Goal: Task Accomplishment & Management: Use online tool/utility

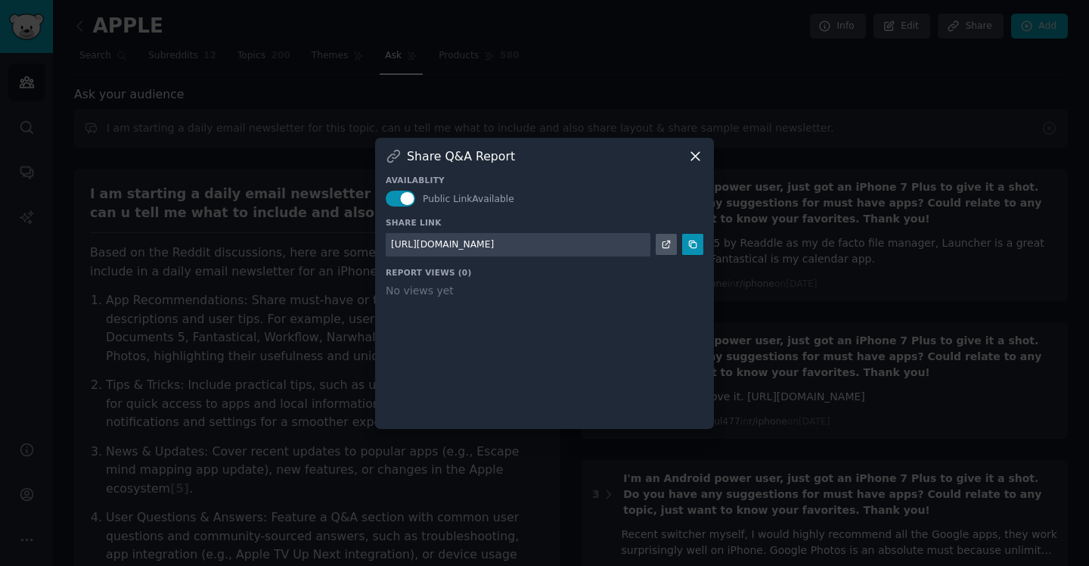
click at [699, 154] on icon at bounding box center [695, 156] width 16 height 16
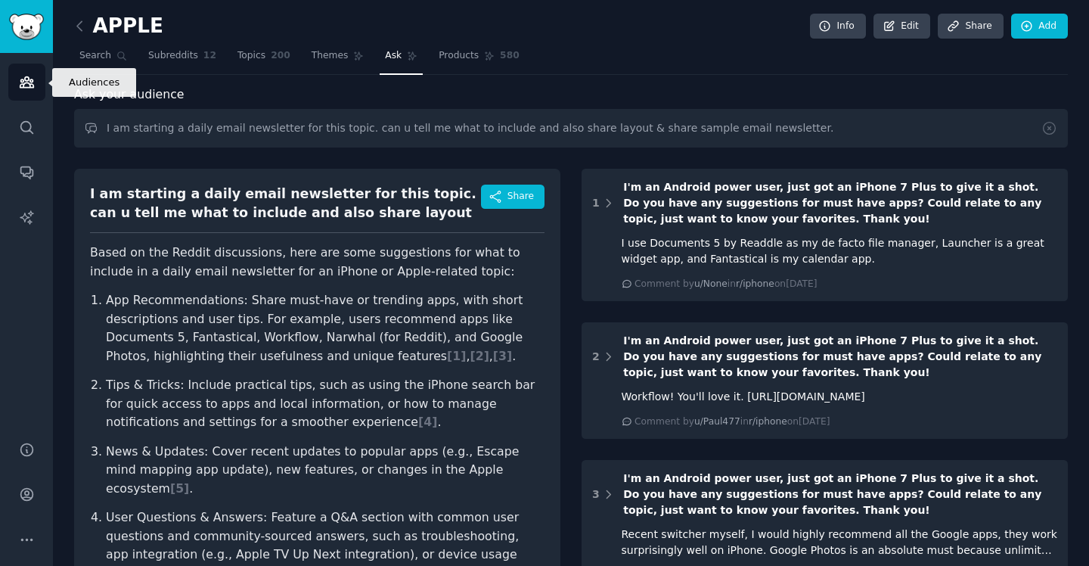
click at [27, 89] on icon "Sidebar" at bounding box center [27, 82] width 16 height 16
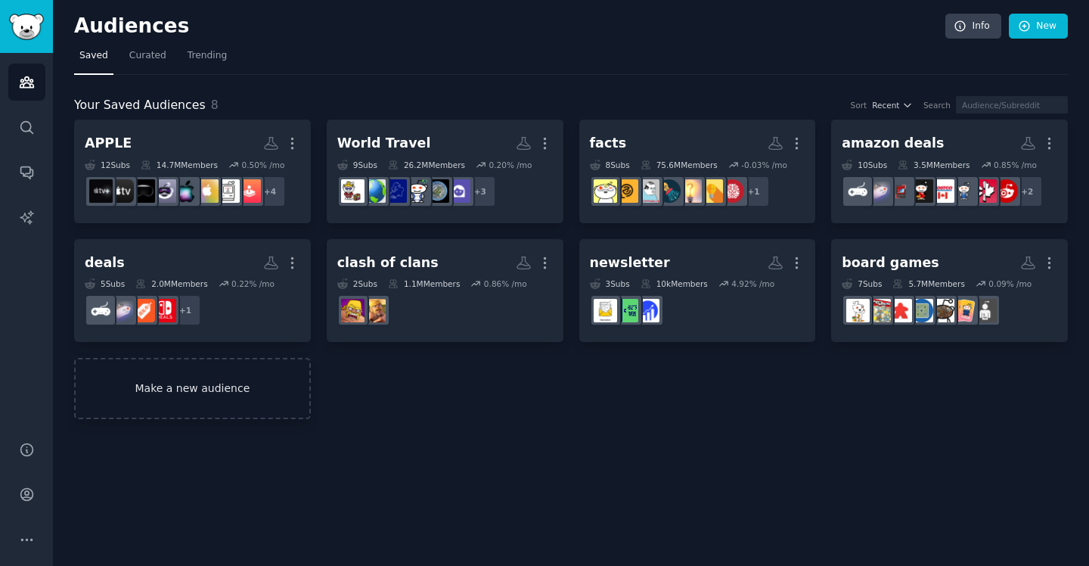
click at [169, 385] on link "Make a new audience" at bounding box center [192, 388] width 237 height 61
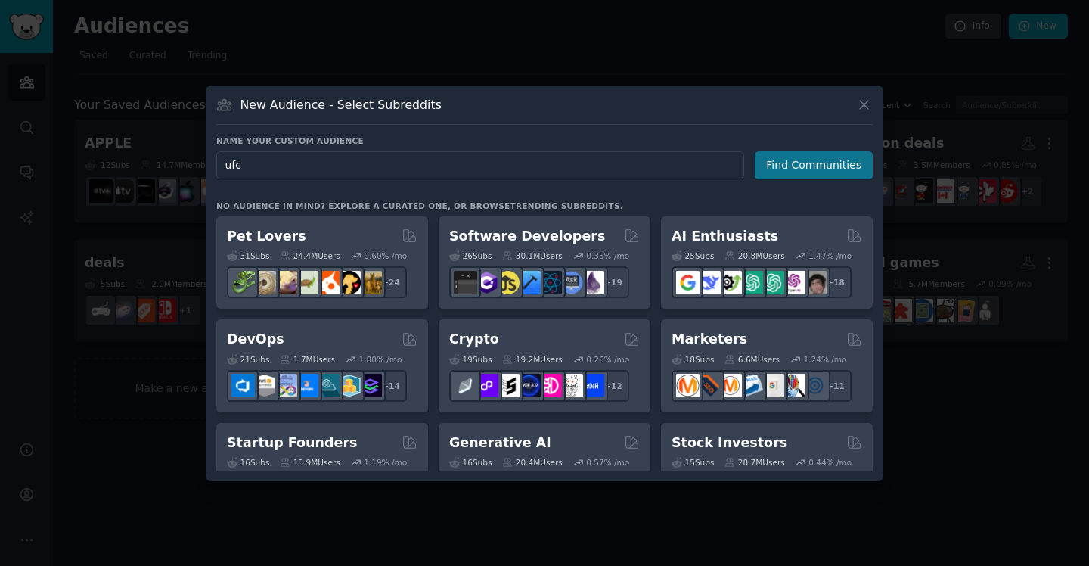
type input "ufc"
click at [793, 170] on button "Find Communities" at bounding box center [814, 165] width 118 height 28
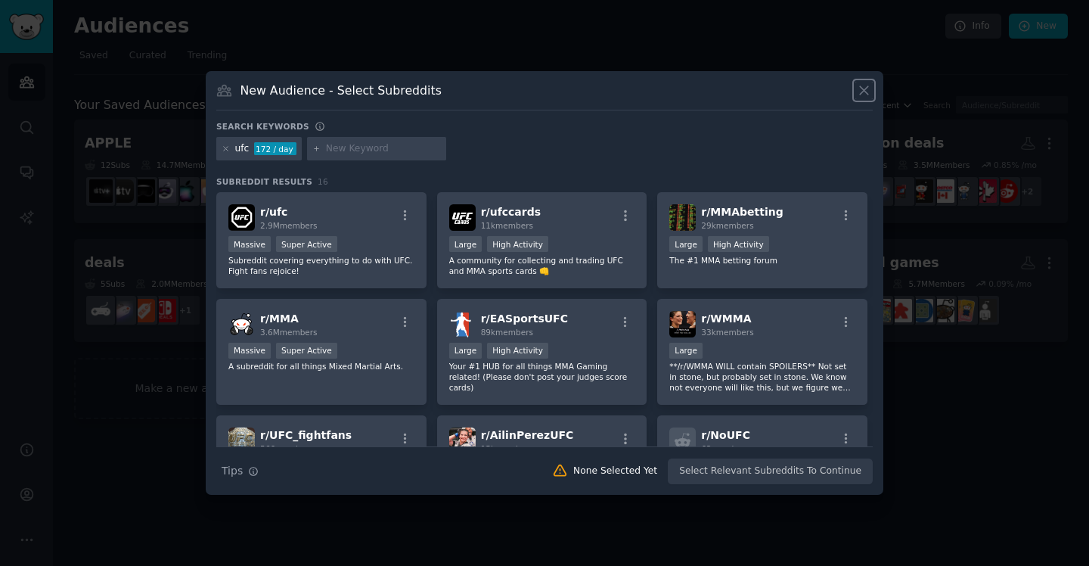
click at [865, 89] on icon at bounding box center [864, 90] width 8 height 8
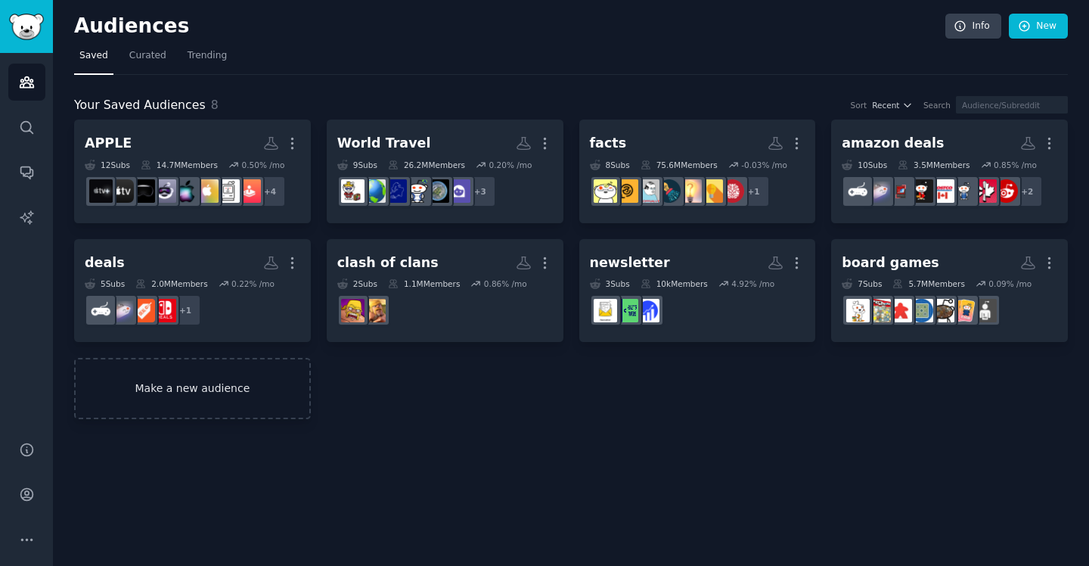
click at [241, 394] on link "Make a new audience" at bounding box center [192, 388] width 237 height 61
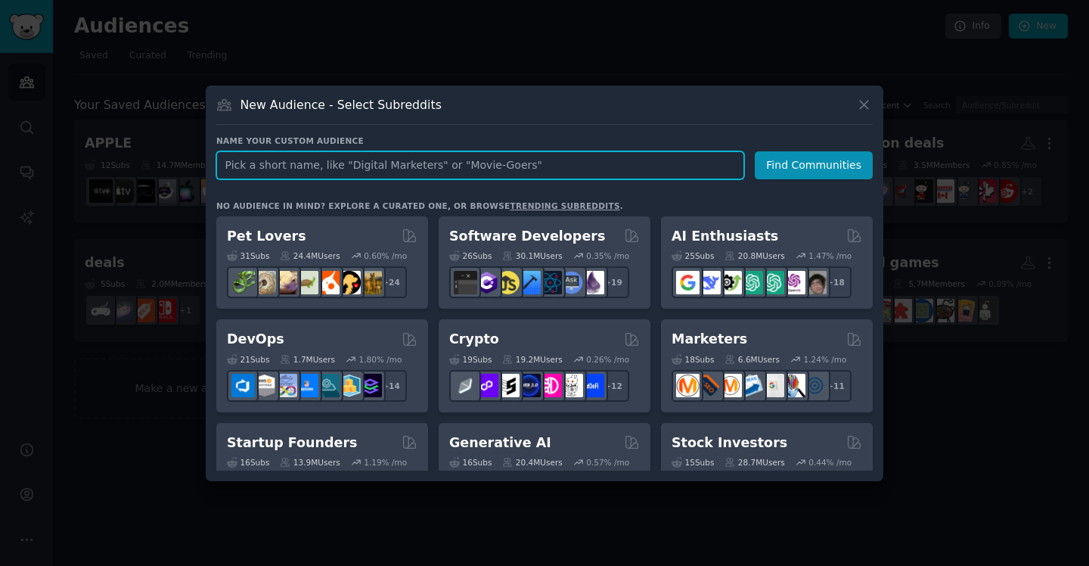
click at [473, 166] on input "text" at bounding box center [480, 165] width 528 height 28
paste input "The Buddha"
type input "The Buddha"
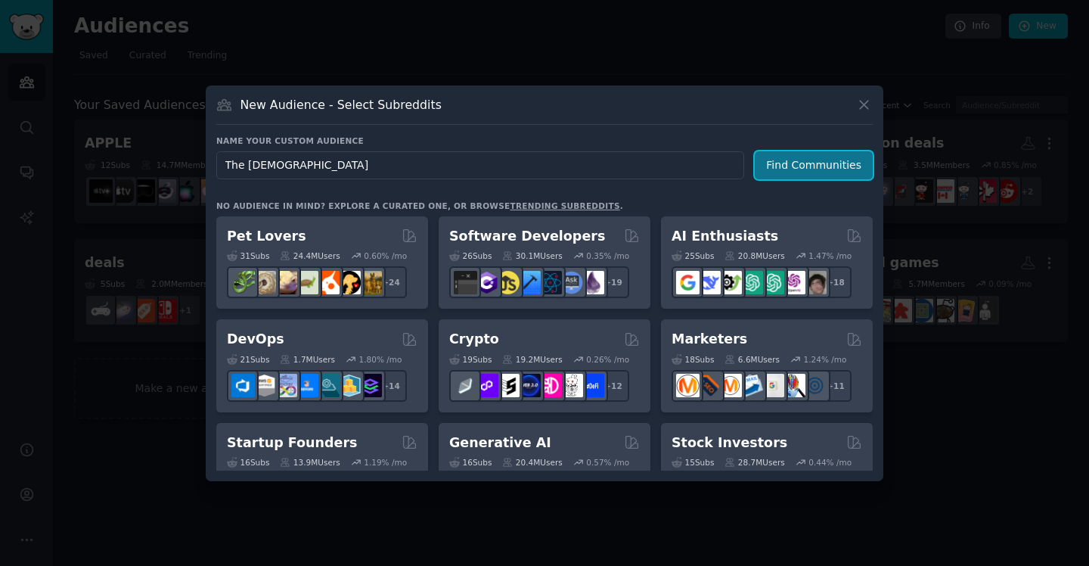
click at [786, 163] on button "Find Communities" at bounding box center [814, 165] width 118 height 28
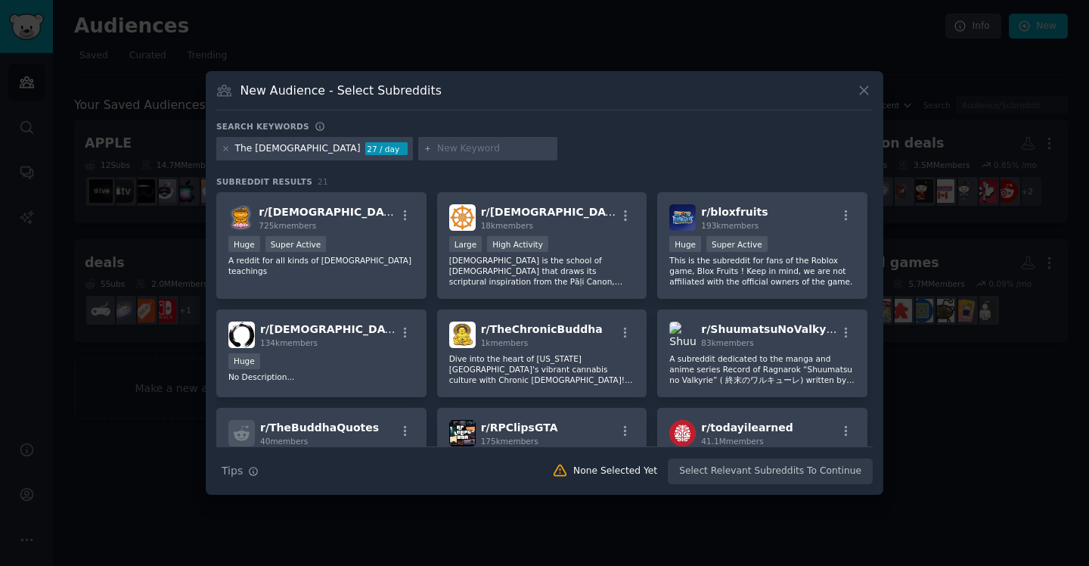
click at [910, 516] on div at bounding box center [544, 283] width 1089 height 566
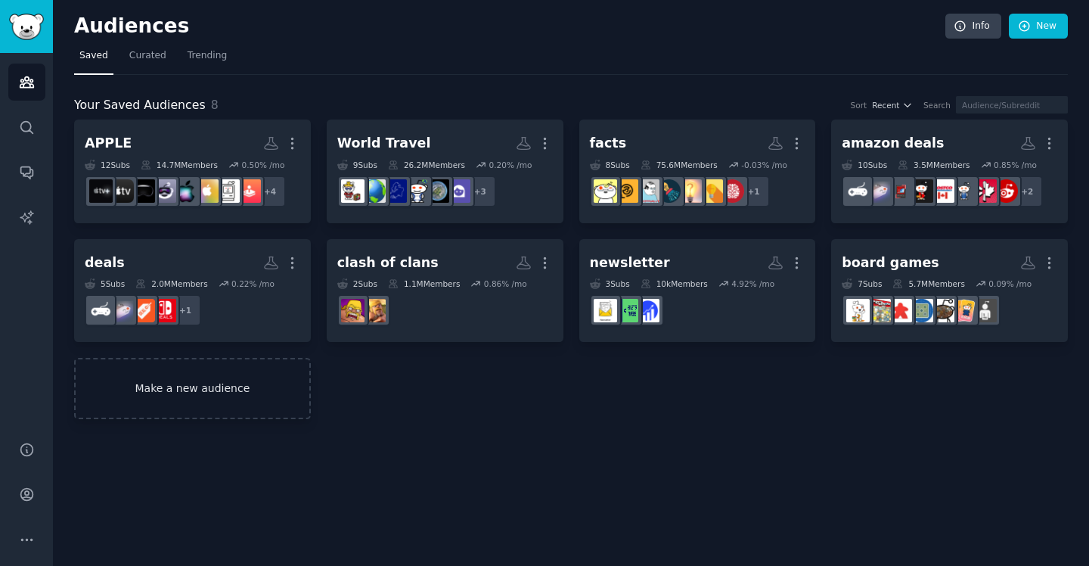
click at [190, 393] on link "Make a new audience" at bounding box center [192, 388] width 237 height 61
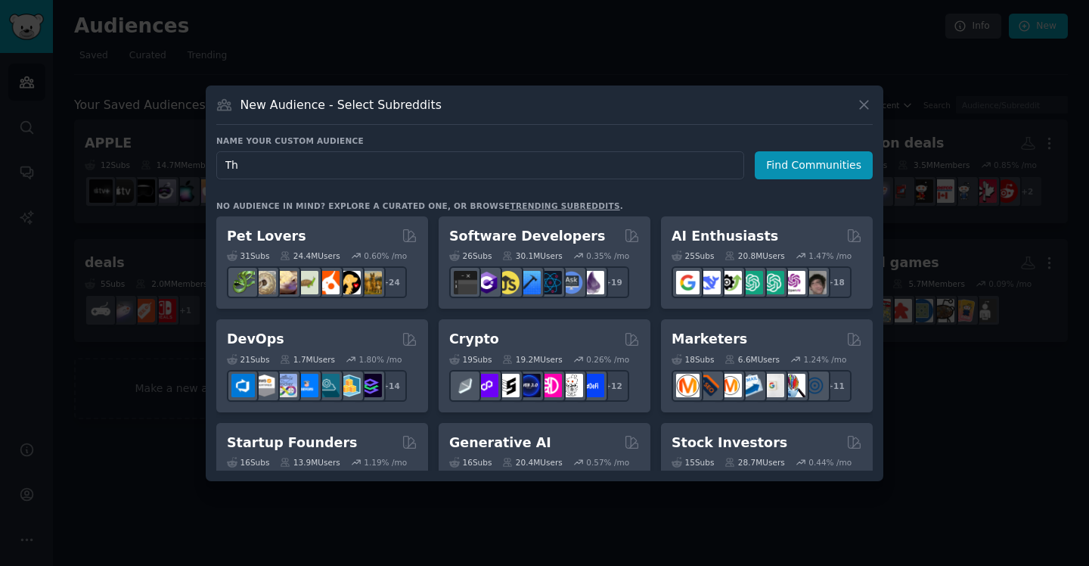
type input "T"
click at [864, 107] on icon at bounding box center [864, 105] width 16 height 16
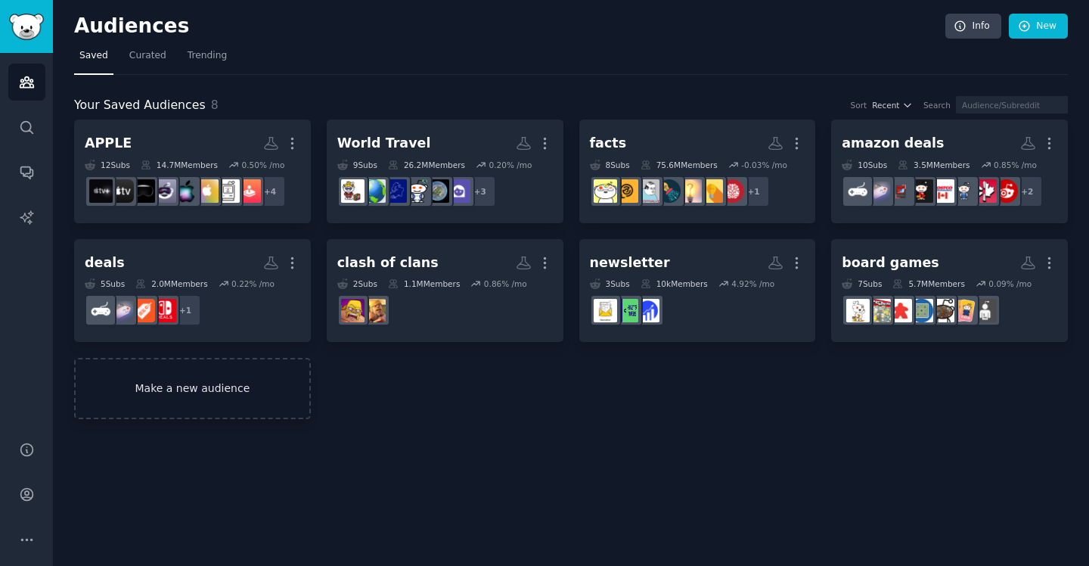
click at [220, 388] on link "Make a new audience" at bounding box center [192, 388] width 237 height 61
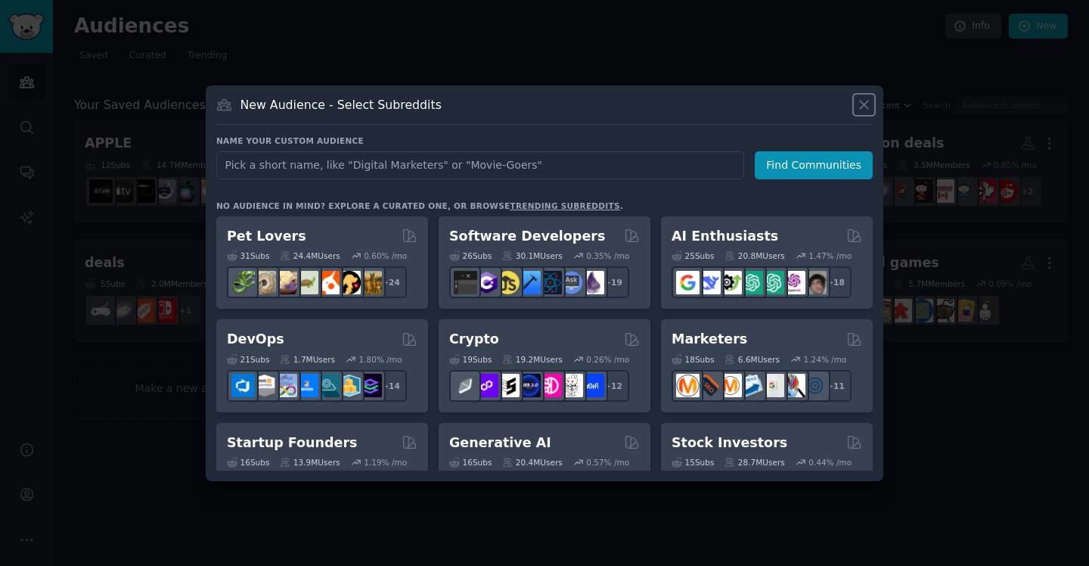
click at [869, 101] on icon at bounding box center [864, 105] width 16 height 16
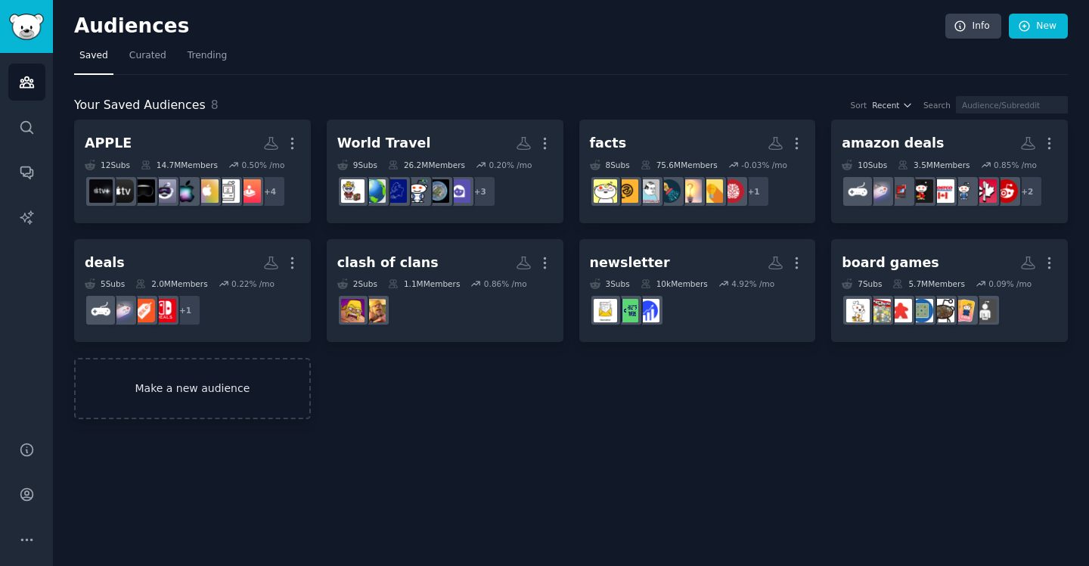
click at [188, 405] on link "Make a new audience" at bounding box center [192, 388] width 237 height 61
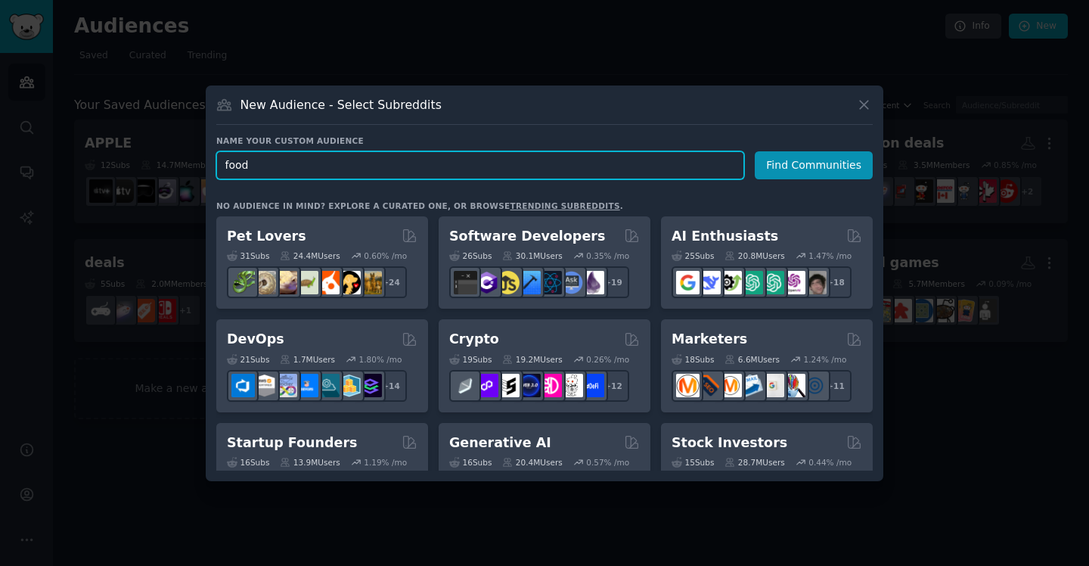
click at [284, 171] on input "food" at bounding box center [480, 165] width 528 height 28
paste input "recipes"
type input "food recipes"
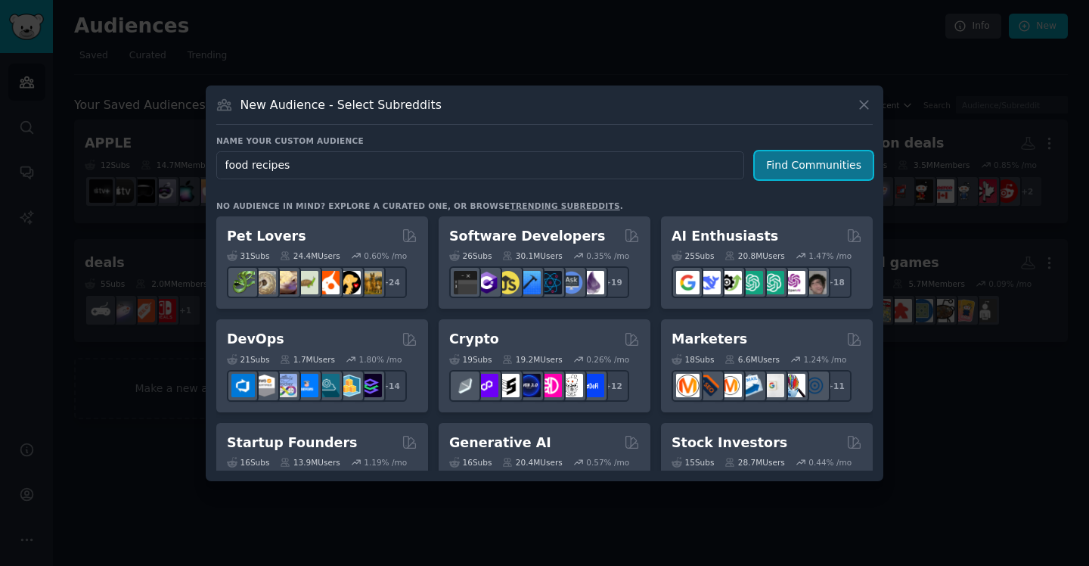
click at [795, 172] on button "Find Communities" at bounding box center [814, 165] width 118 height 28
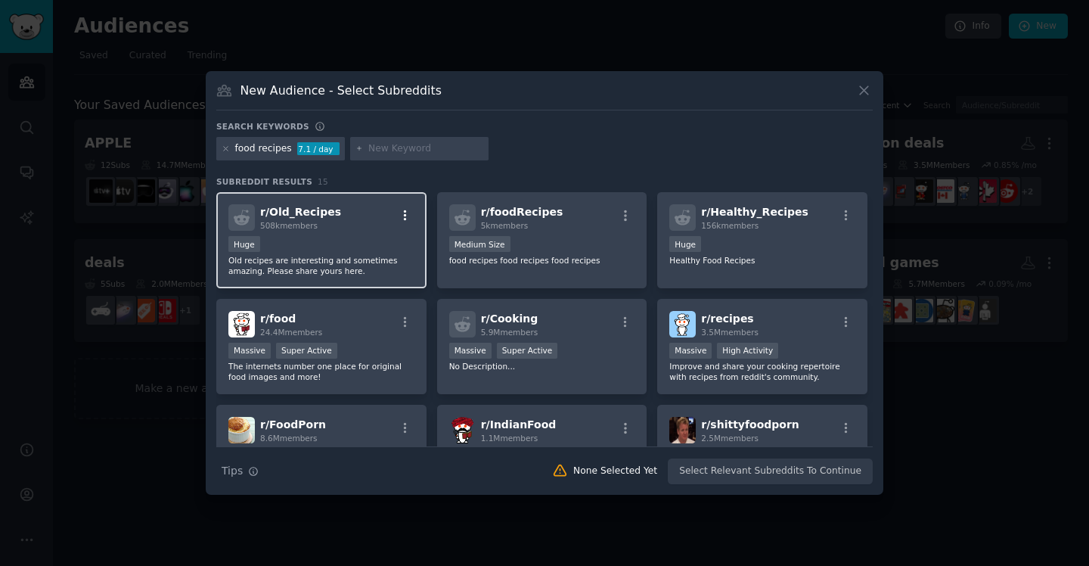
click at [402, 213] on icon "button" at bounding box center [406, 216] width 14 height 14
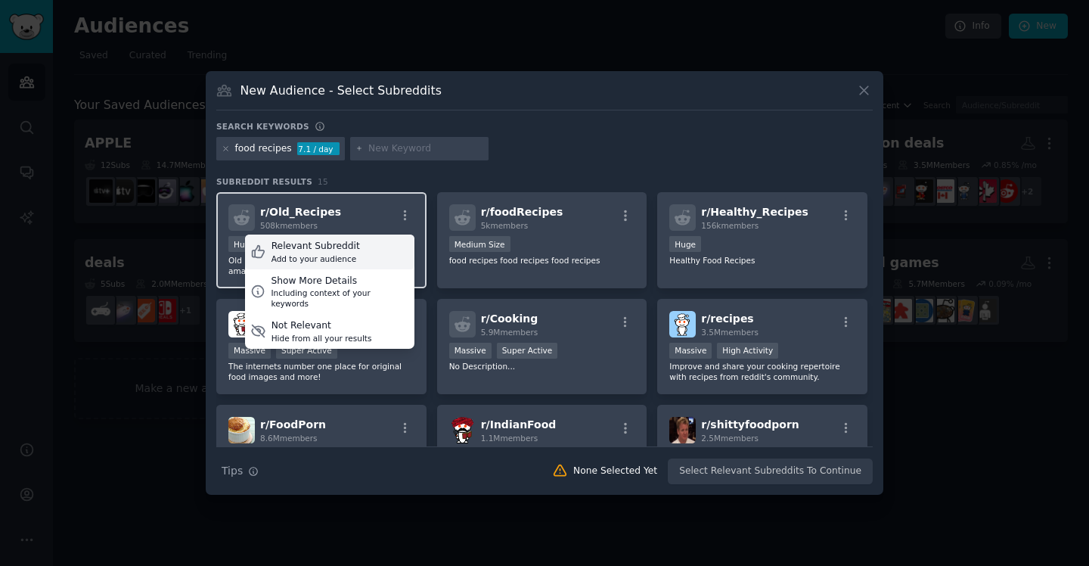
click at [357, 244] on div "Relevant Subreddit Add to your audience" at bounding box center [329, 251] width 169 height 35
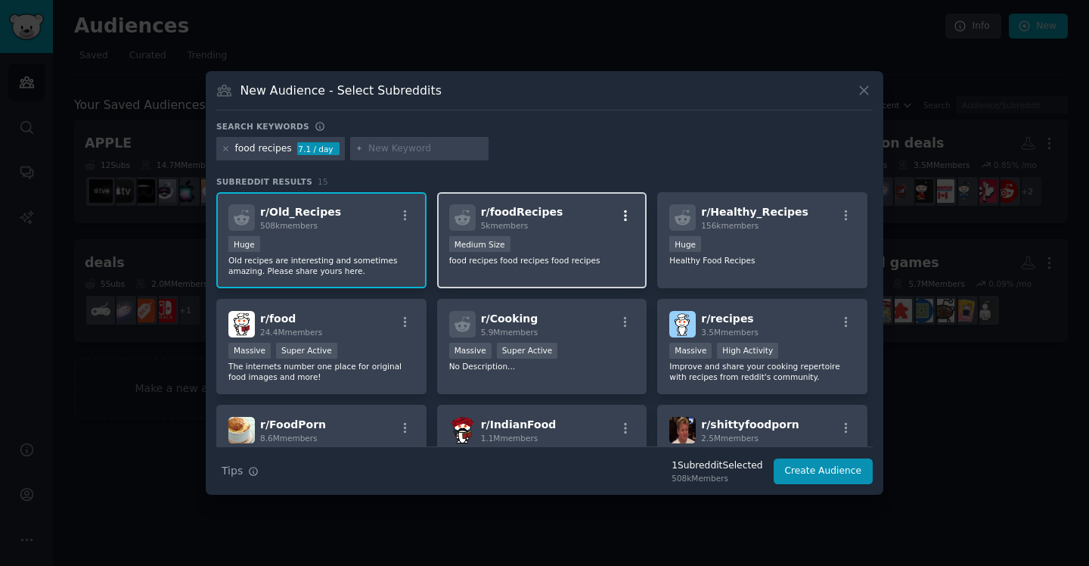
click at [619, 214] on icon "button" at bounding box center [626, 216] width 14 height 14
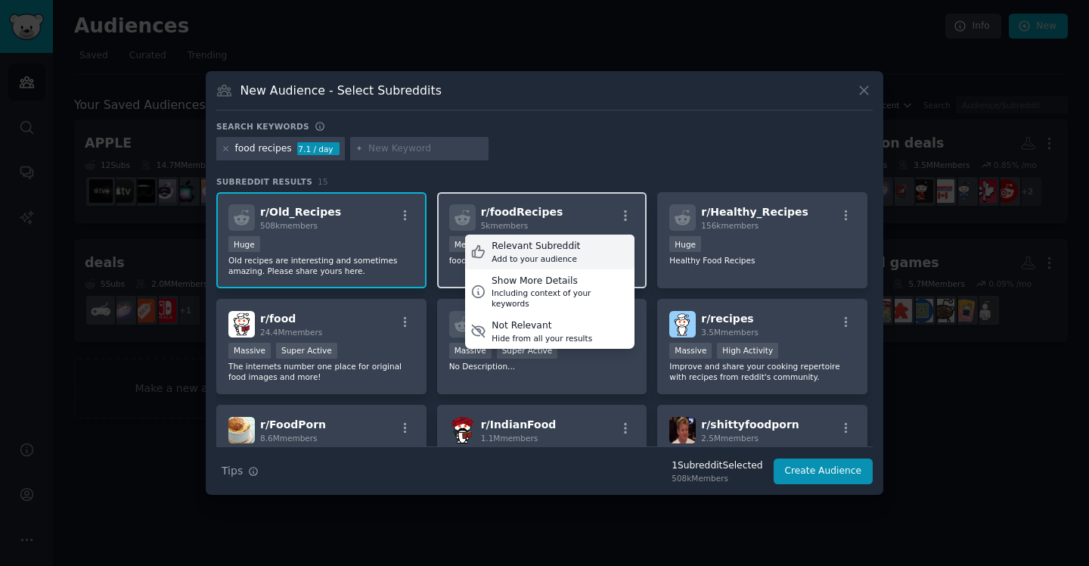
click at [573, 259] on div "Relevant Subreddit Add to your audience" at bounding box center [549, 251] width 169 height 35
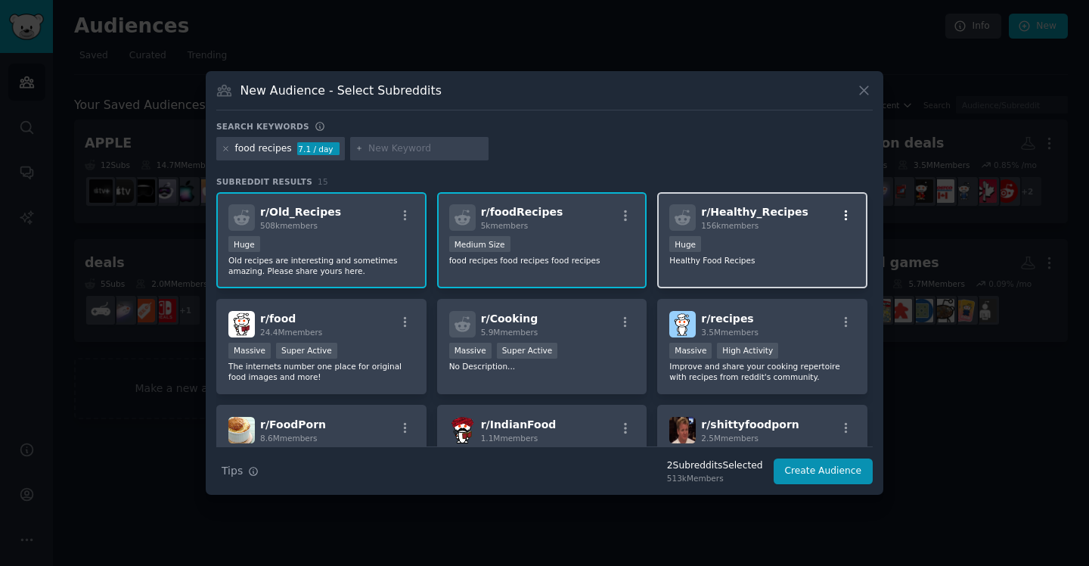
click at [839, 212] on icon "button" at bounding box center [846, 216] width 14 height 14
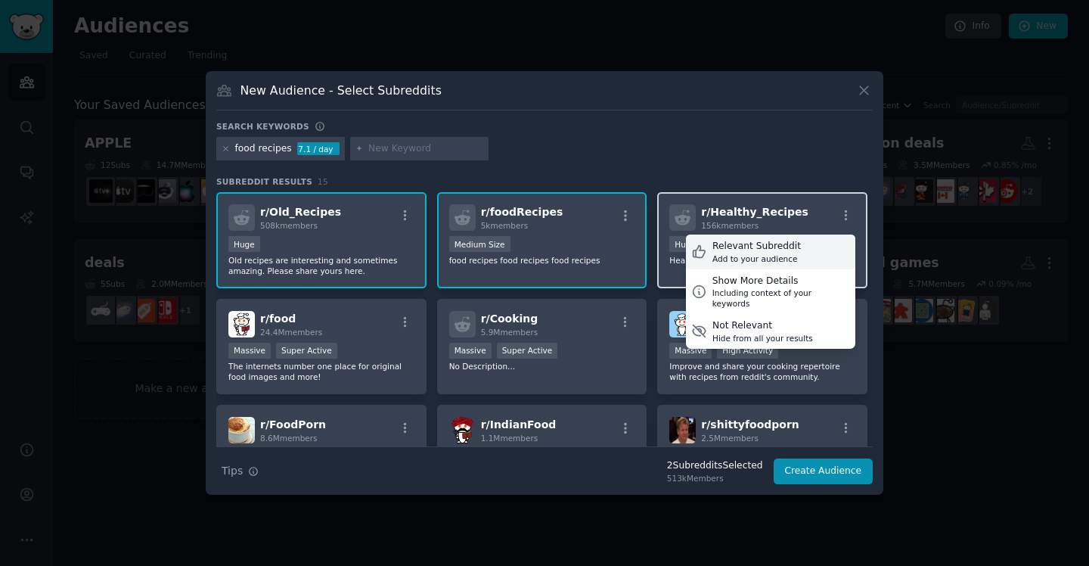
click at [792, 253] on div "Relevant Subreddit Add to your audience" at bounding box center [770, 251] width 169 height 35
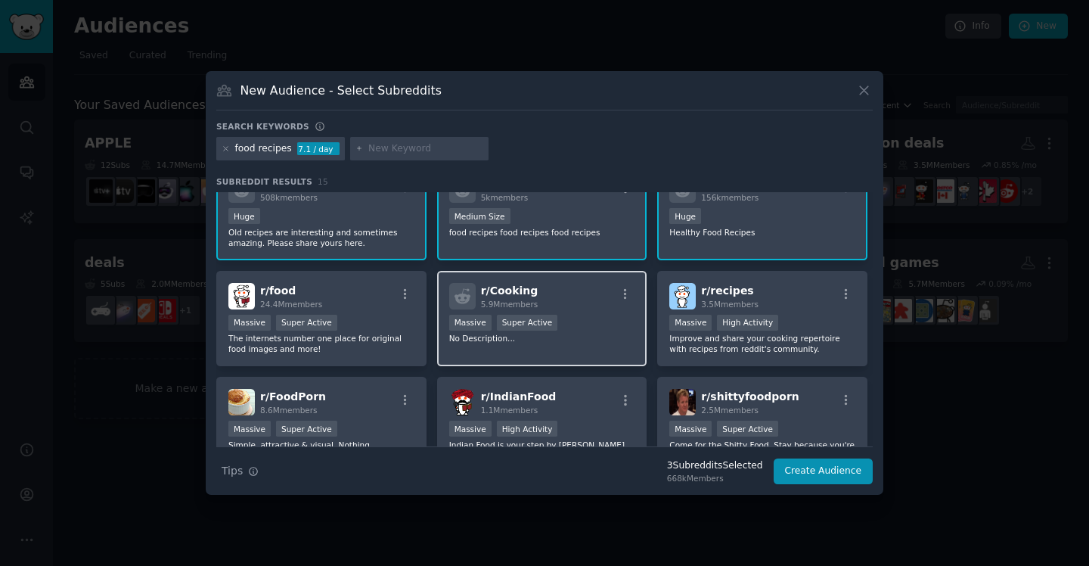
scroll to position [26, 0]
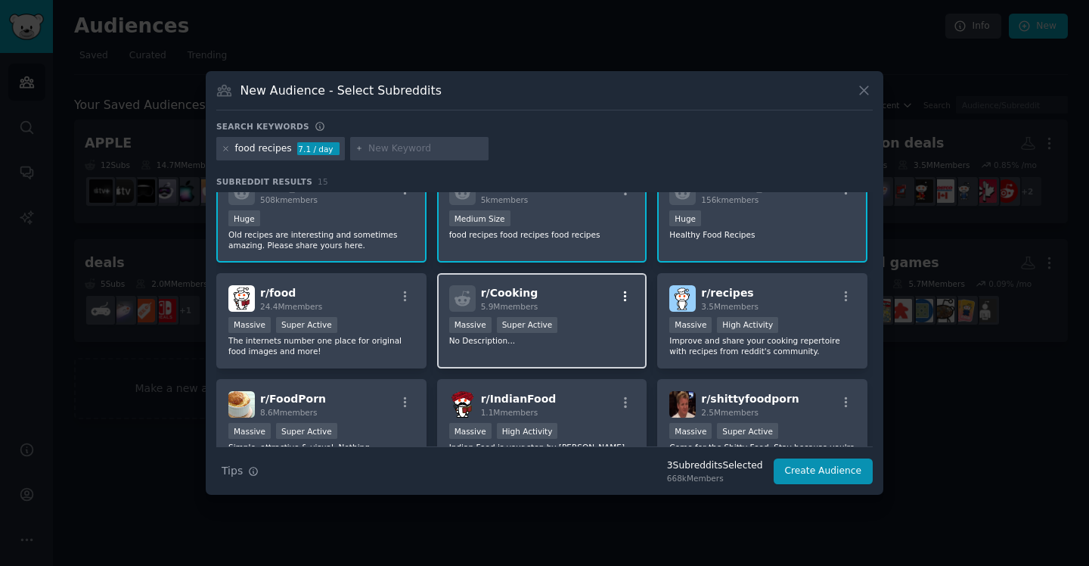
click at [624, 295] on icon "button" at bounding box center [625, 295] width 3 height 11
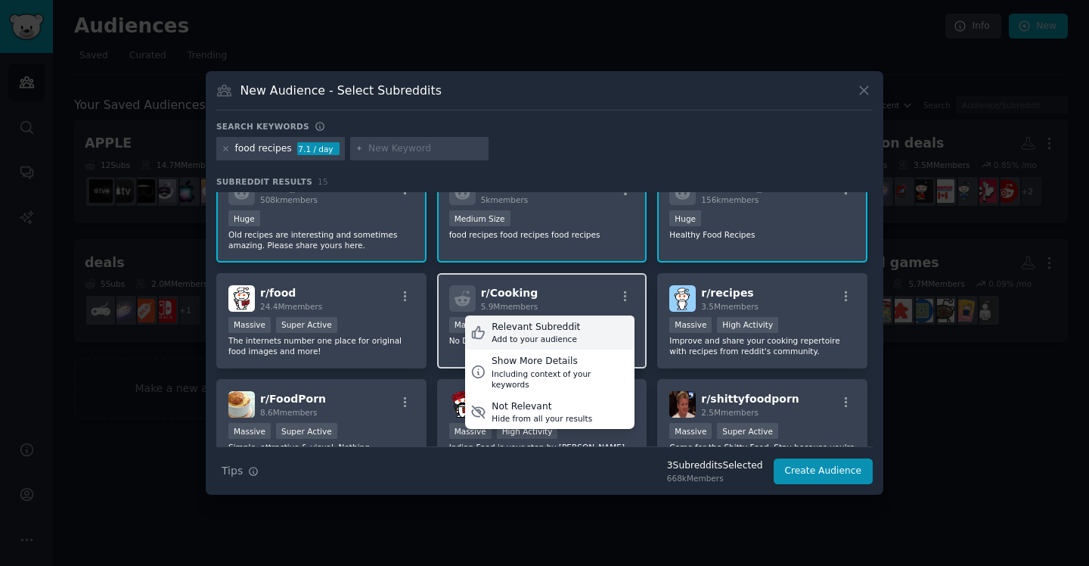
click at [554, 333] on div "Add to your audience" at bounding box center [536, 338] width 88 height 11
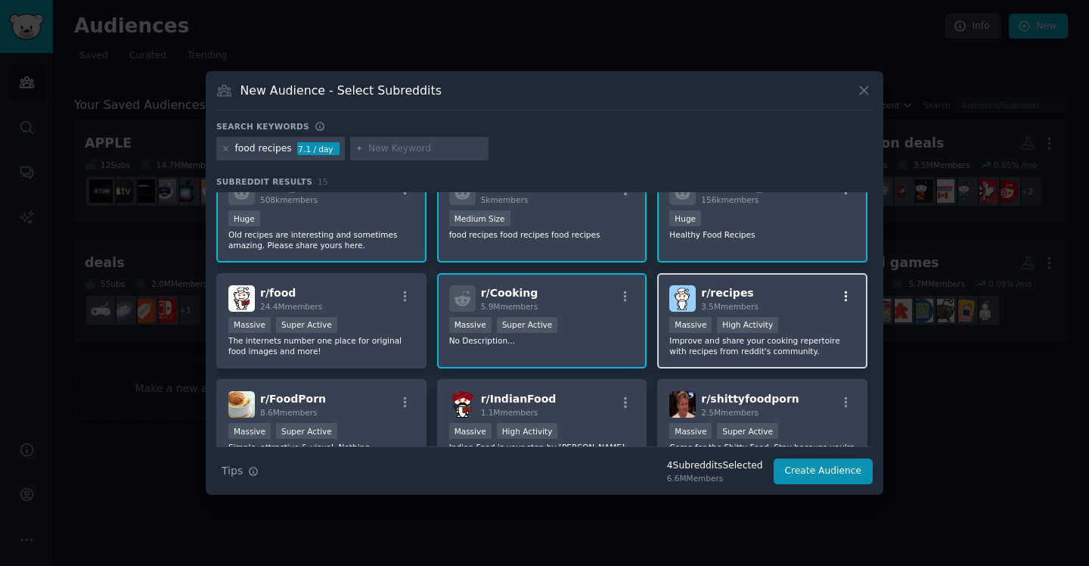
click at [841, 293] on icon "button" at bounding box center [846, 297] width 14 height 14
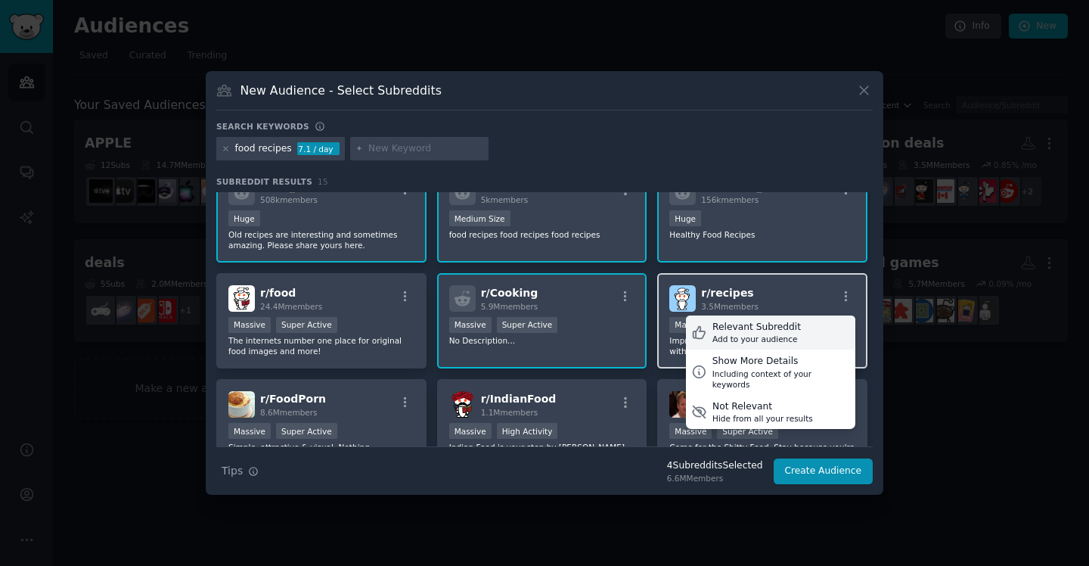
click at [766, 336] on div "Add to your audience" at bounding box center [756, 338] width 88 height 11
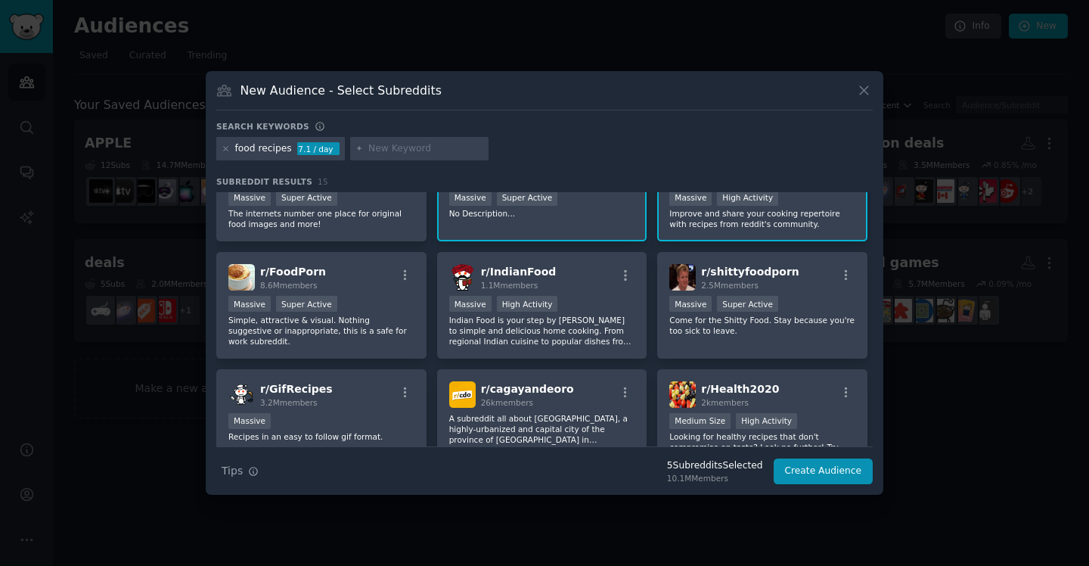
scroll to position [155, 0]
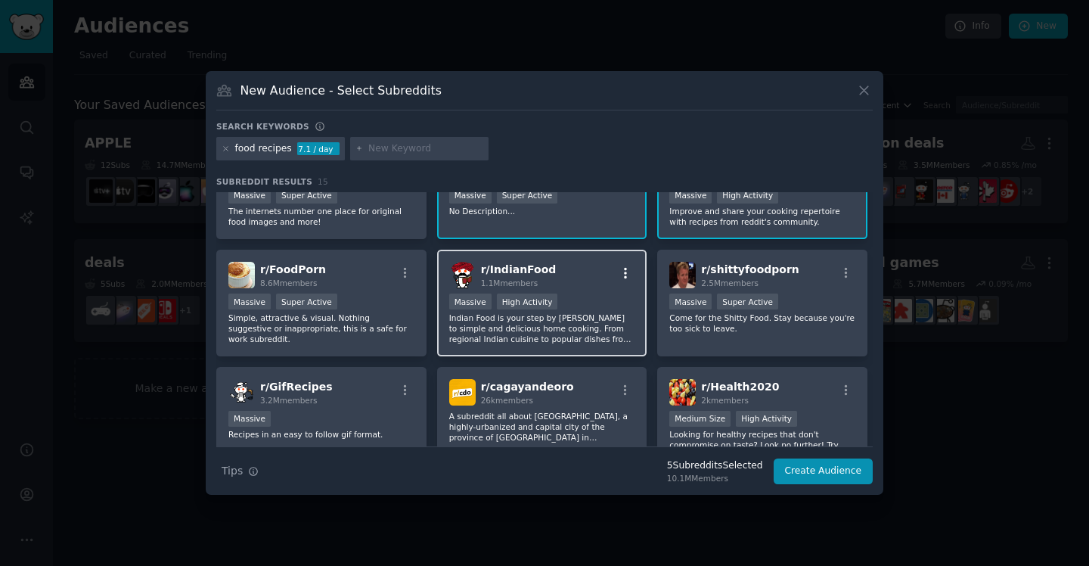
drag, startPoint x: 627, startPoint y: 259, endPoint x: 626, endPoint y: 267, distance: 7.6
click at [626, 267] on div "r/ IndianFood 1.1M members Massive High Activity Indian Food is your step by st…" at bounding box center [542, 303] width 210 height 107
click at [624, 272] on icon "button" at bounding box center [625, 273] width 3 height 11
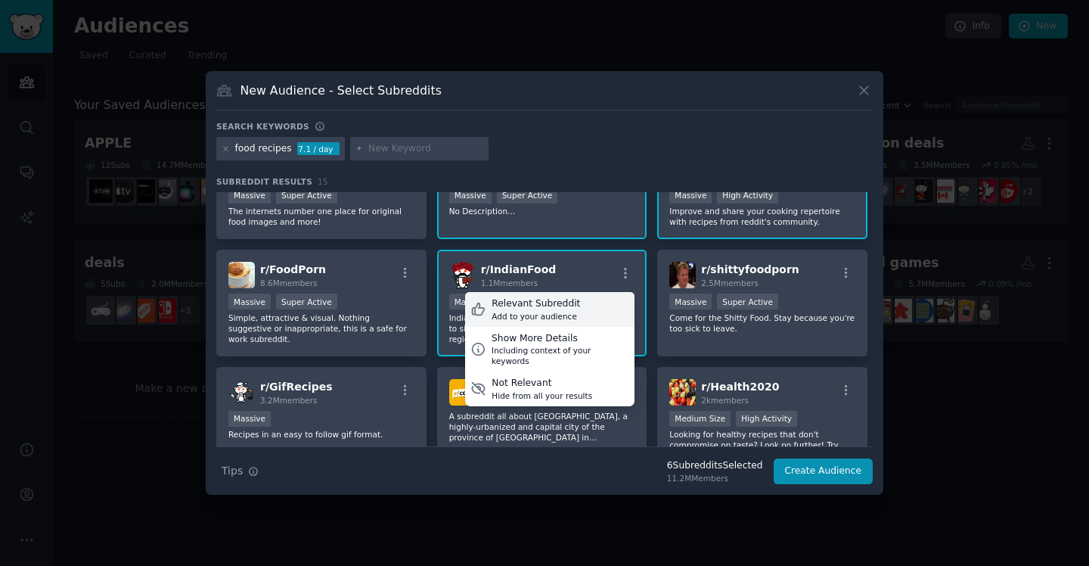
click at [572, 309] on div "Relevant Subreddit Add to your audience" at bounding box center [549, 309] width 169 height 35
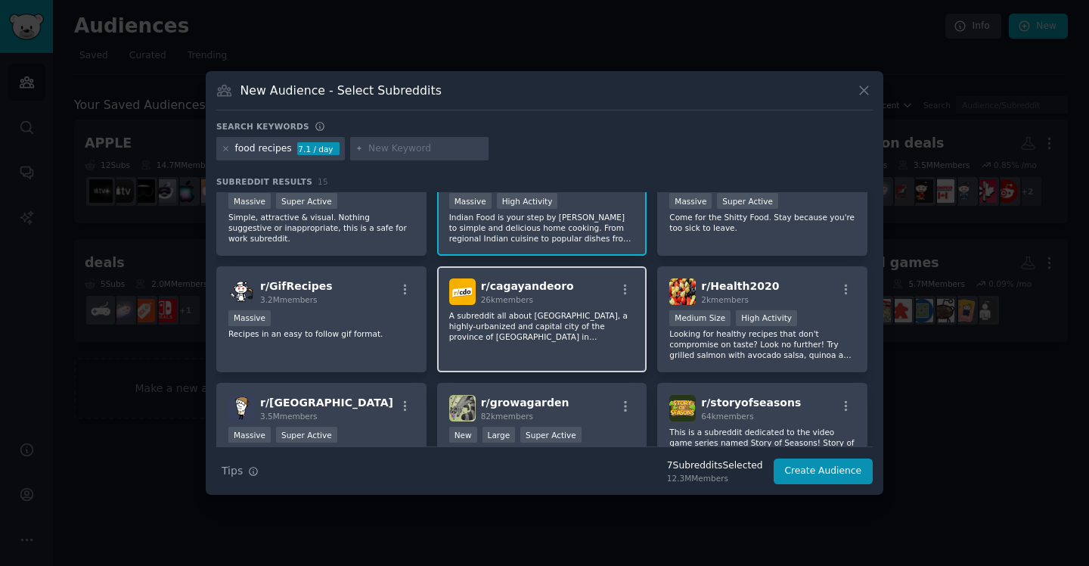
scroll to position [256, 0]
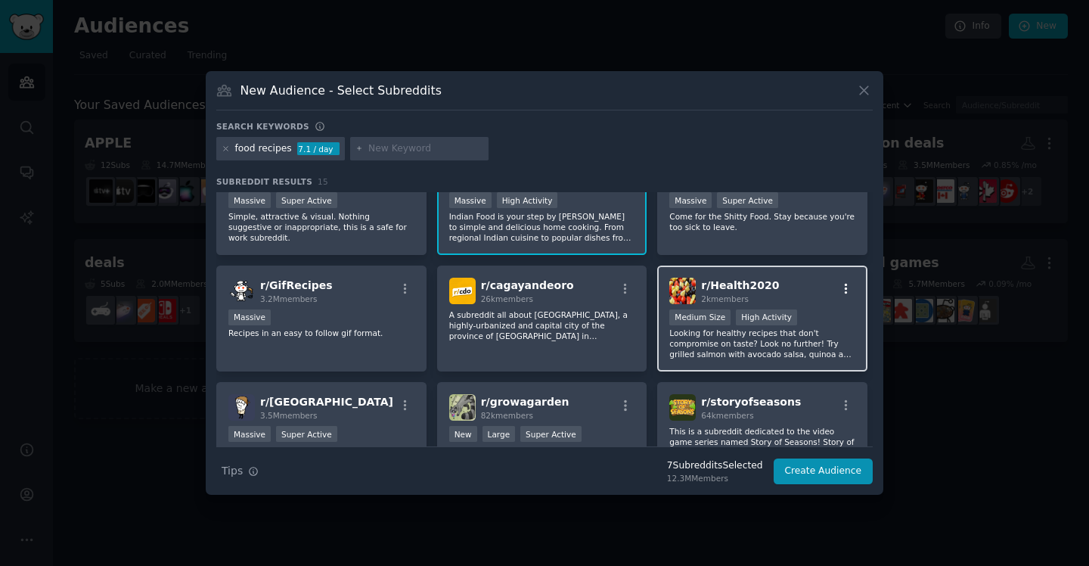
click at [842, 287] on icon "button" at bounding box center [846, 289] width 14 height 14
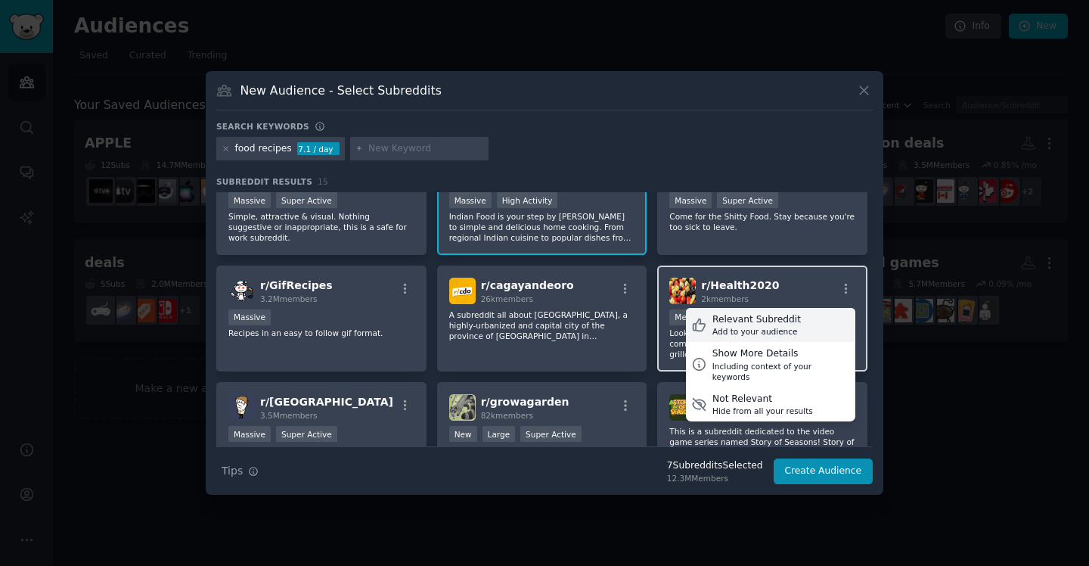
click at [774, 330] on div "Add to your audience" at bounding box center [756, 331] width 88 height 11
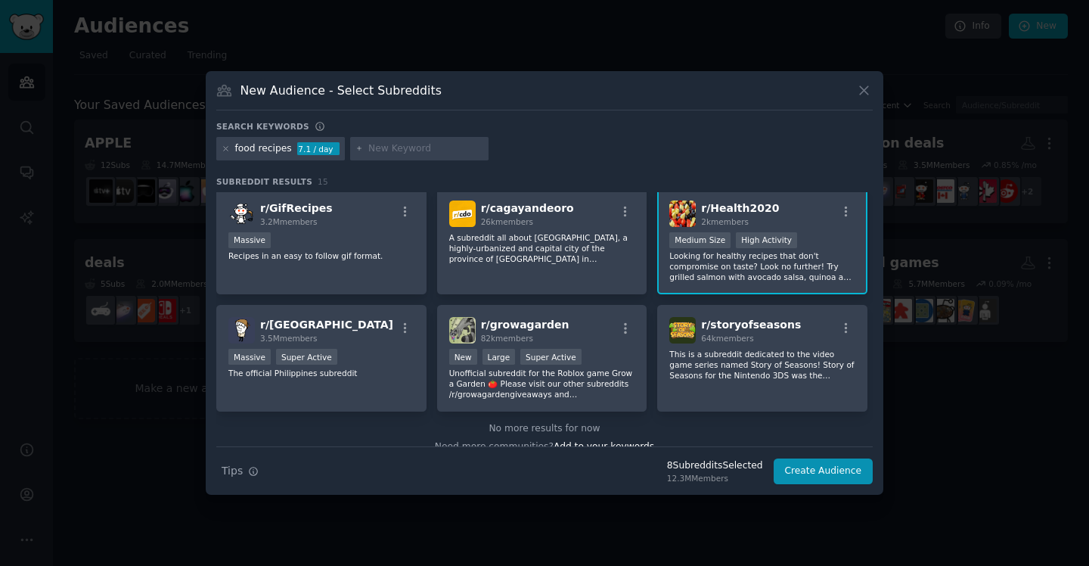
scroll to position [351, 0]
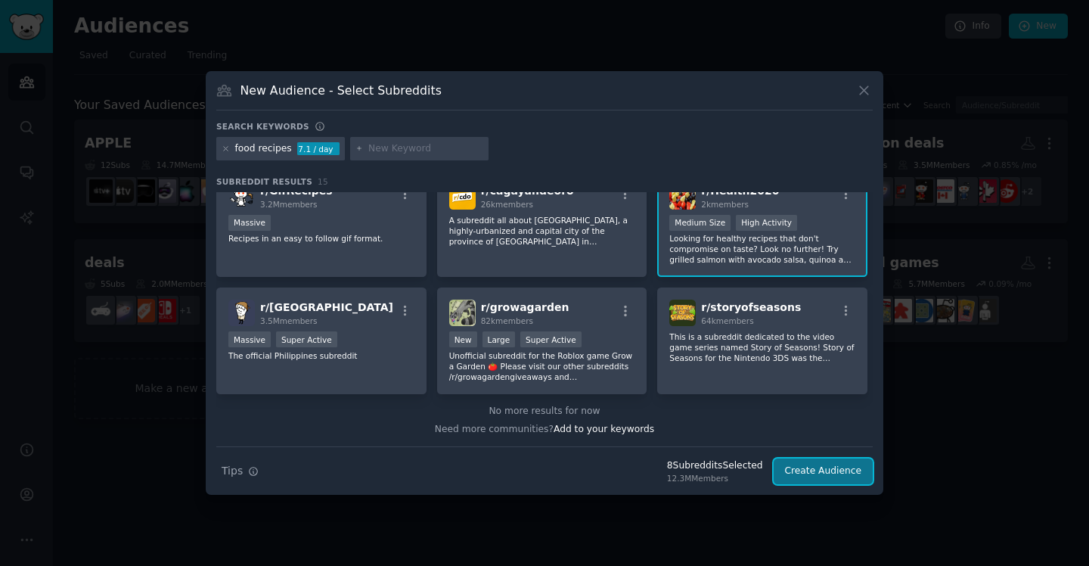
click at [841, 467] on button "Create Audience" at bounding box center [824, 471] width 100 height 26
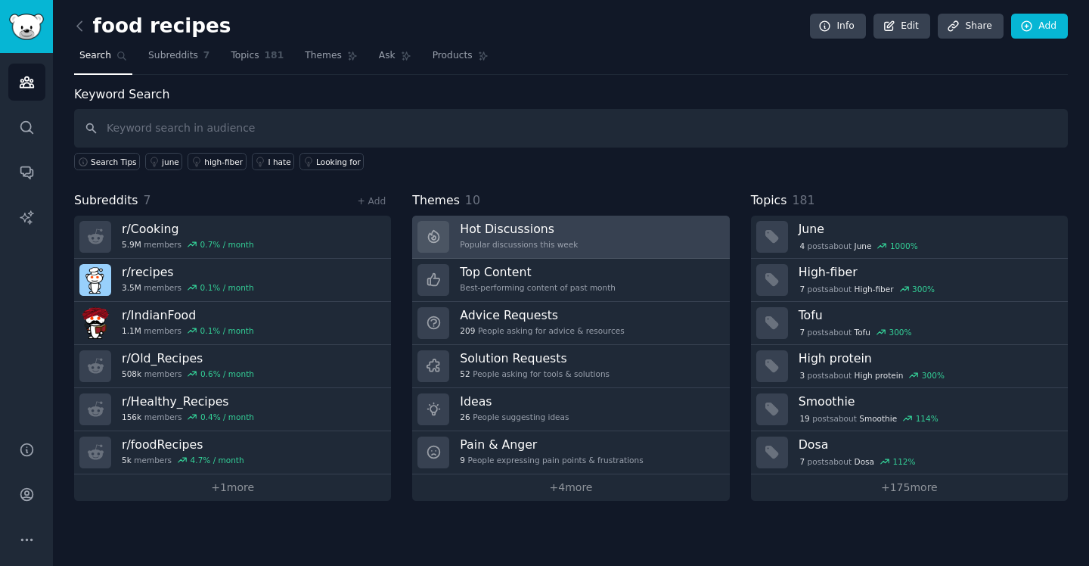
click at [530, 233] on h3 "Hot Discussions" at bounding box center [519, 229] width 118 height 16
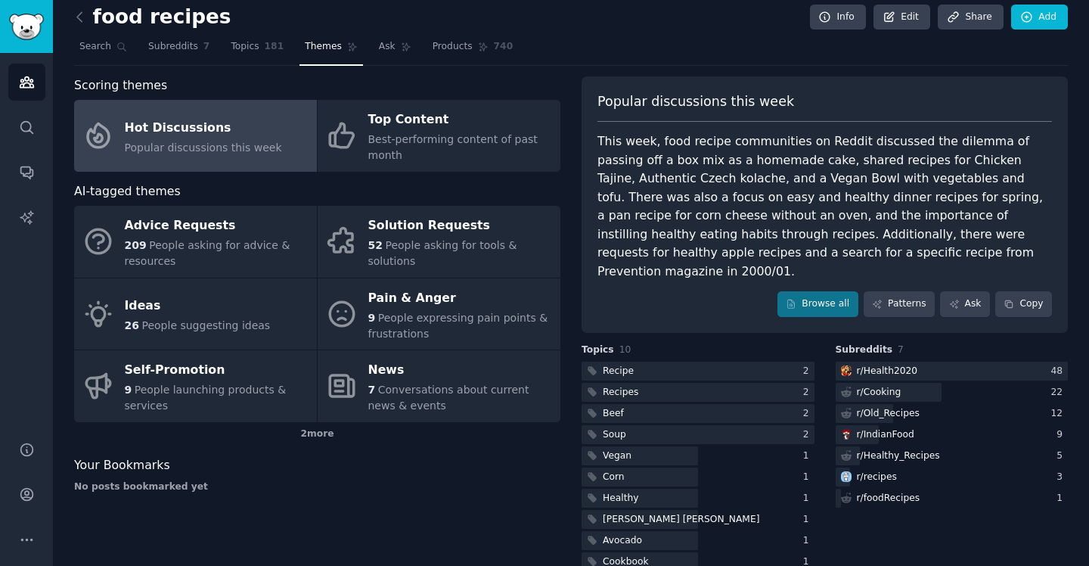
scroll to position [19, 0]
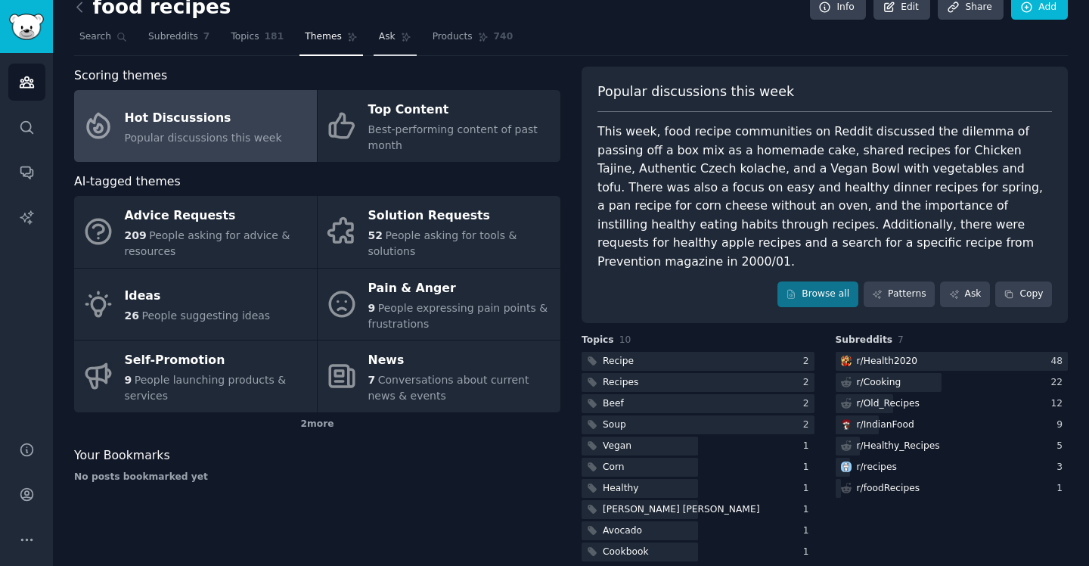
click at [379, 35] on span "Ask" at bounding box center [387, 37] width 17 height 14
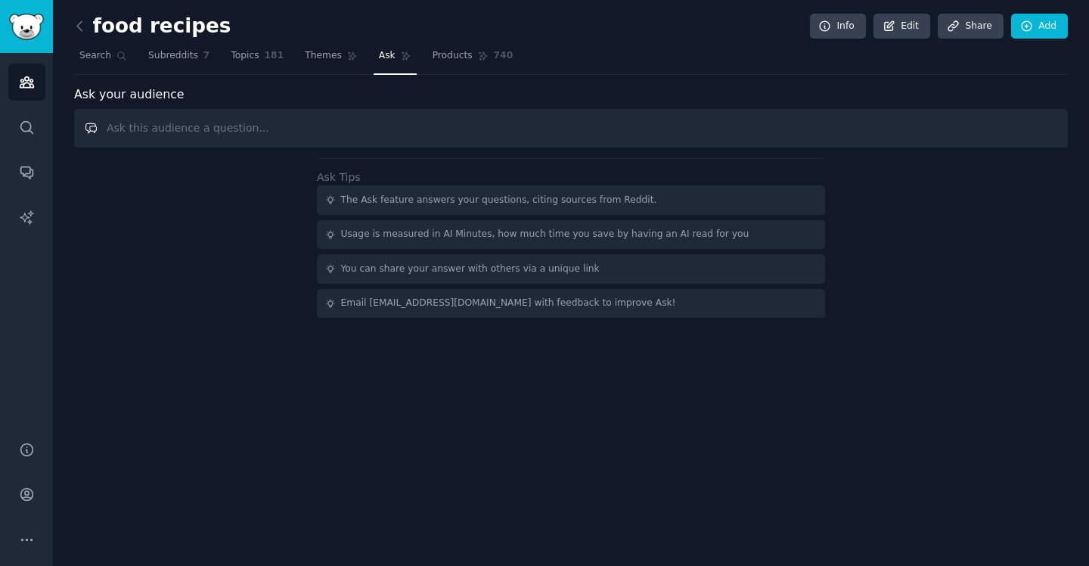
click at [404, 130] on input "text" at bounding box center [571, 128] width 994 height 39
paste input "I am starting a daily email newsletter for this topic. can u tell me what to in…"
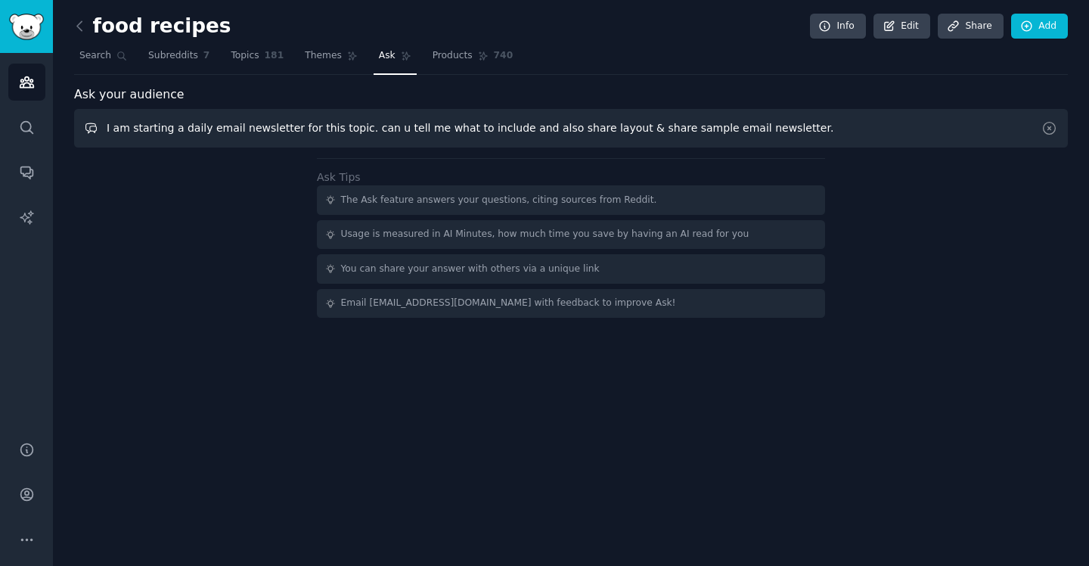
type input "I am starting a daily email newsletter for this topic. can u tell me what to in…"
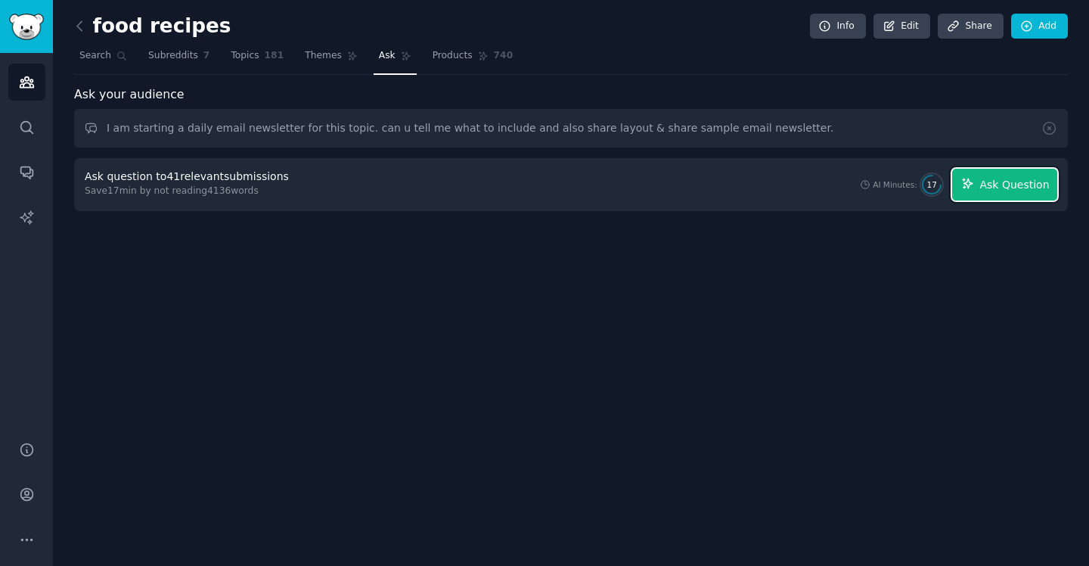
click at [1007, 186] on span "Ask Question" at bounding box center [1014, 185] width 70 height 16
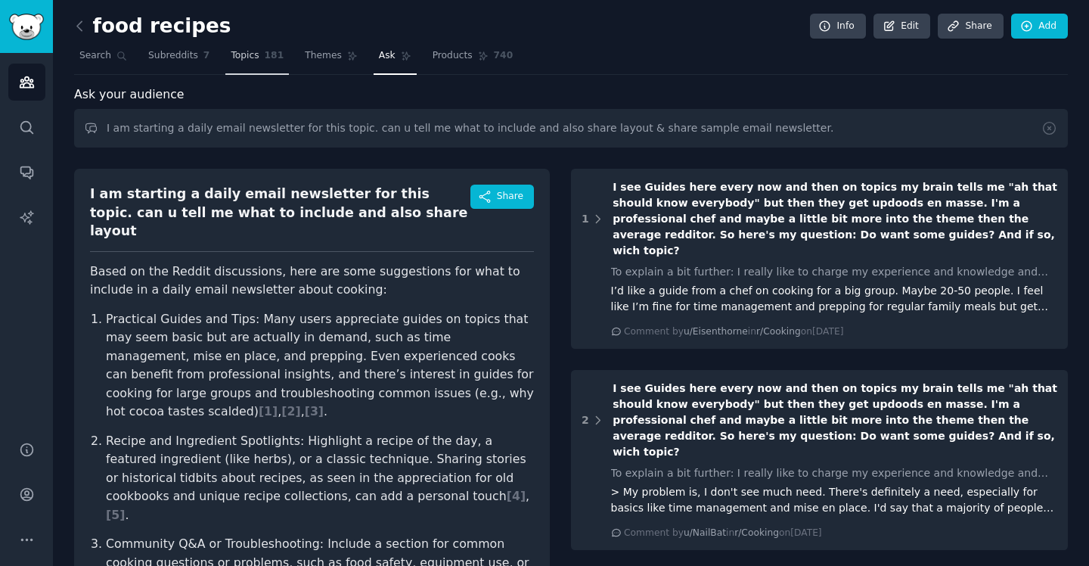
click at [235, 57] on span "Topics" at bounding box center [245, 56] width 28 height 14
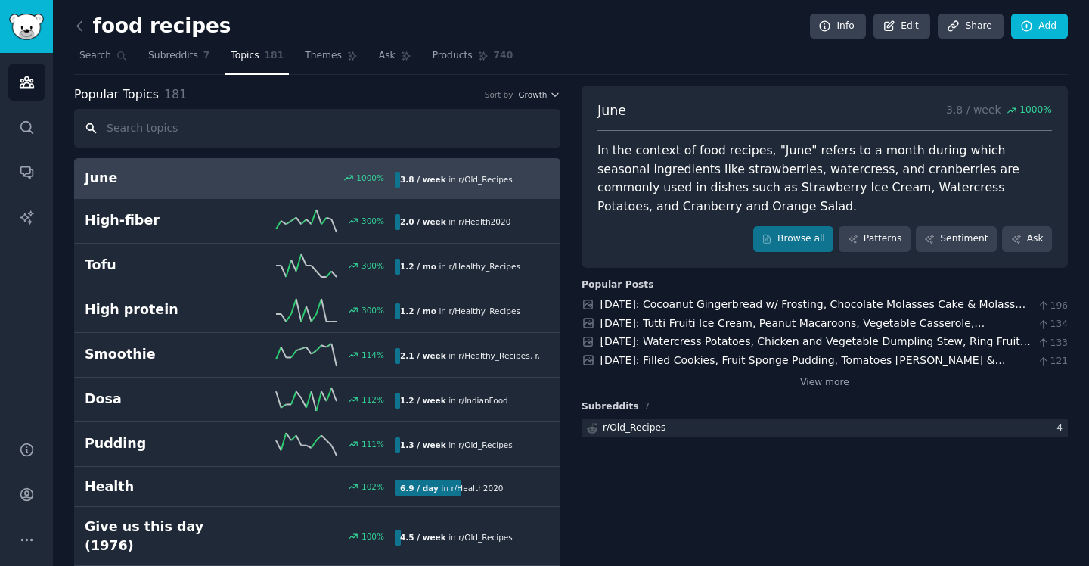
click at [376, 121] on input "text" at bounding box center [317, 128] width 486 height 39
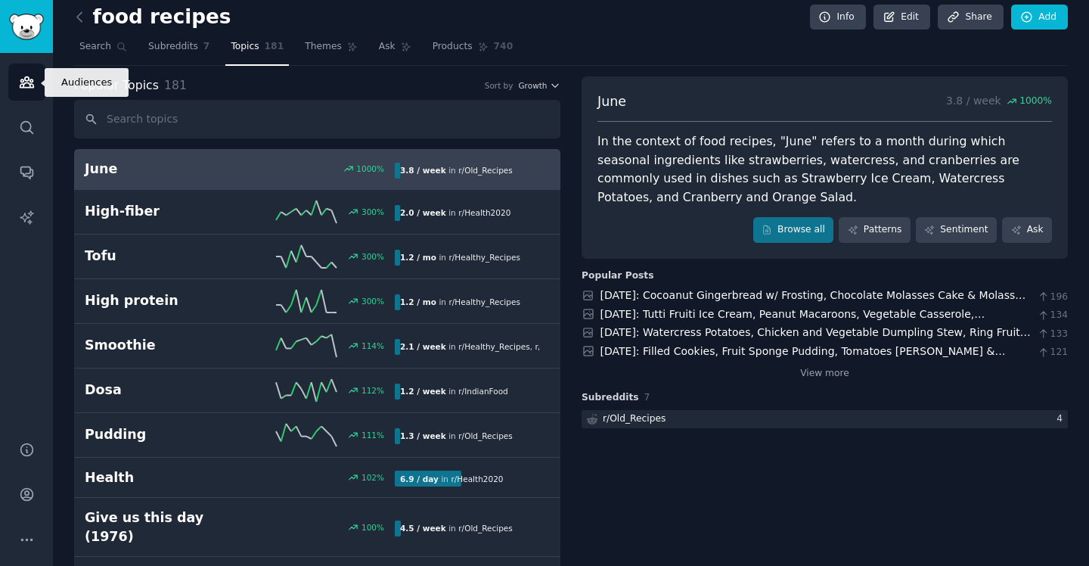
click at [26, 79] on icon "Sidebar" at bounding box center [27, 82] width 14 height 11
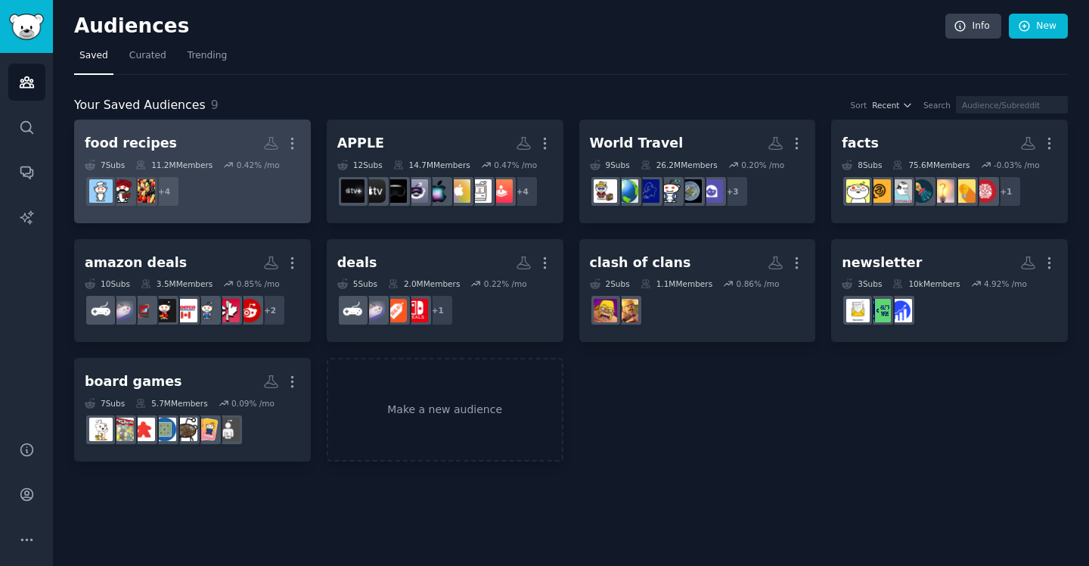
click at [215, 145] on h2 "food recipes More" at bounding box center [193, 143] width 216 height 26
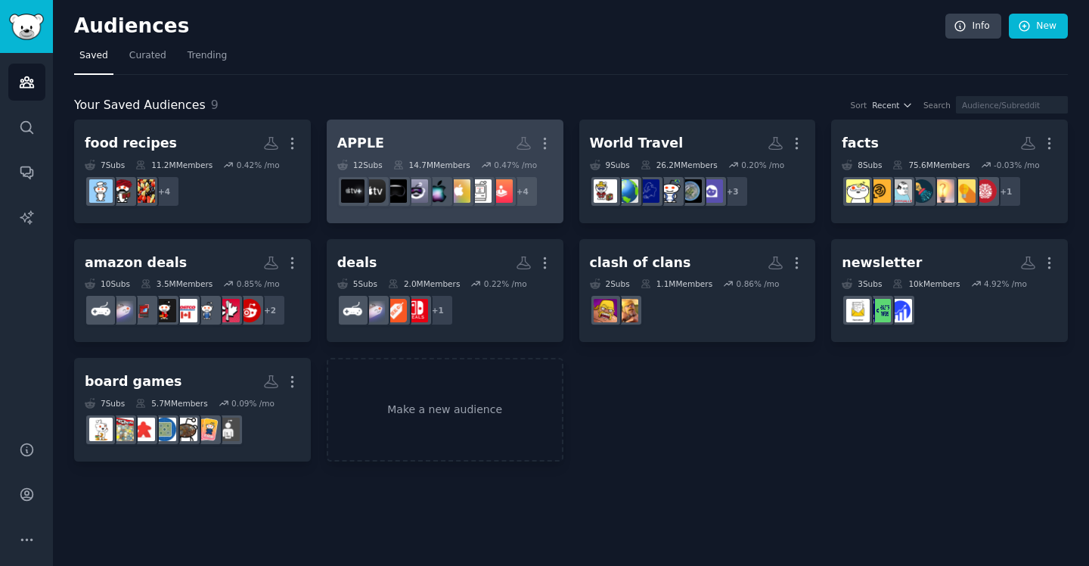
click at [437, 132] on h2 "APPLE More" at bounding box center [445, 143] width 216 height 26
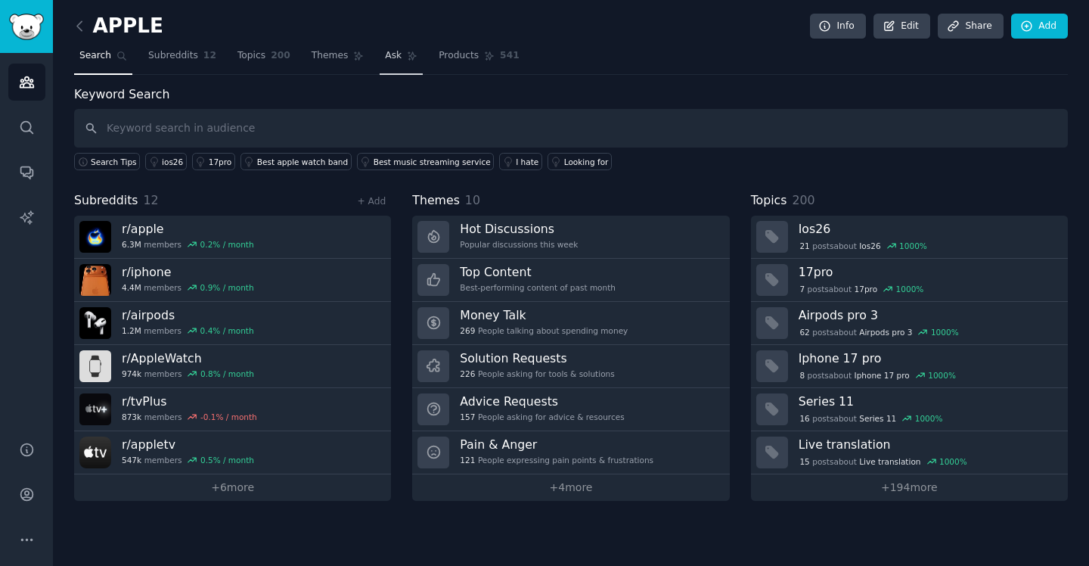
click at [399, 54] on link "Ask" at bounding box center [401, 59] width 43 height 31
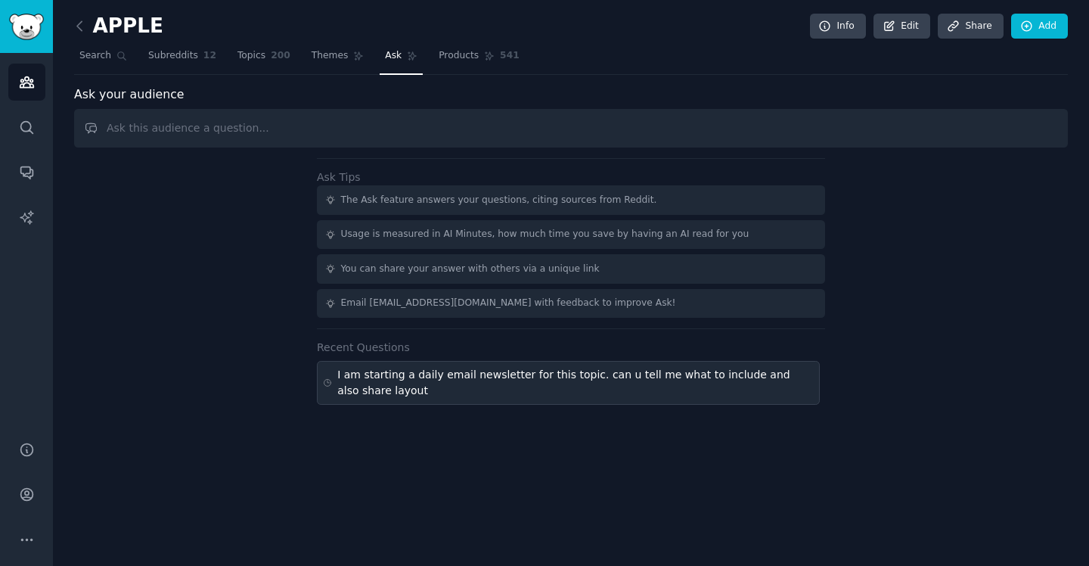
click at [619, 371] on div "I am starting a daily email newsletter for this topic. can u tell me what to in…" at bounding box center [575, 383] width 476 height 32
type input "I am starting a daily email newsletter for this topic. can u tell me what to in…"
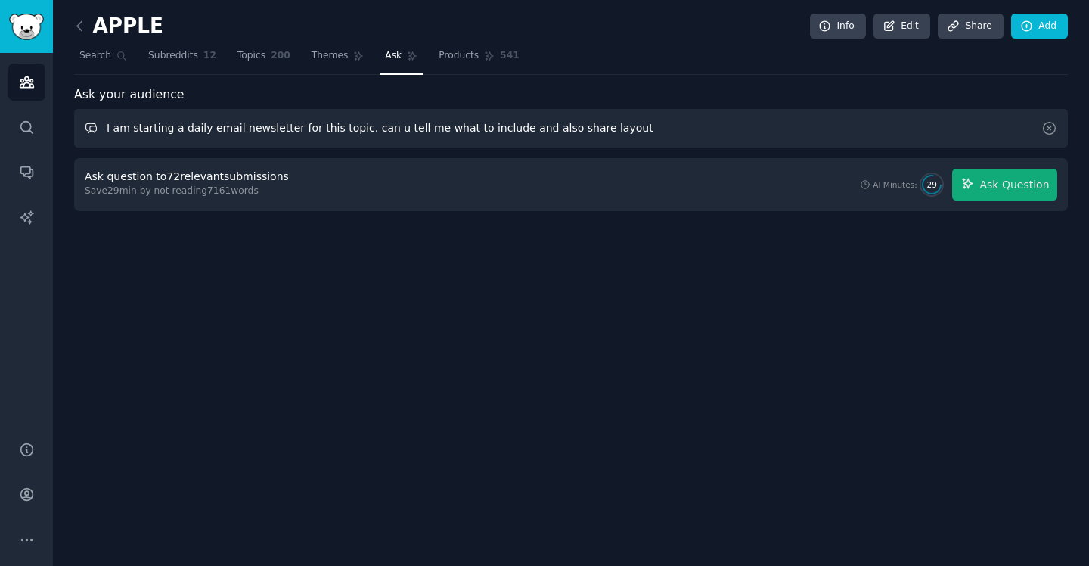
click at [420, 123] on input "I am starting a daily email newsletter for this topic. can u tell me what to in…" at bounding box center [571, 128] width 994 height 39
paste input "I am starting a daily email newsletter for this topic. can u tell me what to in…"
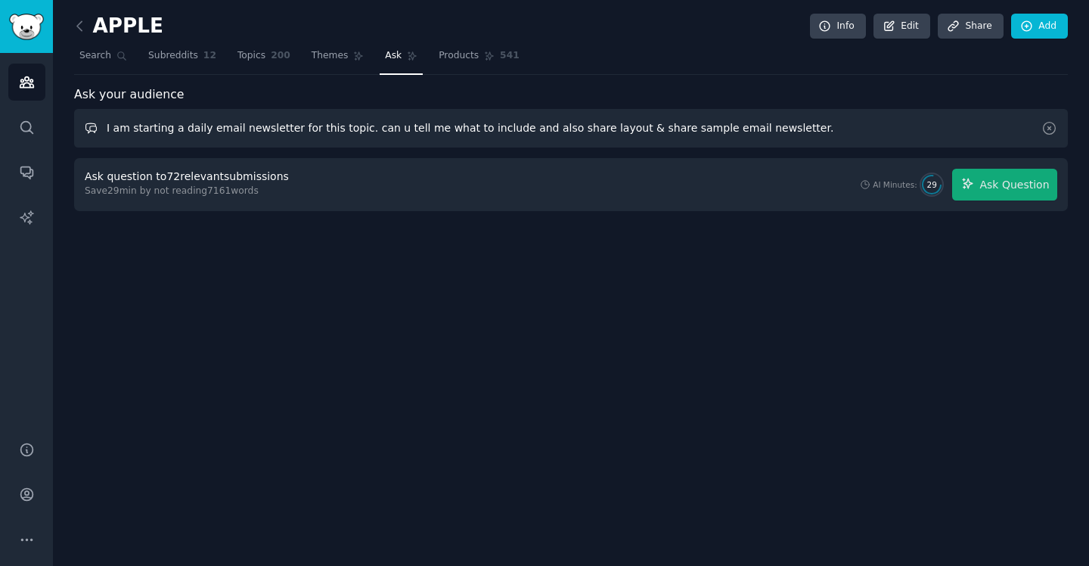
type input "I am starting a daily email newsletter for this topic. can u tell me what to in…"
click at [522, 133] on input "I am starting a daily email newsletter for this topic. can u tell me what to in…" at bounding box center [571, 128] width 994 height 39
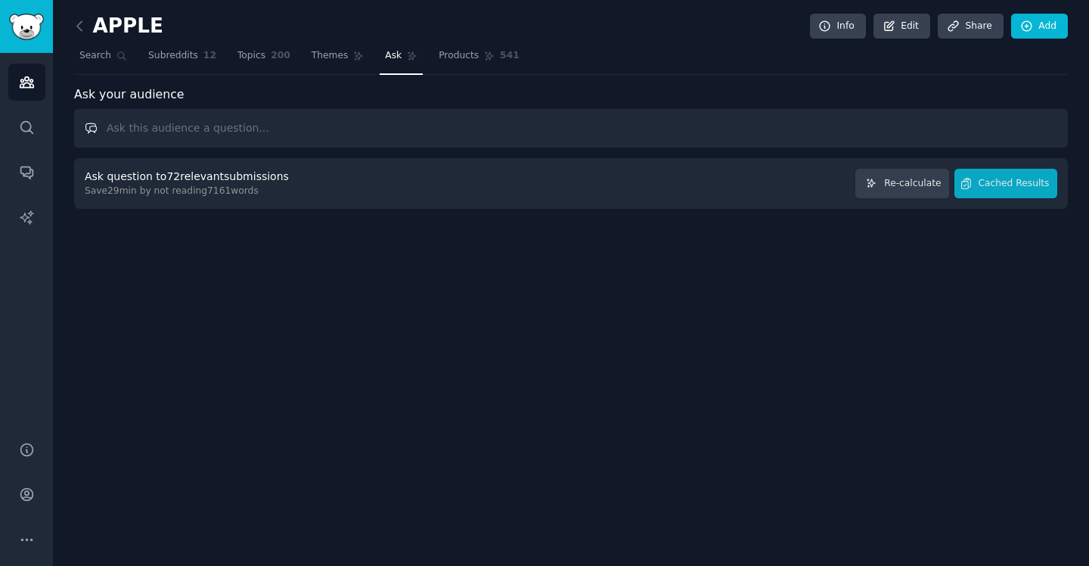
paste input "I am starting a daily email newsletter for this topic. can u tell me what to in…"
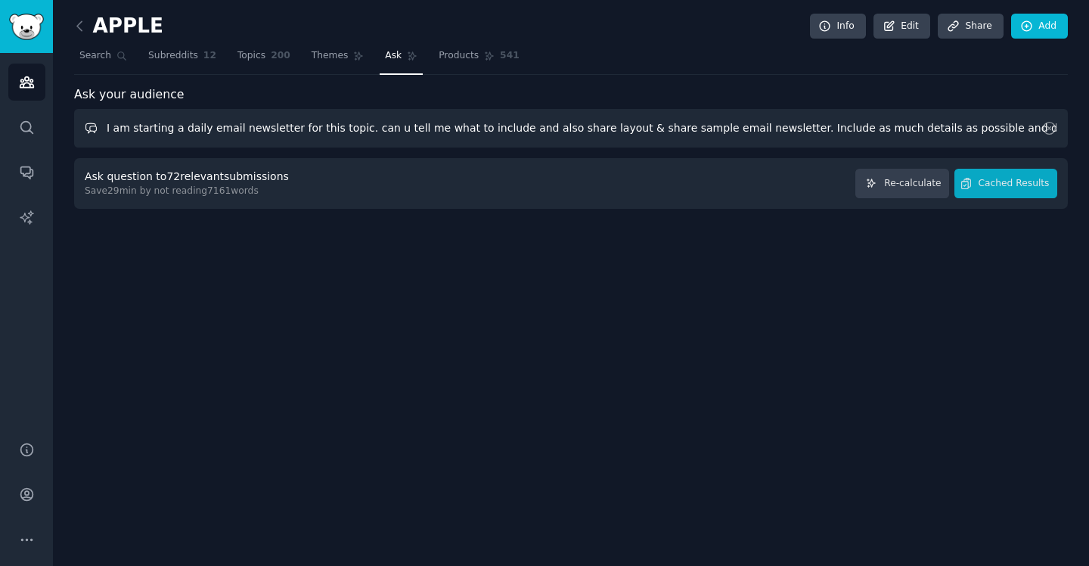
scroll to position [0, 90]
type input "I am starting a daily email newsletter for this topic. can u tell me what to in…"
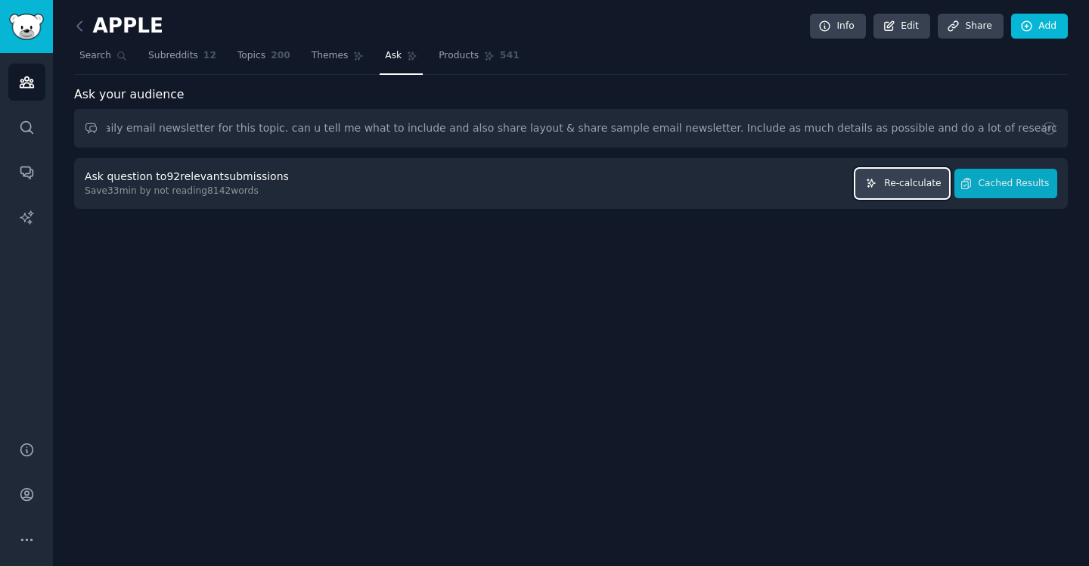
scroll to position [0, 0]
click at [906, 194] on button "Re-calculate" at bounding box center [902, 183] width 94 height 29
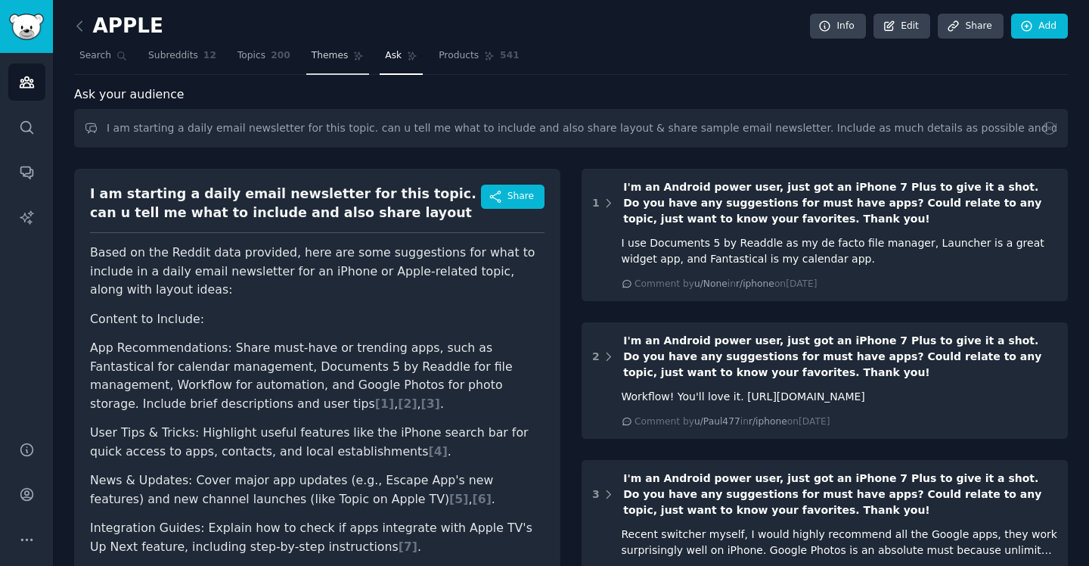
click at [340, 56] on span "Themes" at bounding box center [330, 56] width 37 height 14
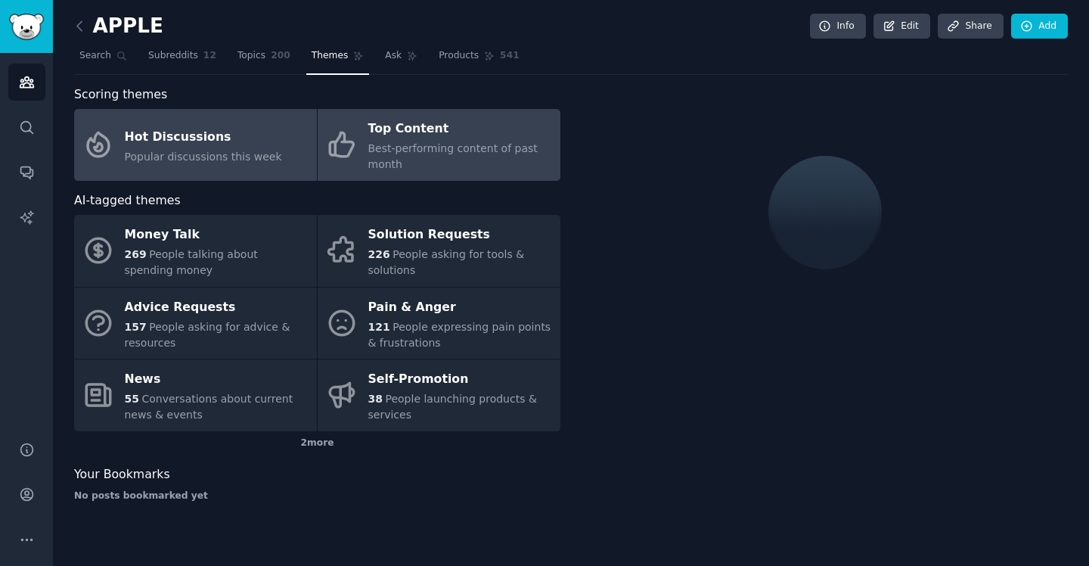
click at [390, 131] on div "Top Content" at bounding box center [460, 129] width 185 height 24
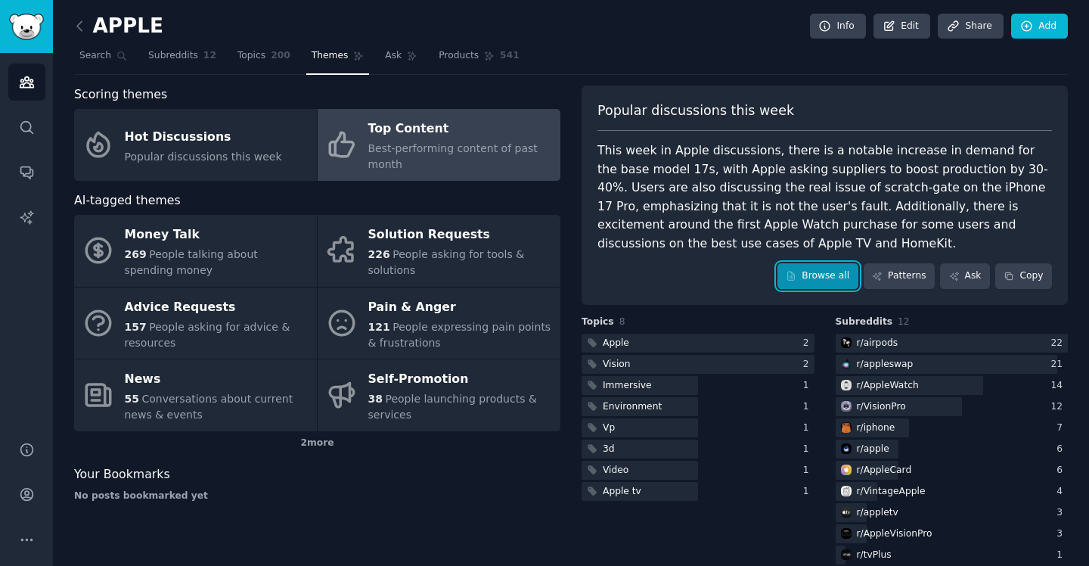
click at [805, 271] on link "Browse all" at bounding box center [817, 276] width 81 height 26
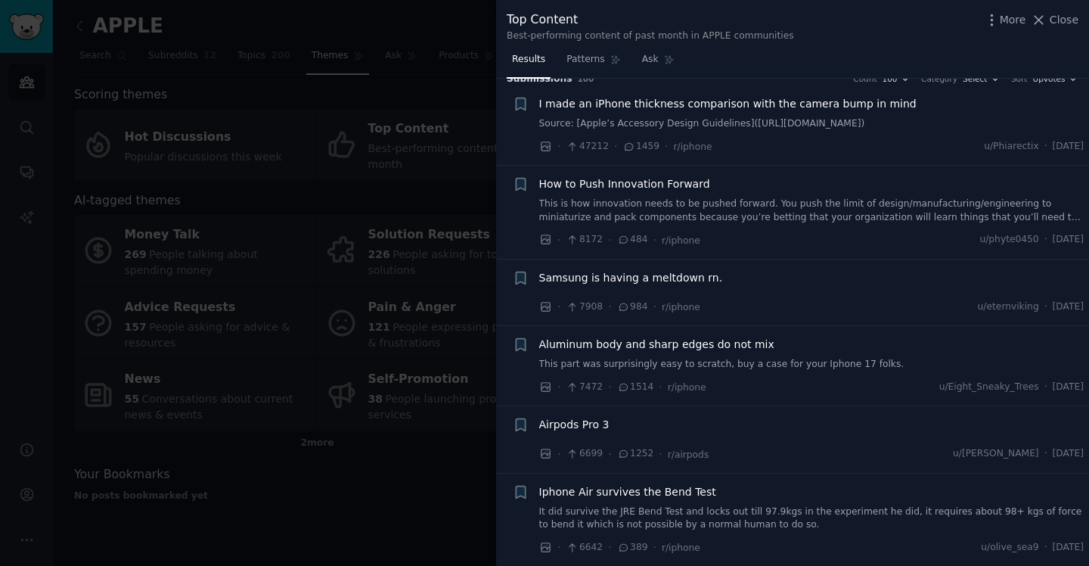
scroll to position [14, 0]
click at [656, 64] on span "Ask" at bounding box center [650, 60] width 17 height 14
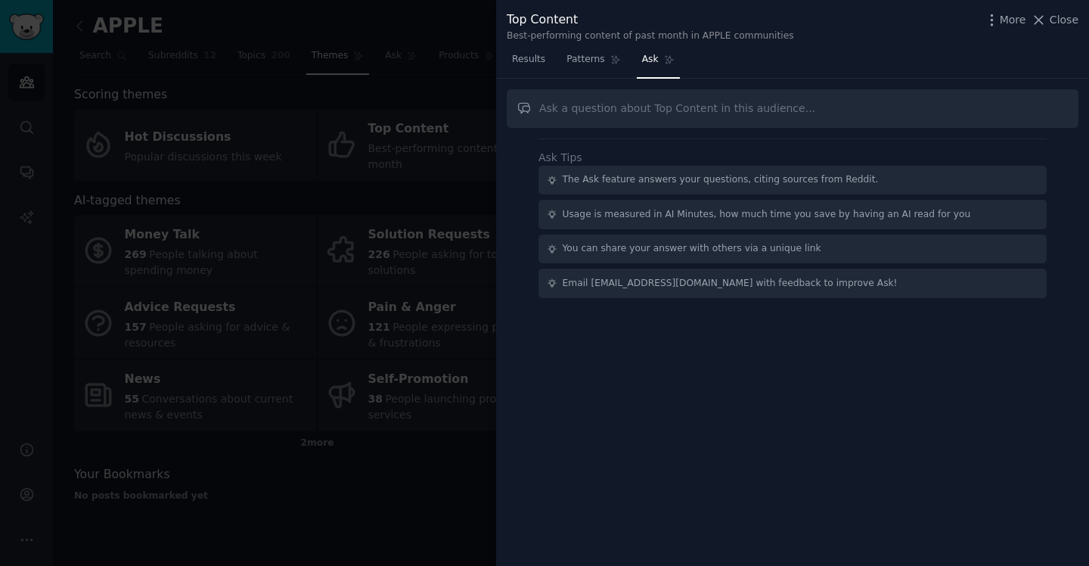
click at [646, 109] on input "text" at bounding box center [793, 108] width 572 height 39
type input "I am starting a daily email newsletter for this topic. can u tell me what to in…"
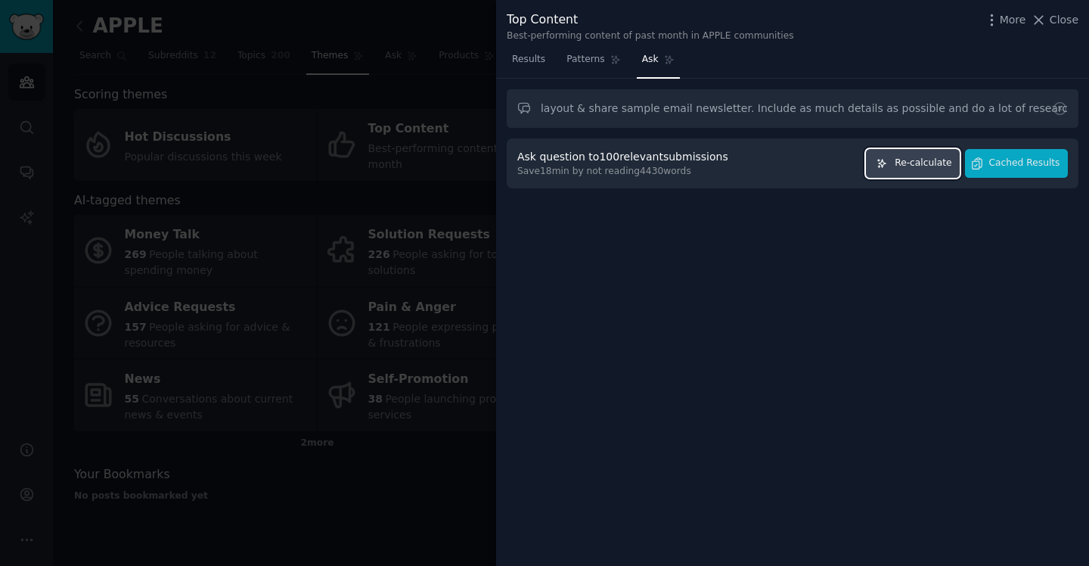
scroll to position [0, 0]
click at [906, 171] on button "Re-calculate" at bounding box center [913, 163] width 94 height 29
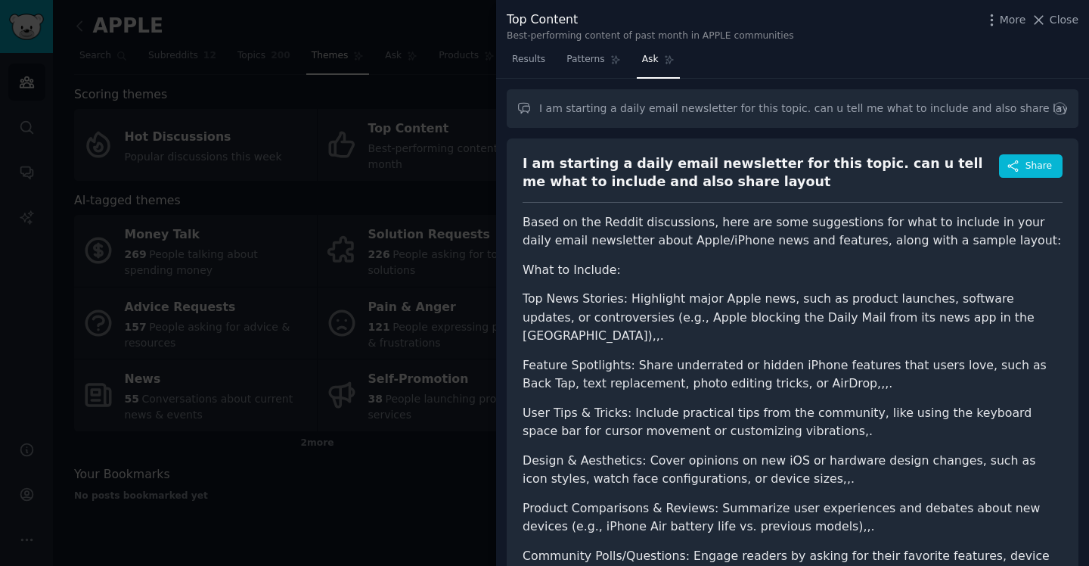
drag, startPoint x: 327, startPoint y: 57, endPoint x: 350, endPoint y: 95, distance: 43.4
click at [350, 95] on div at bounding box center [544, 283] width 1089 height 566
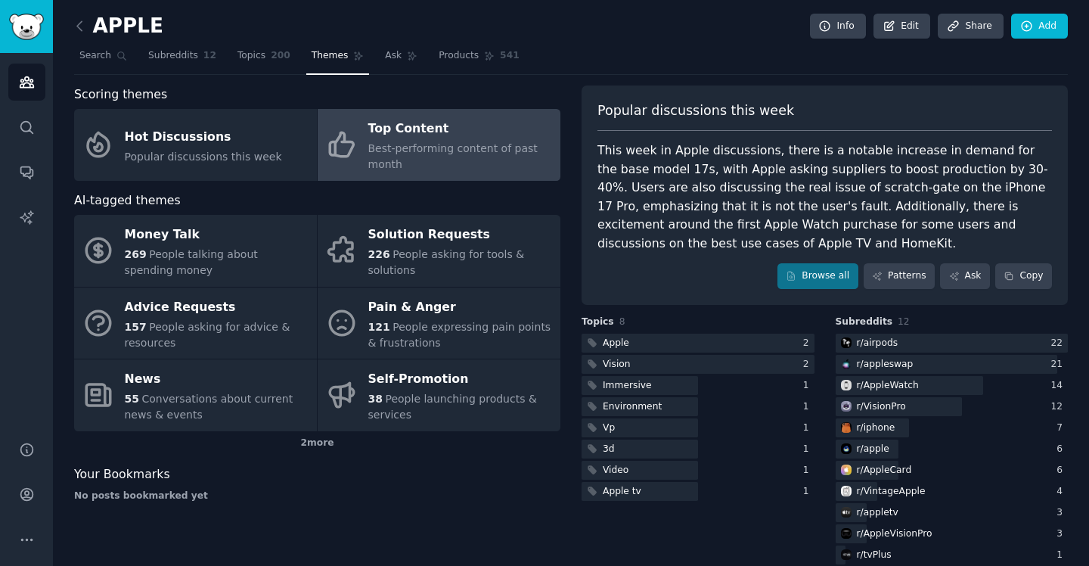
click at [382, 122] on div "Top Content" at bounding box center [460, 129] width 185 height 24
click at [23, 85] on icon "Sidebar" at bounding box center [27, 82] width 14 height 11
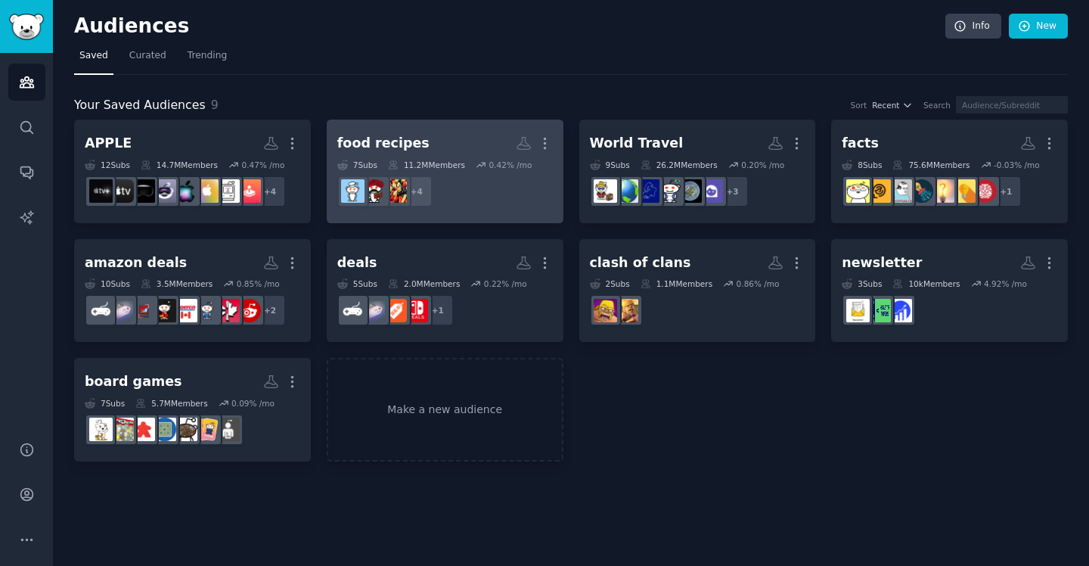
click at [389, 141] on div "food recipes" at bounding box center [383, 143] width 92 height 19
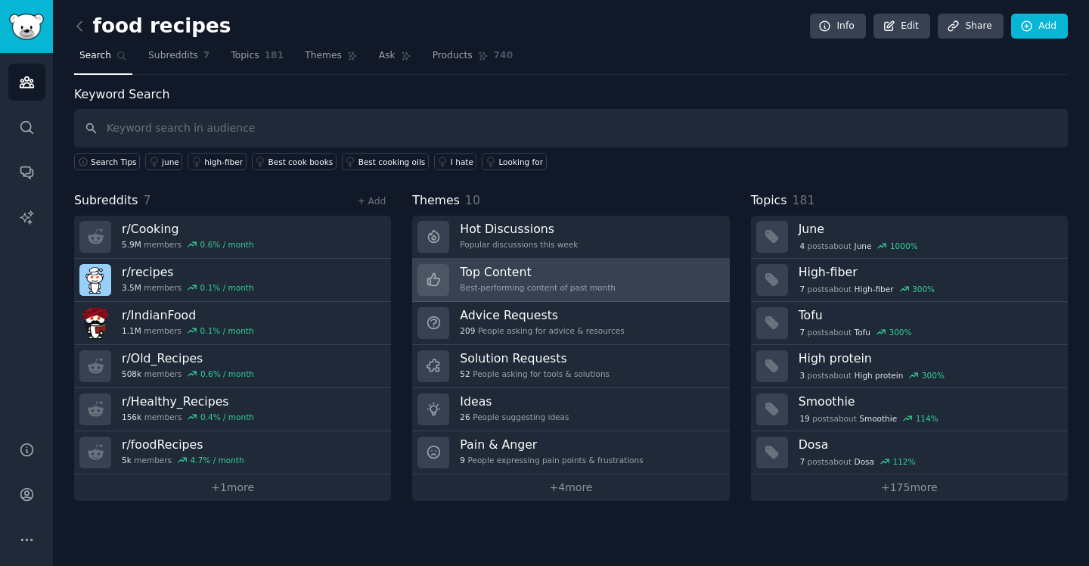
click at [507, 268] on h3 "Top Content" at bounding box center [538, 272] width 156 height 16
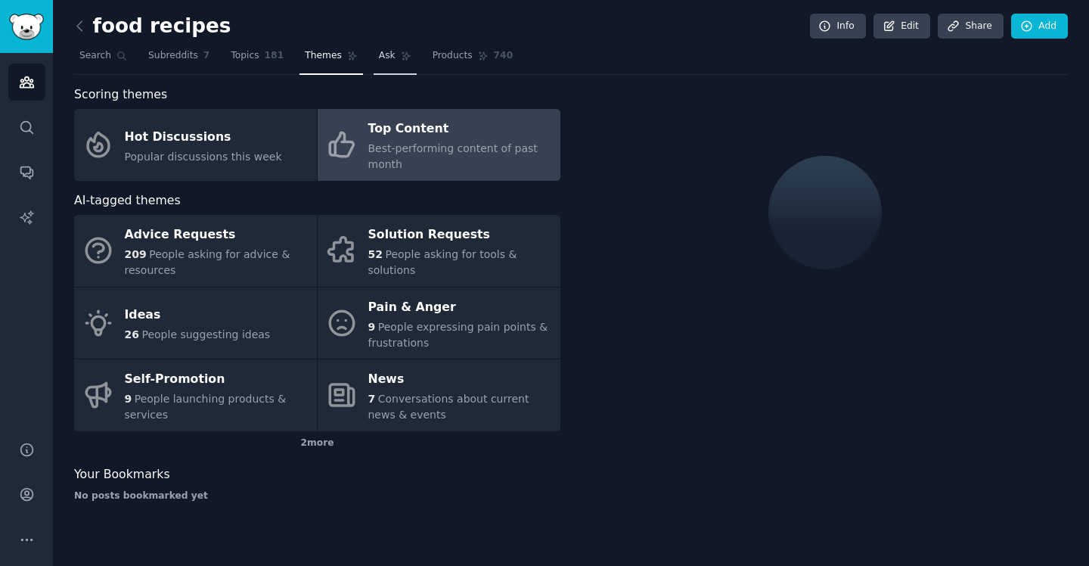
click at [386, 48] on link "Ask" at bounding box center [395, 59] width 43 height 31
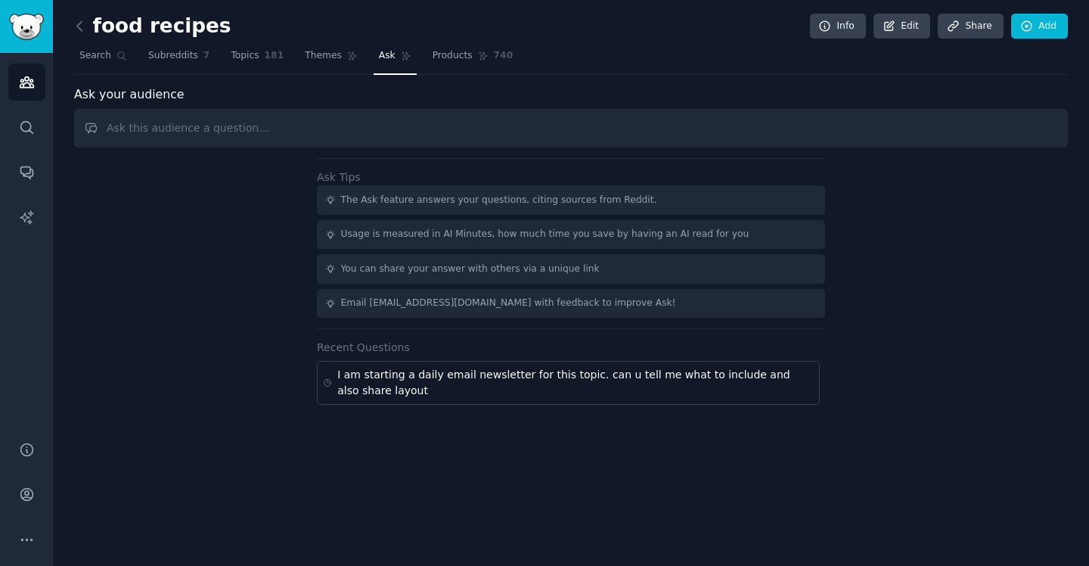
click at [435, 123] on input "text" at bounding box center [571, 128] width 994 height 39
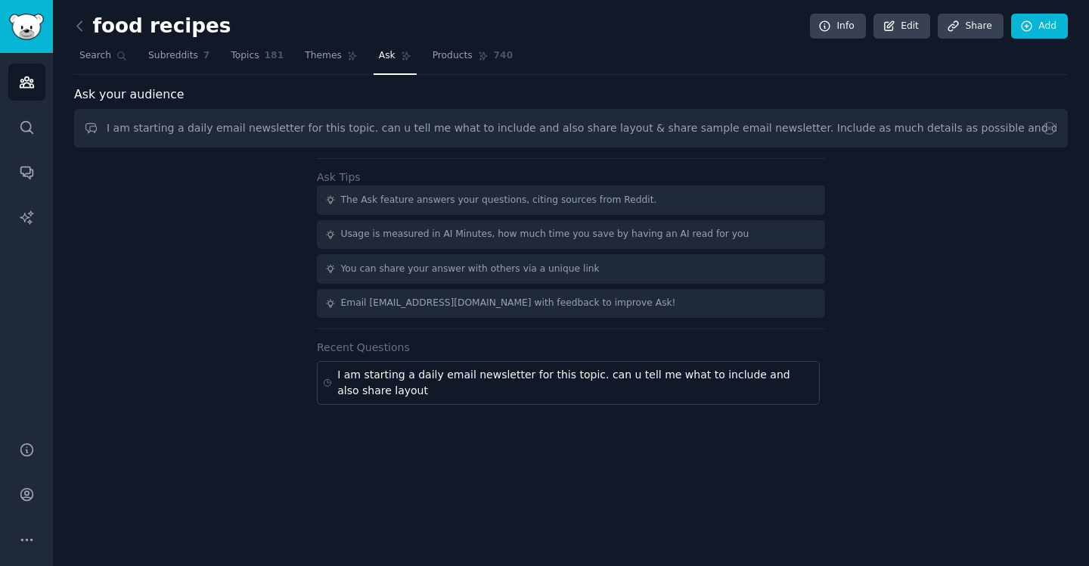
scroll to position [0, 90]
type input "I am starting a daily email newsletter for this topic. can u tell me what to in…"
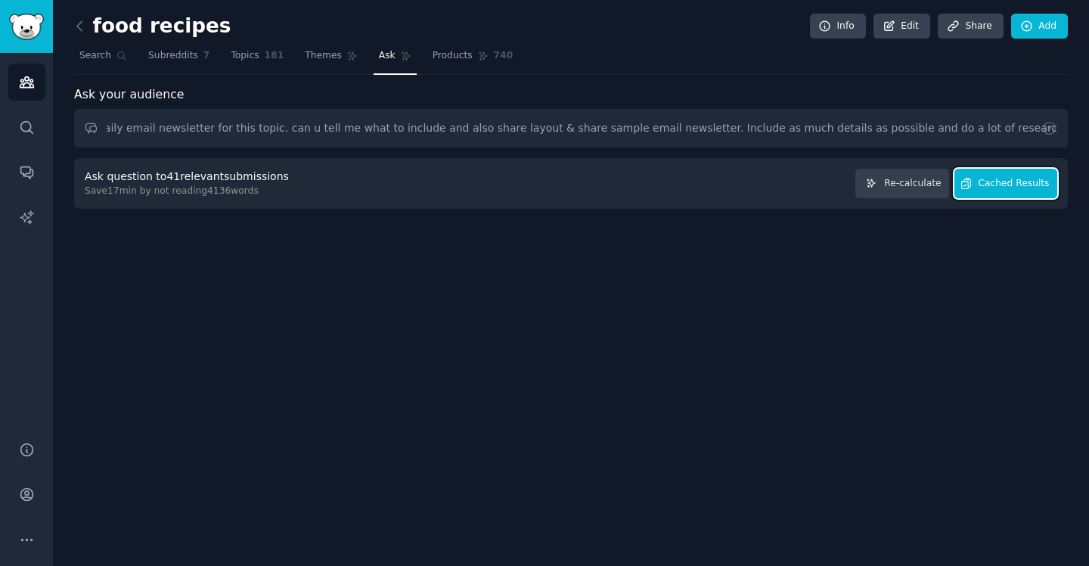
scroll to position [0, 0]
click at [993, 189] on span "Cached Results" at bounding box center [1013, 184] width 71 height 14
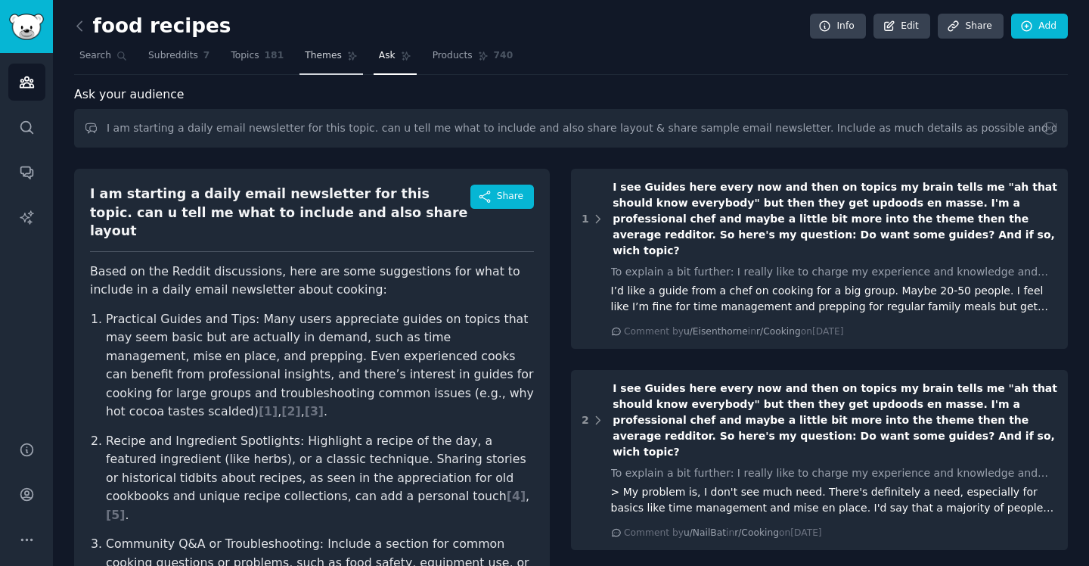
click at [329, 54] on span "Themes" at bounding box center [323, 56] width 37 height 14
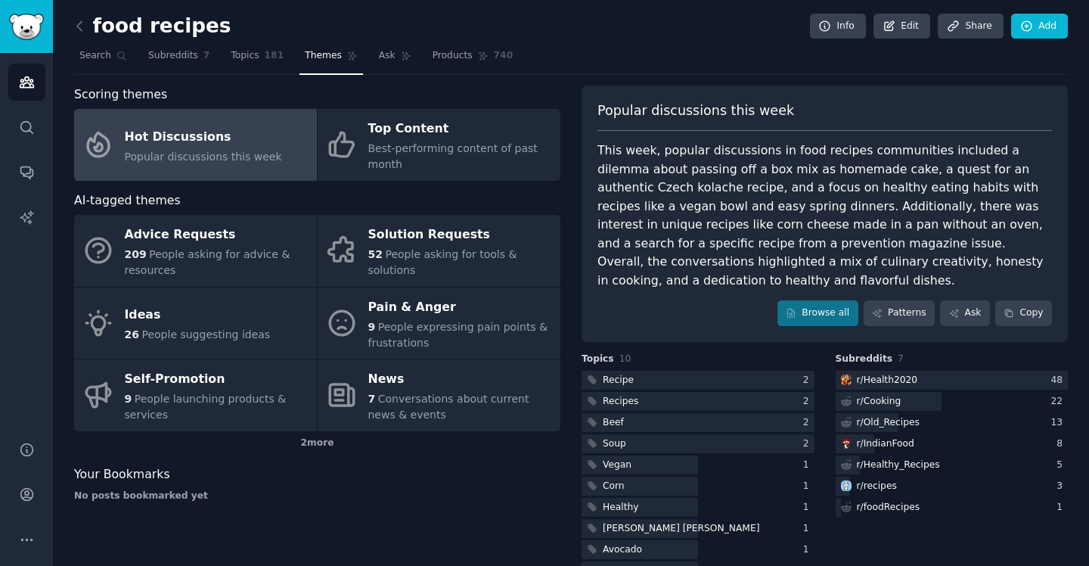
click at [794, 110] on div "Popular discussions this week" at bounding box center [824, 116] width 454 height 30
click at [967, 300] on link "Ask" at bounding box center [965, 313] width 50 height 26
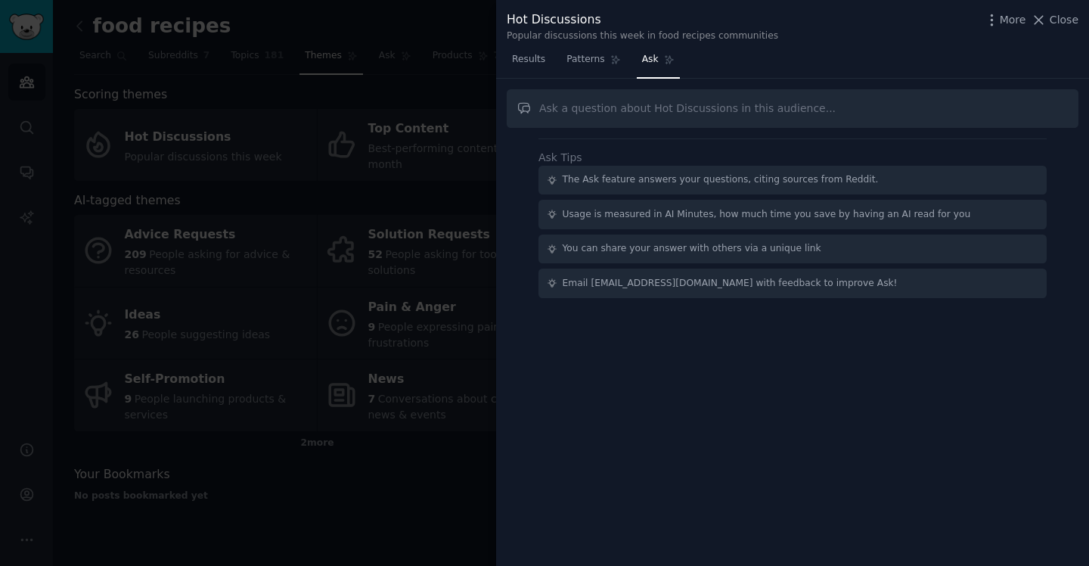
click at [612, 110] on input "text" at bounding box center [793, 108] width 572 height 39
type input "I am starting a daily email newsletter for this topic. can u tell me what to in…"
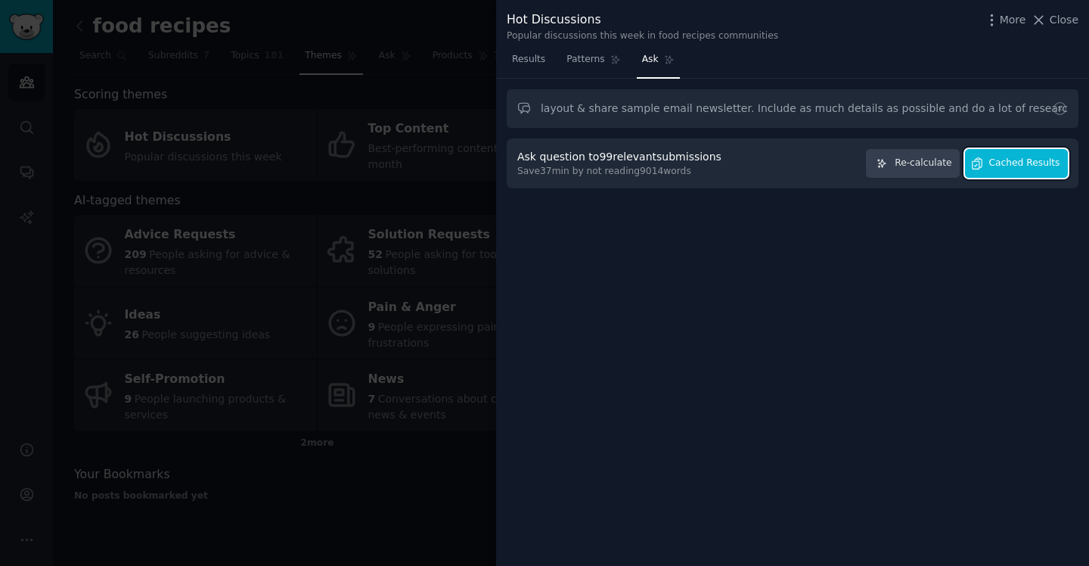
scroll to position [0, 0]
click at [999, 167] on span "Cached Results" at bounding box center [1024, 164] width 71 height 14
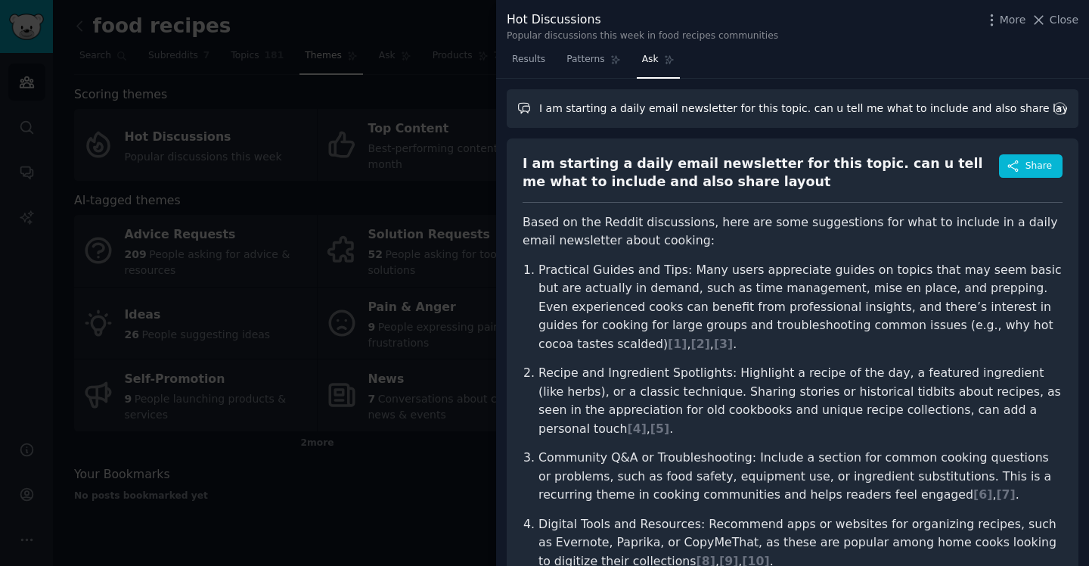
click at [615, 110] on input "I am starting a daily email newsletter for this topic. can u tell me what to in…" at bounding box center [793, 108] width 572 height 39
paste input "I am starting a daily email newsletter for this topic. can u tell me what to in…"
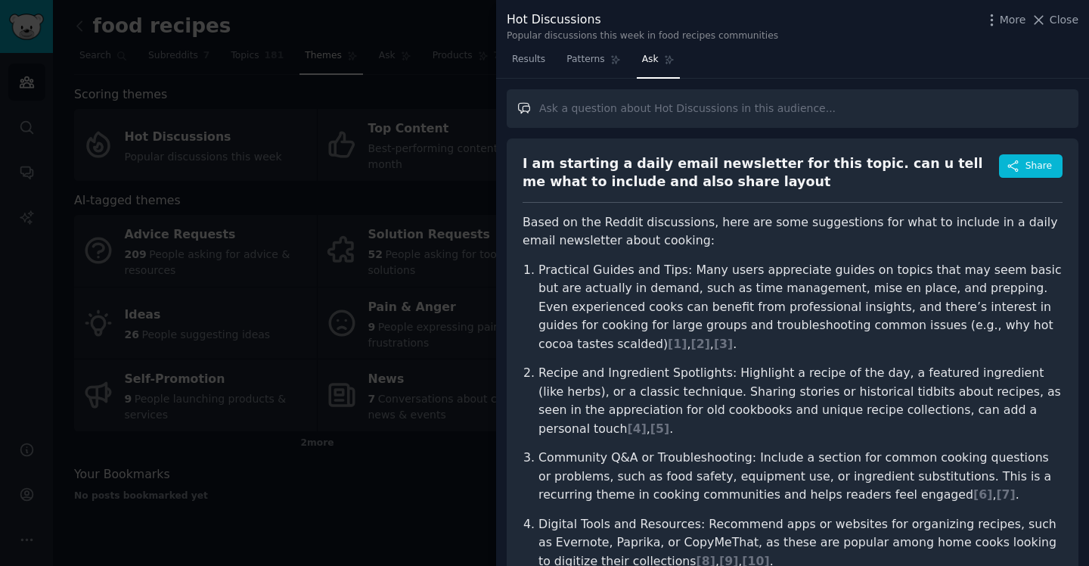
type input "I am starting a daily email newsletter for this topic. can u tell me what to in…"
click at [1050, 21] on span "Close" at bounding box center [1064, 20] width 29 height 16
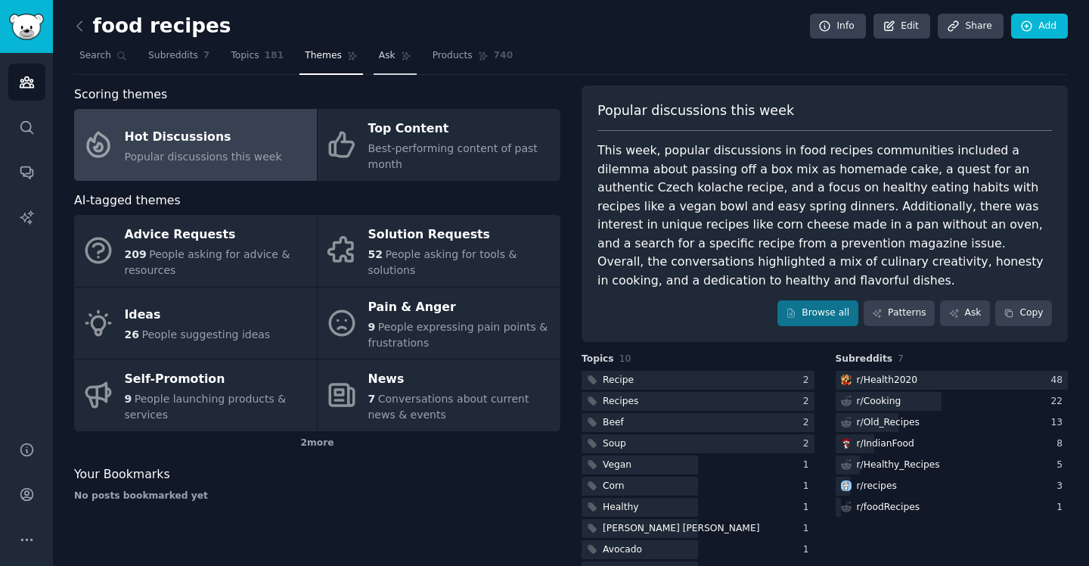
click at [381, 62] on span "Ask" at bounding box center [387, 56] width 17 height 14
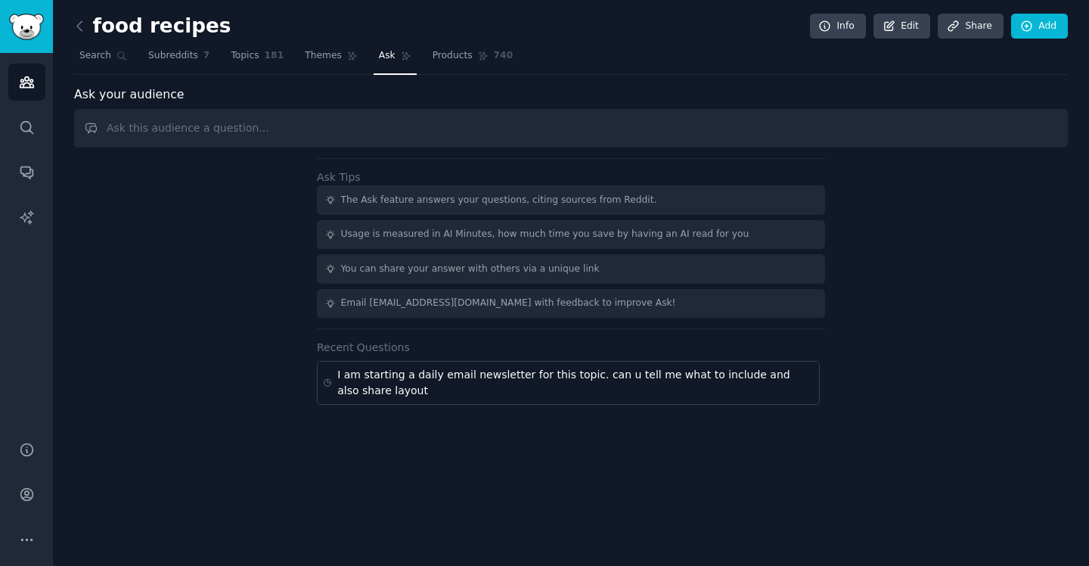
click at [394, 130] on input "text" at bounding box center [571, 128] width 994 height 39
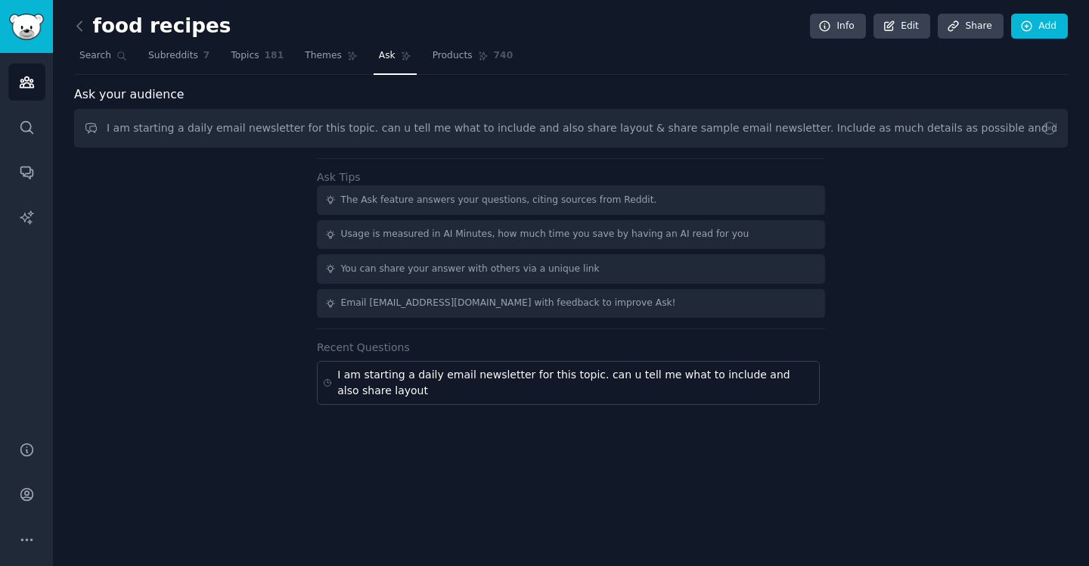
scroll to position [0, 90]
type input "I am starting a daily email newsletter for this topic. can u tell me what to in…"
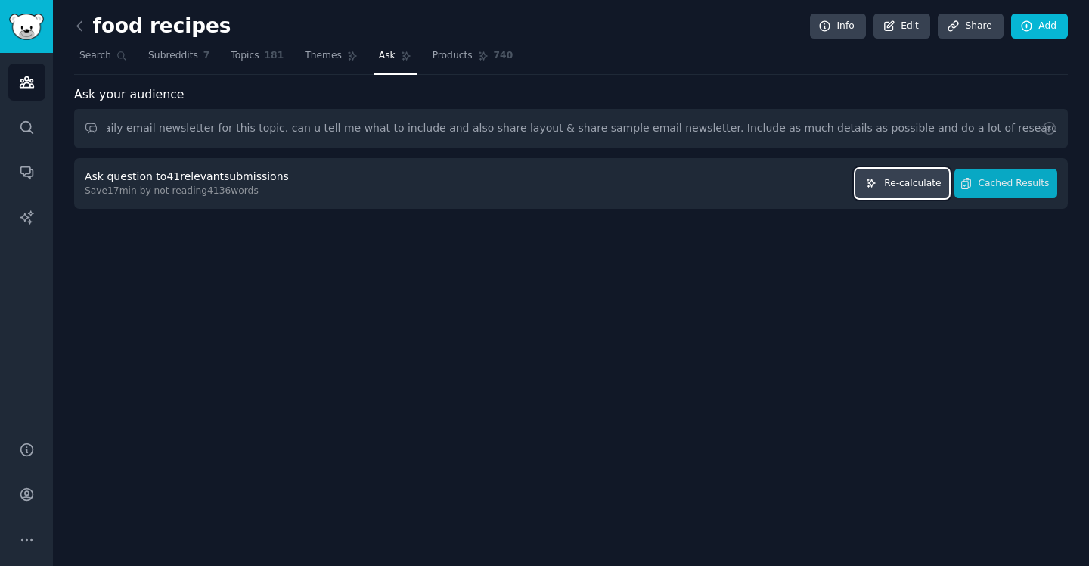
scroll to position [0, 0]
click at [876, 188] on icon "button" at bounding box center [871, 183] width 11 height 11
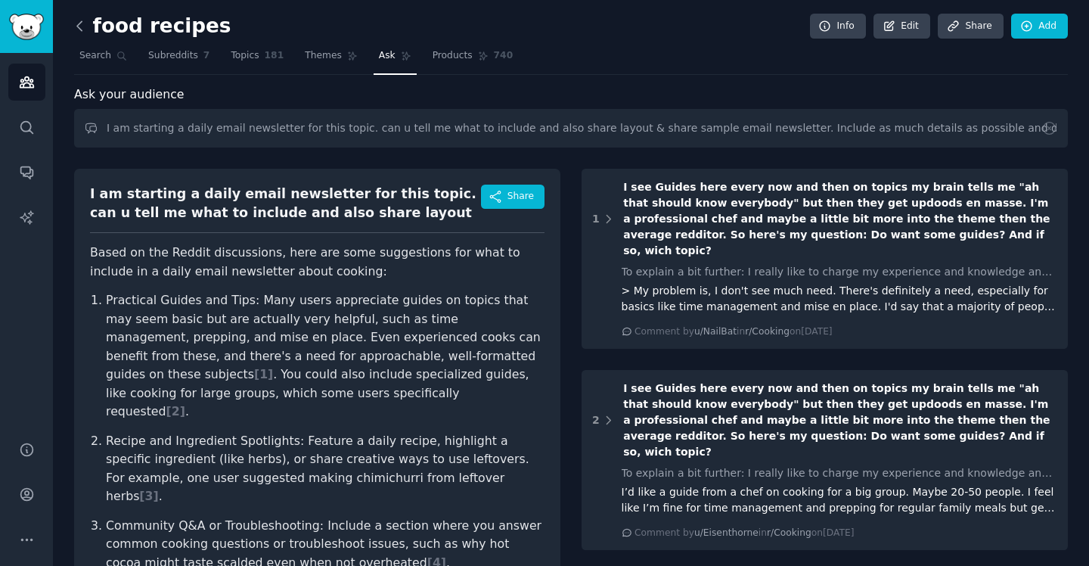
click at [83, 28] on icon at bounding box center [80, 26] width 16 height 16
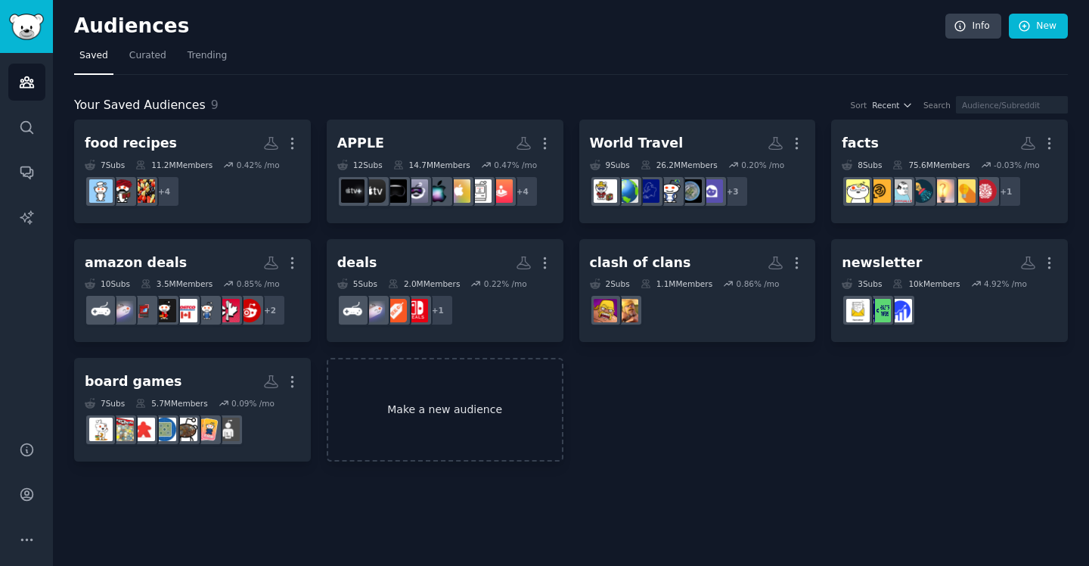
click at [405, 411] on link "Make a new audience" at bounding box center [445, 410] width 237 height 104
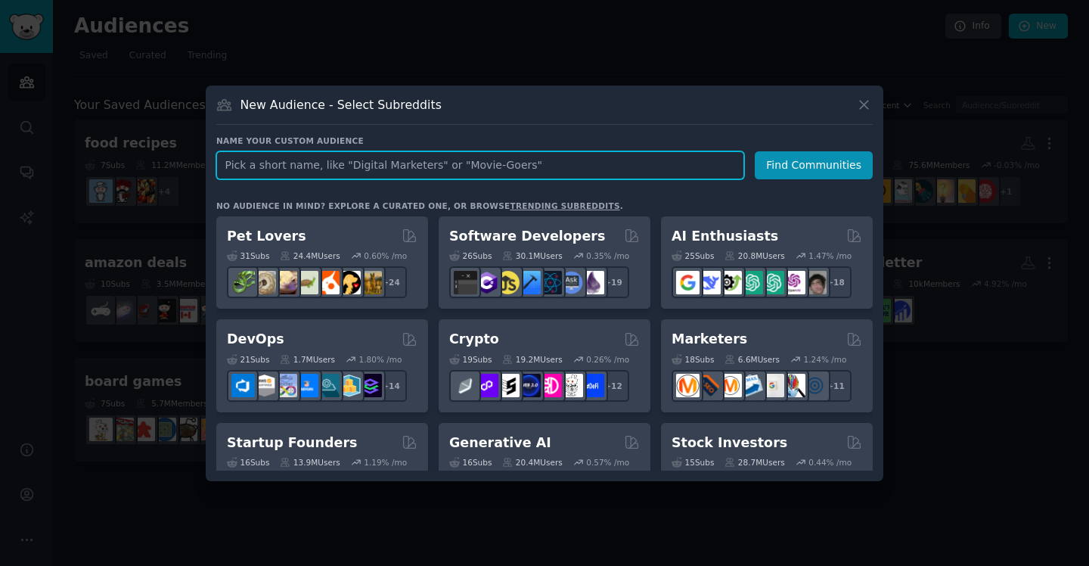
click at [671, 172] on input "text" at bounding box center [480, 165] width 528 height 28
paste input "UFC"
type input "UFC"
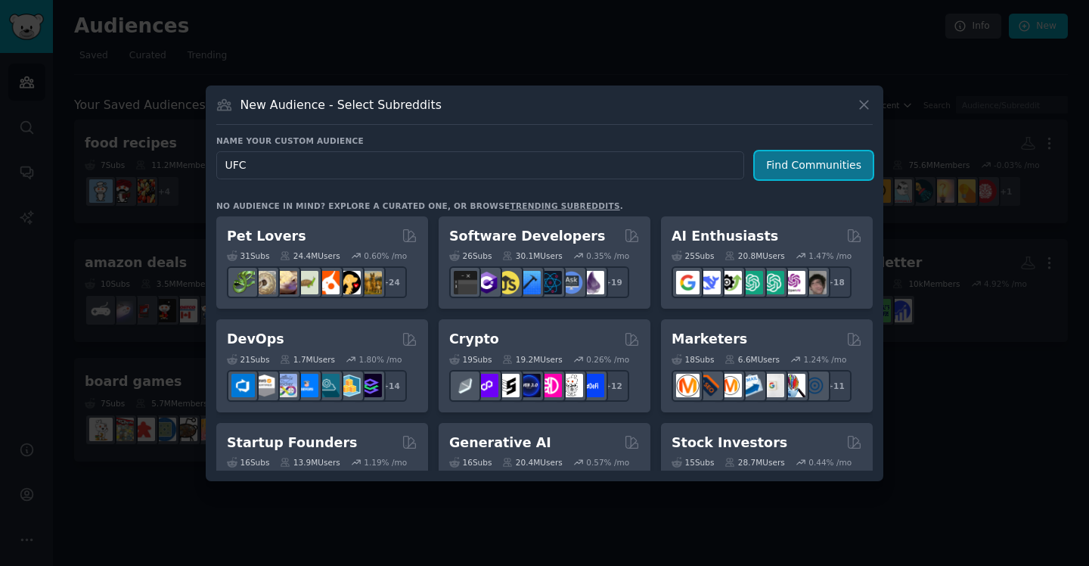
click at [824, 172] on button "Find Communities" at bounding box center [814, 165] width 118 height 28
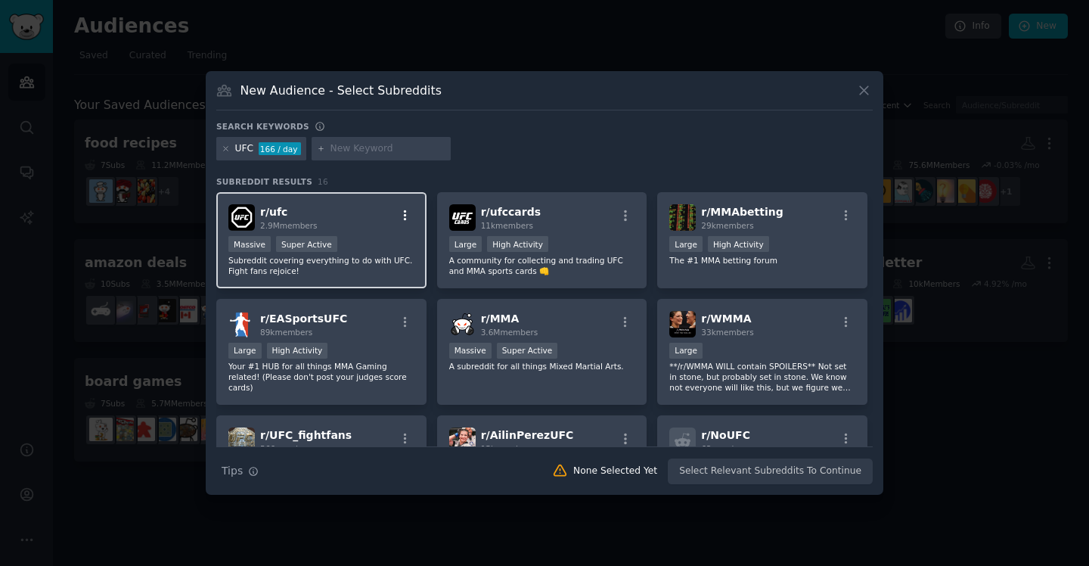
click at [404, 212] on icon "button" at bounding box center [405, 215] width 3 height 11
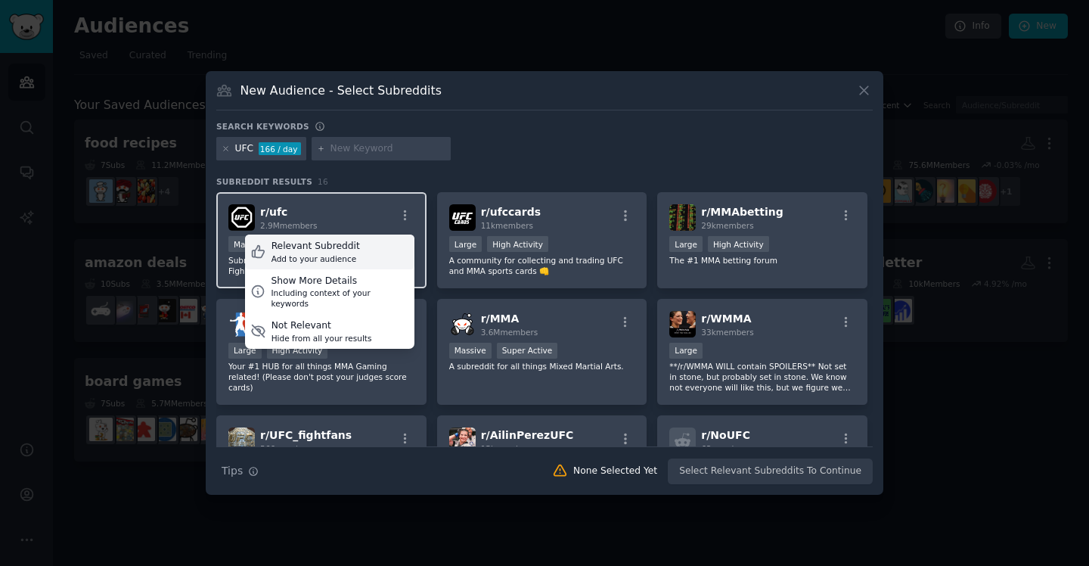
click at [374, 251] on div "Relevant Subreddit Add to your audience" at bounding box center [329, 251] width 169 height 35
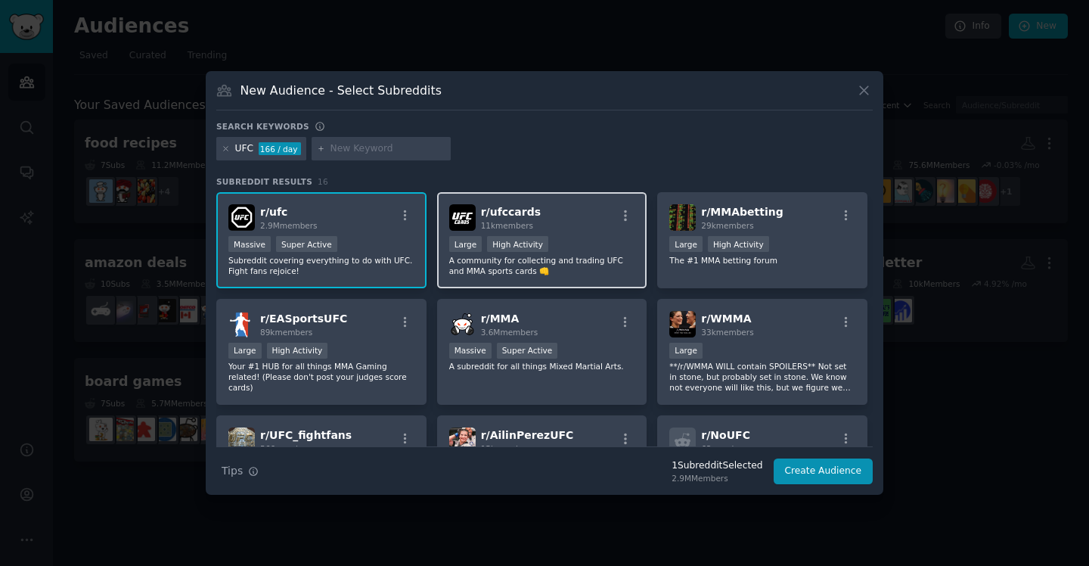
scroll to position [2, 0]
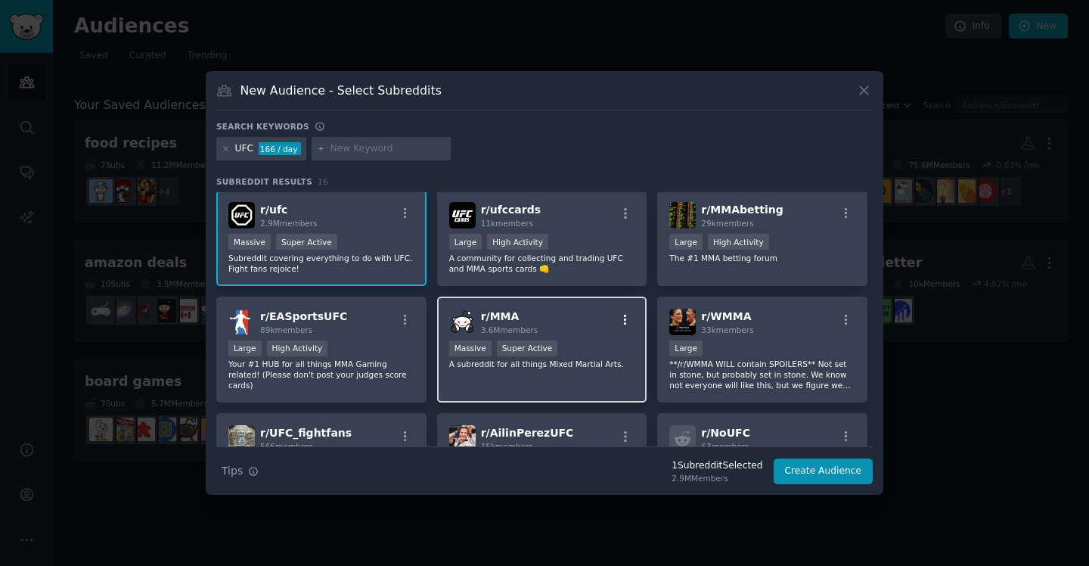
click at [624, 319] on icon "button" at bounding box center [625, 319] width 3 height 11
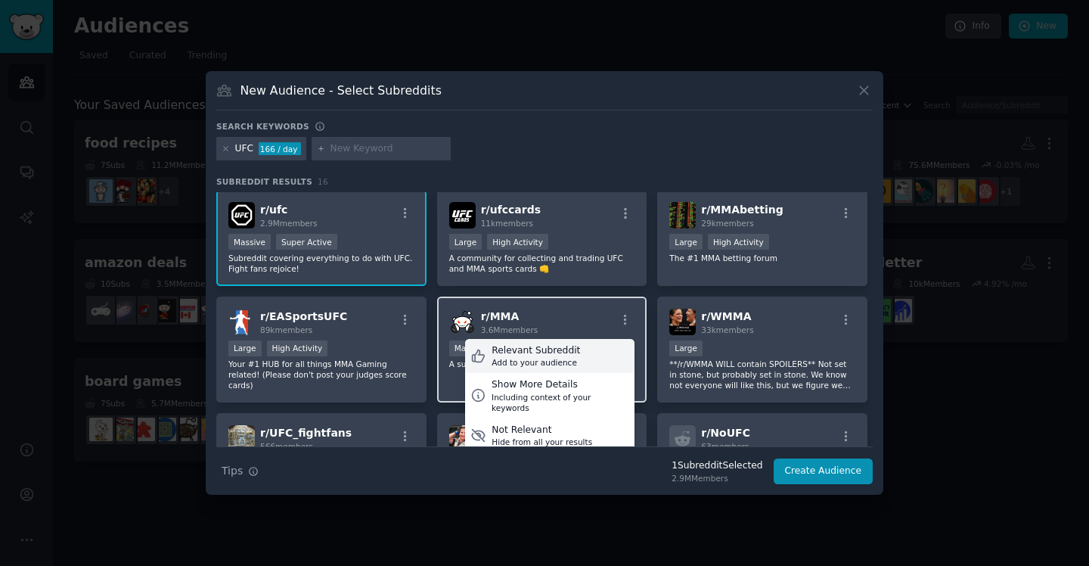
click at [565, 347] on div "Relevant Subreddit" at bounding box center [536, 351] width 88 height 14
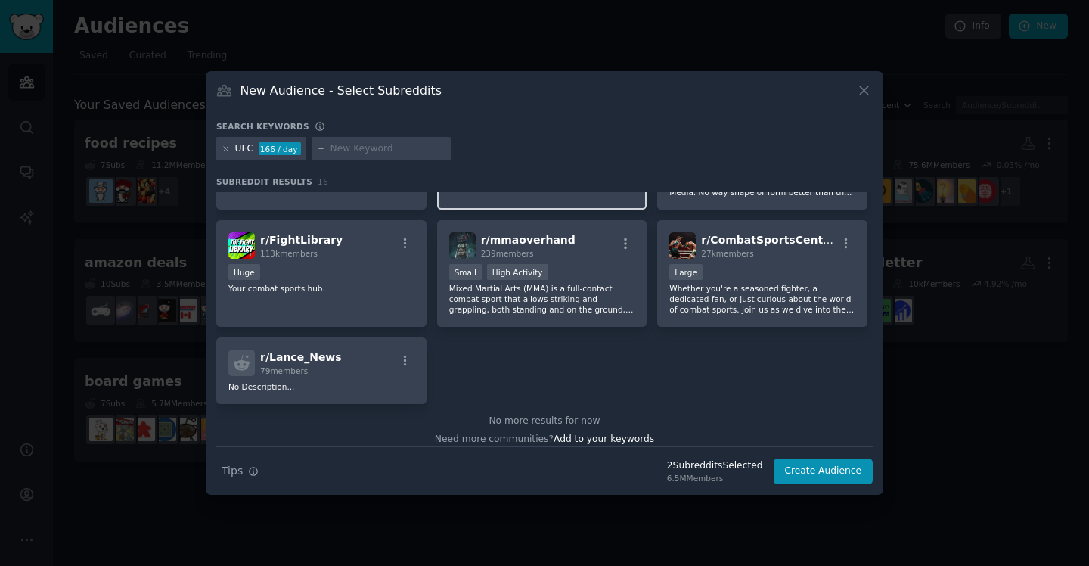
scroll to position [409, 0]
click at [869, 87] on icon at bounding box center [864, 90] width 16 height 16
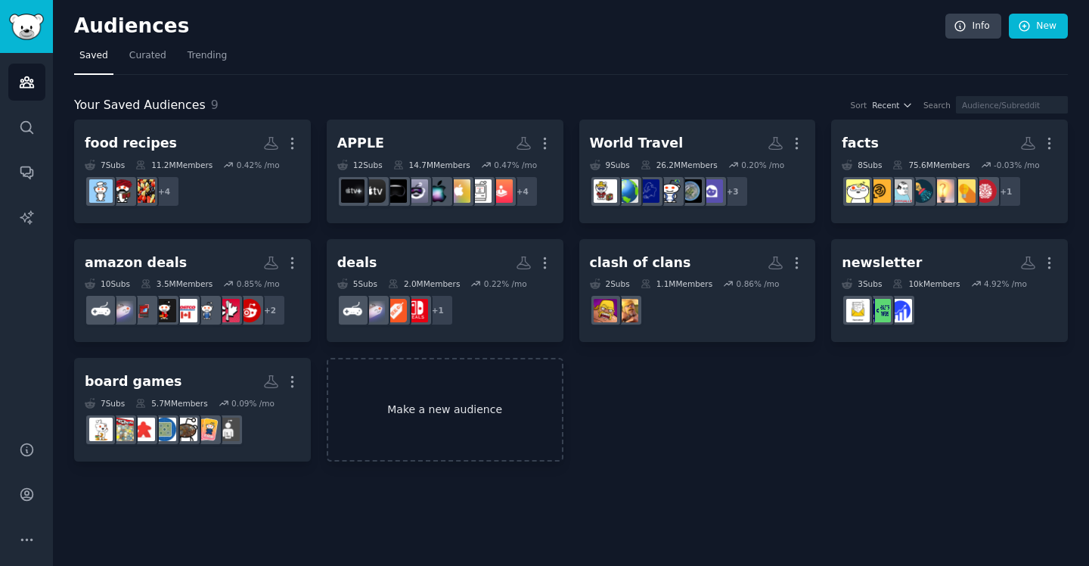
click at [443, 405] on link "Make a new audience" at bounding box center [445, 410] width 237 height 104
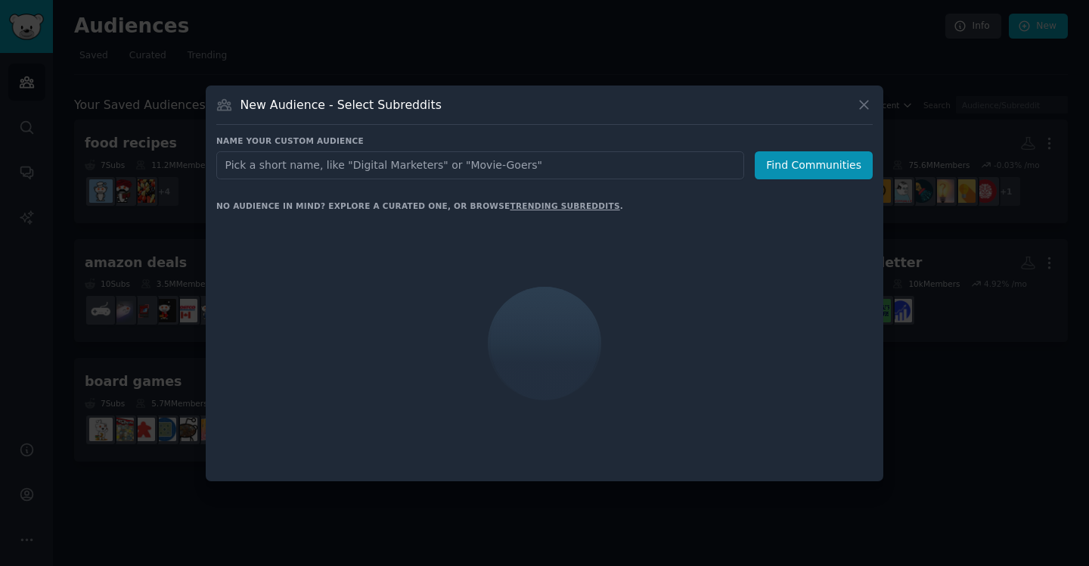
click at [367, 169] on input "text" at bounding box center [480, 165] width 528 height 28
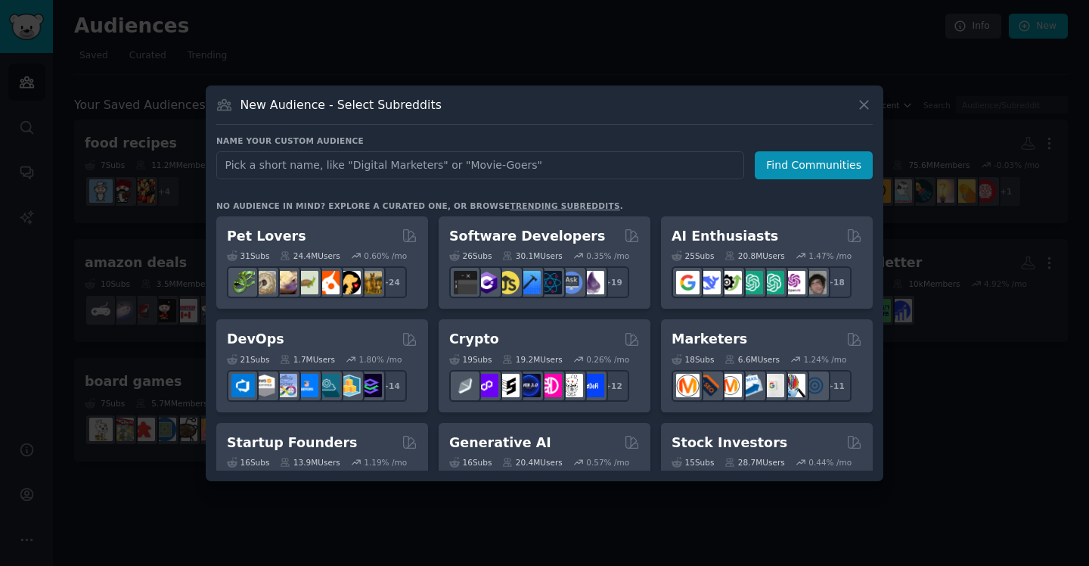
type input "US Politics"
click button "Find Communities" at bounding box center [814, 165] width 118 height 28
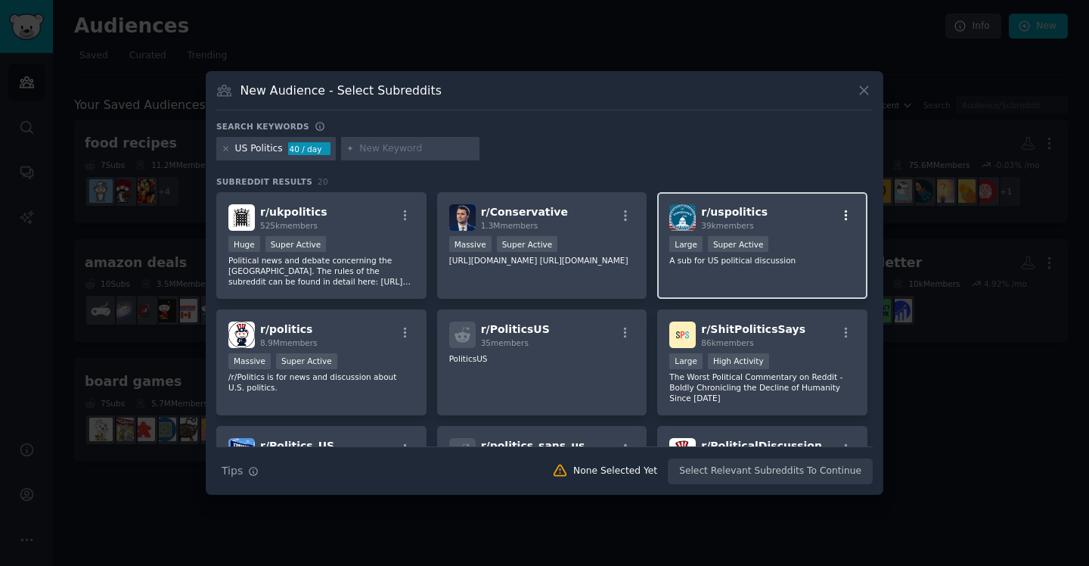
click at [842, 214] on icon "button" at bounding box center [846, 216] width 14 height 14
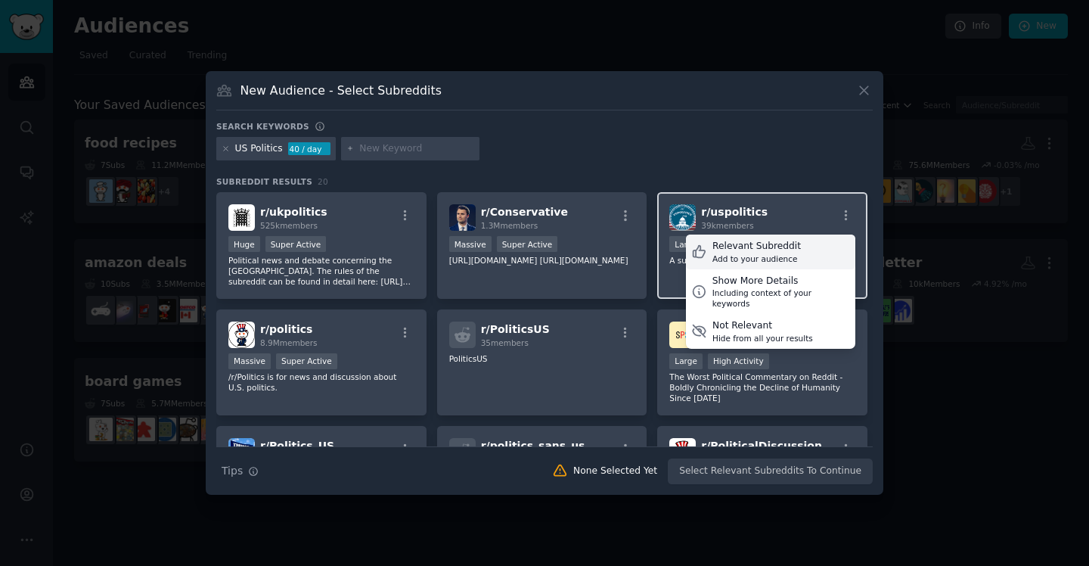
click at [792, 246] on div "Relevant Subreddit Add to your audience" at bounding box center [770, 251] width 169 height 35
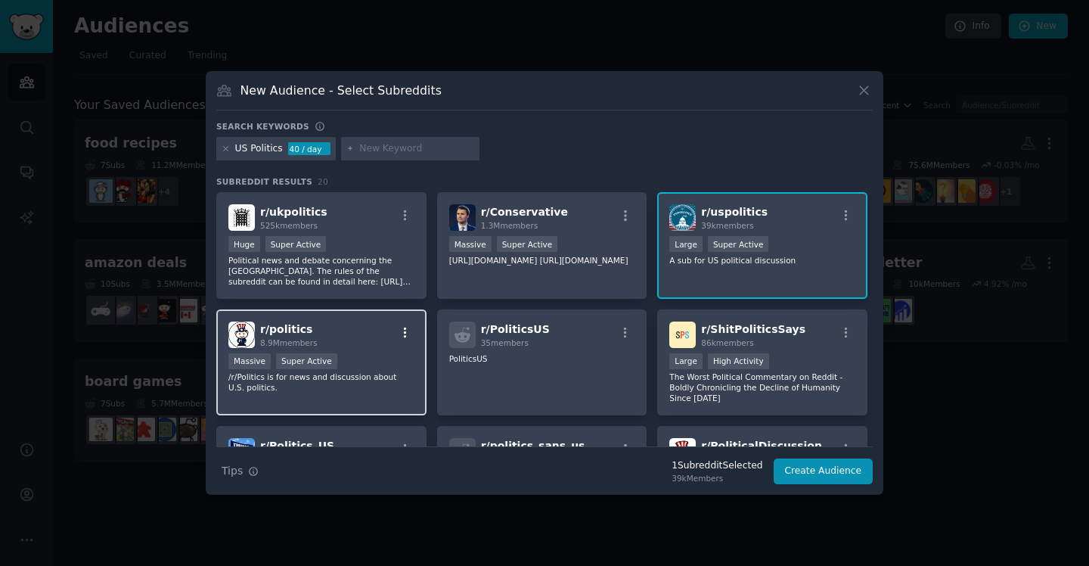
click at [404, 332] on icon "button" at bounding box center [405, 332] width 3 height 11
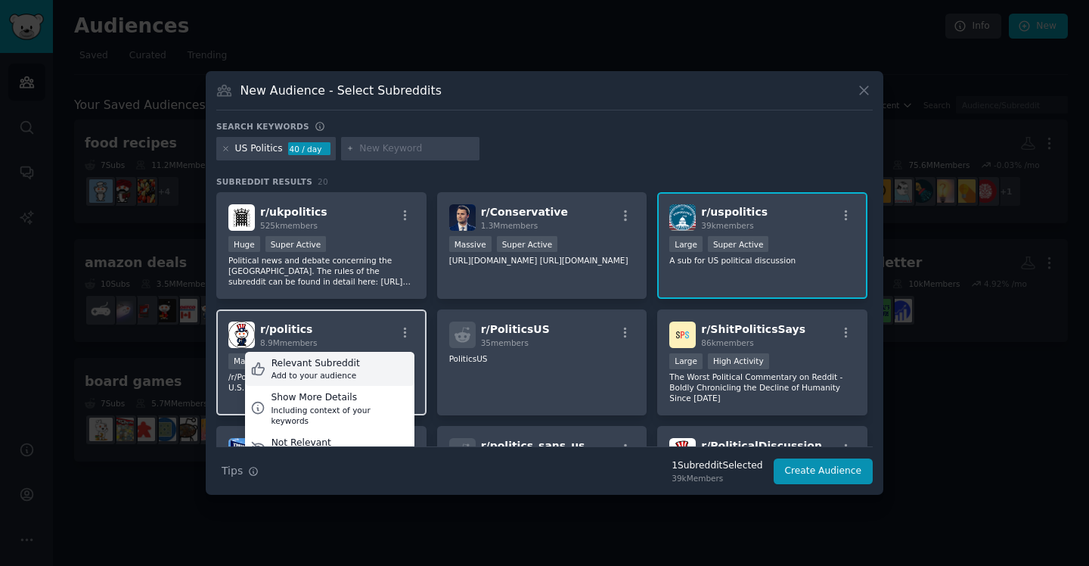
click at [372, 368] on div "Relevant Subreddit Add to your audience" at bounding box center [329, 369] width 169 height 35
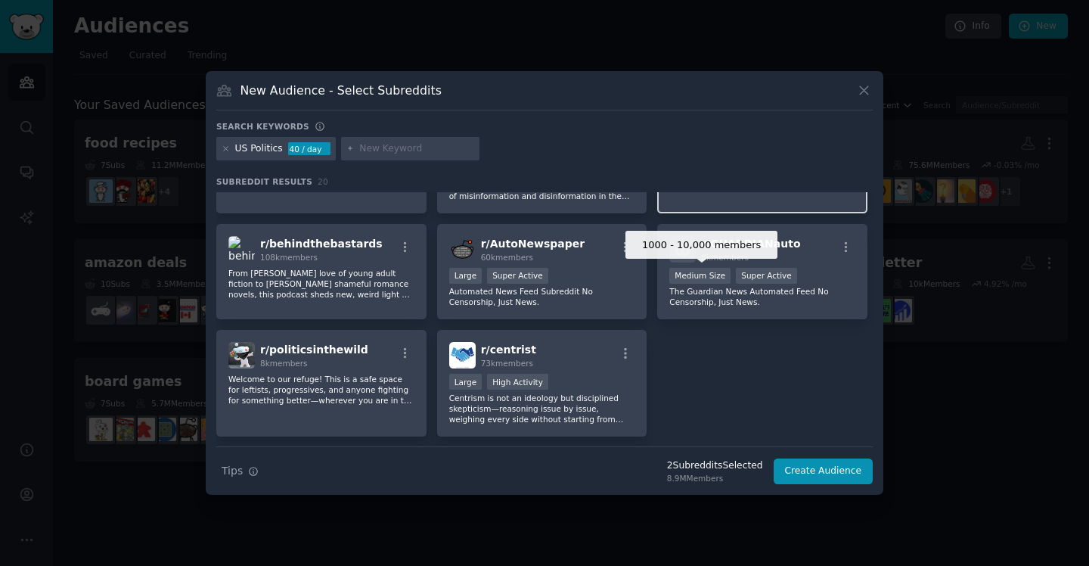
scroll to position [585, 0]
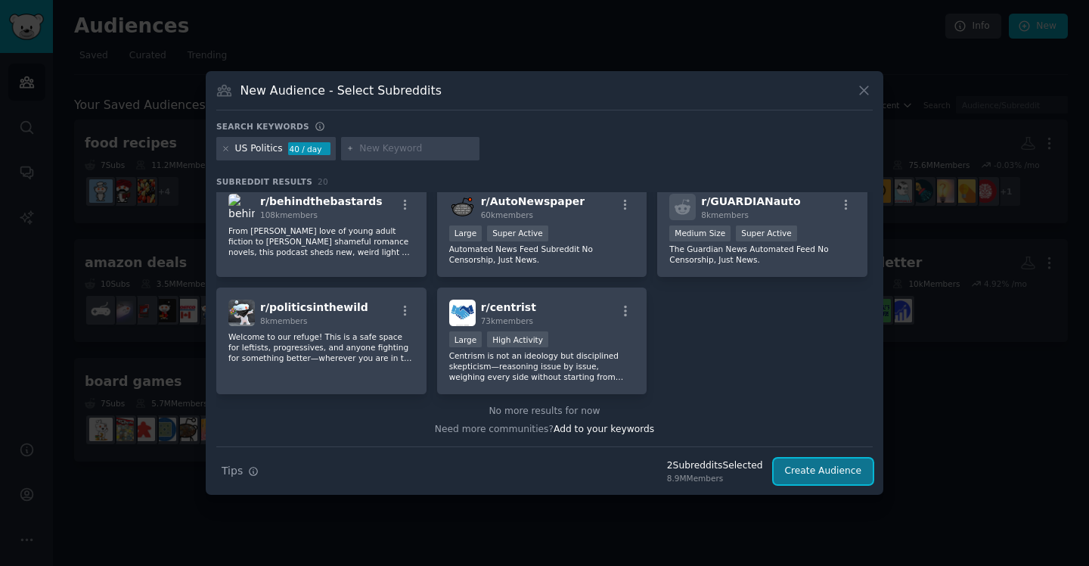
click at [803, 471] on button "Create Audience" at bounding box center [824, 471] width 100 height 26
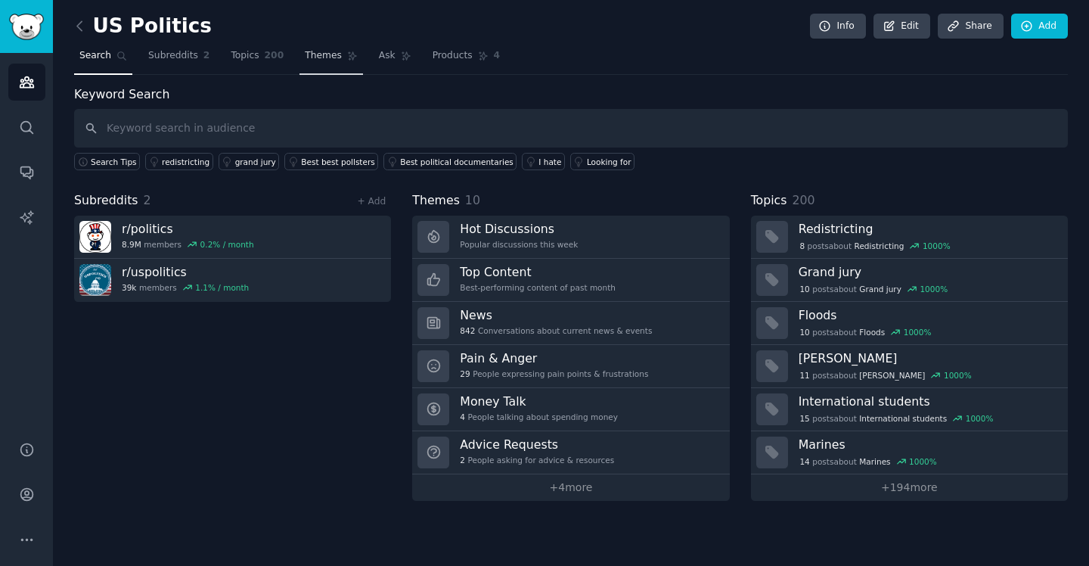
click at [309, 61] on span "Themes" at bounding box center [323, 56] width 37 height 14
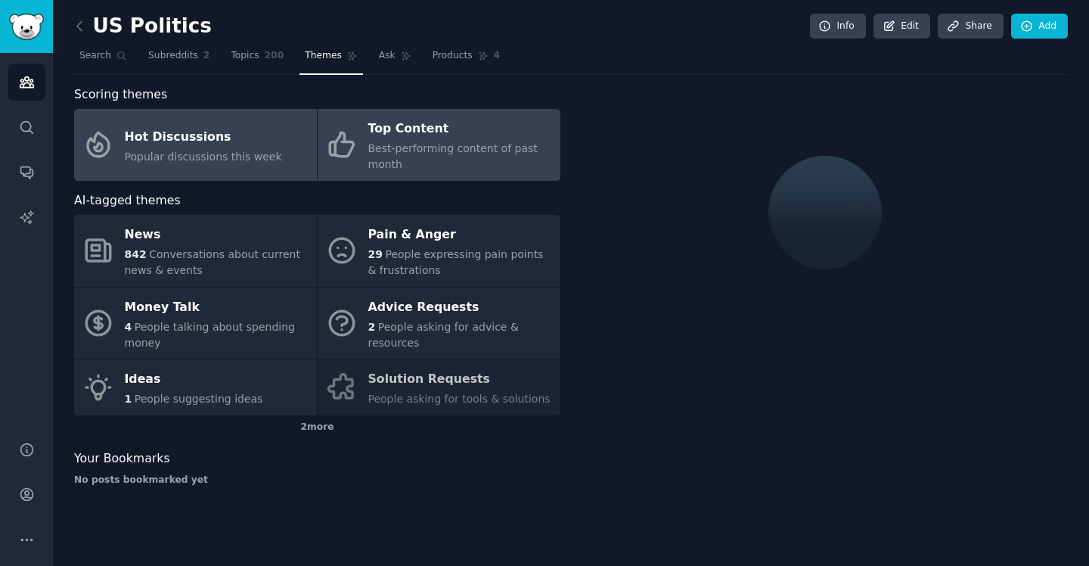
click at [380, 134] on div "Top Content" at bounding box center [460, 129] width 185 height 24
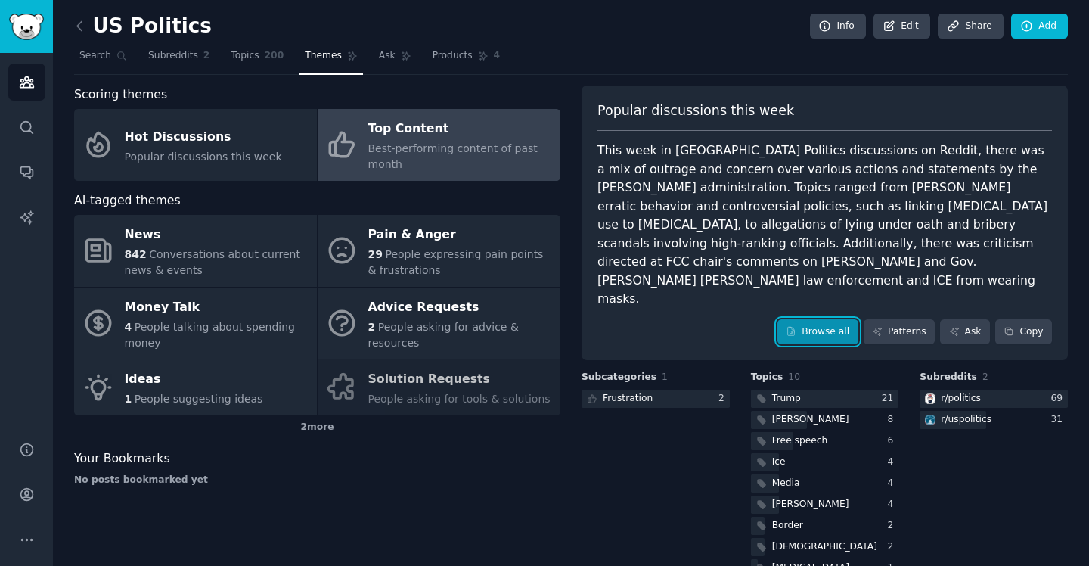
click at [808, 319] on link "Browse all" at bounding box center [817, 332] width 81 height 26
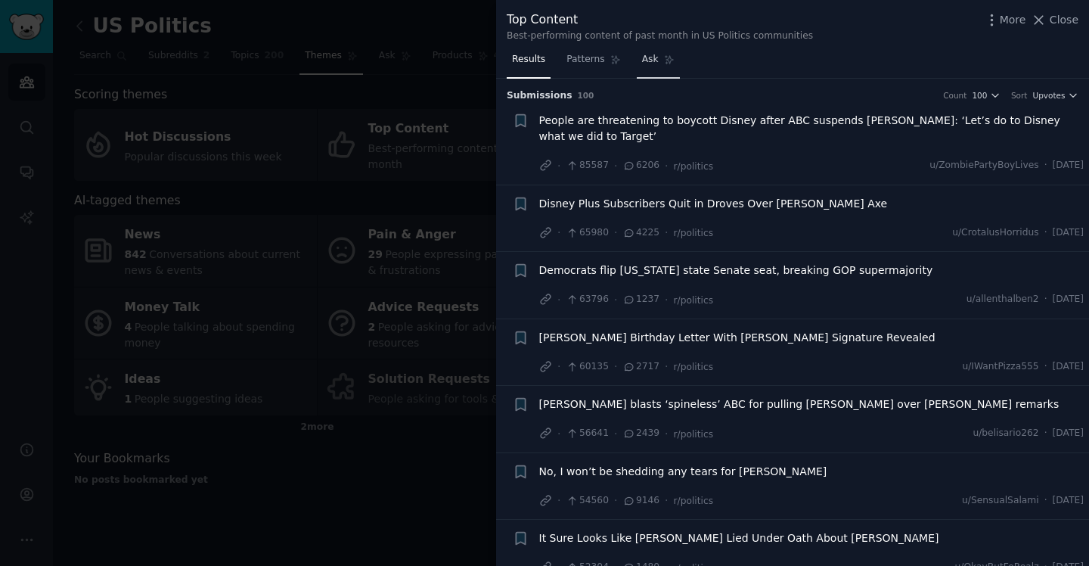
drag, startPoint x: 657, startPoint y: 59, endPoint x: 721, endPoint y: 105, distance: 79.1
click at [439, 43] on div at bounding box center [544, 283] width 1089 height 566
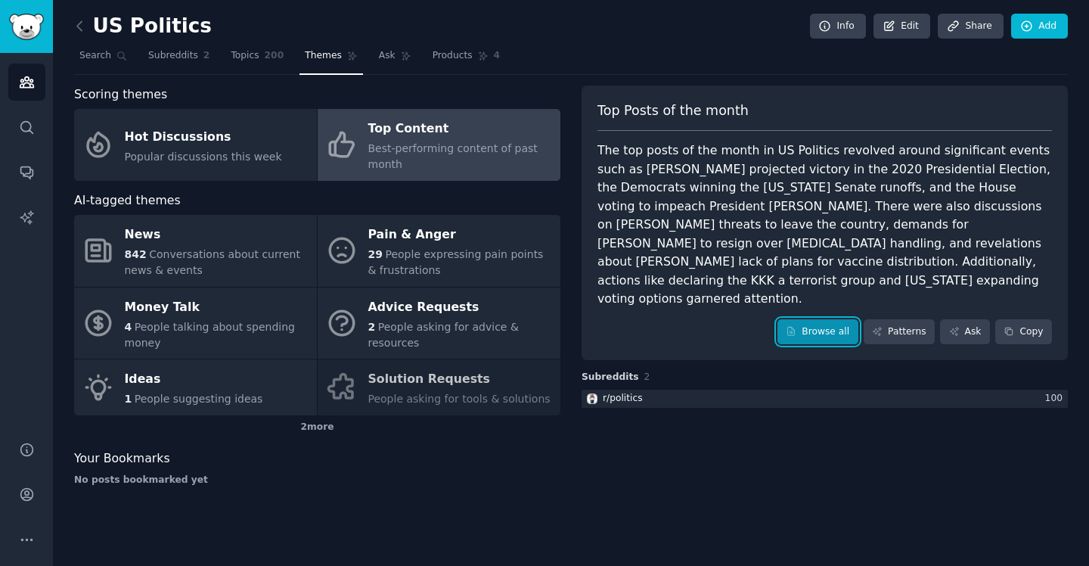
click at [795, 327] on icon at bounding box center [791, 331] width 7 height 8
click at [15, 85] on link "Audiences" at bounding box center [26, 82] width 37 height 37
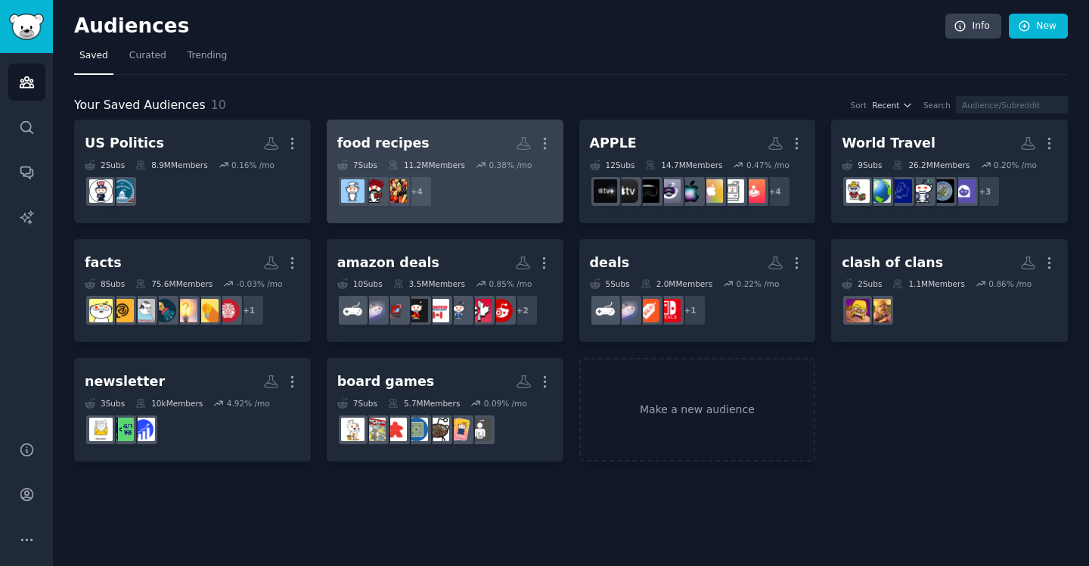
click at [375, 143] on div "food recipes" at bounding box center [383, 143] width 92 height 19
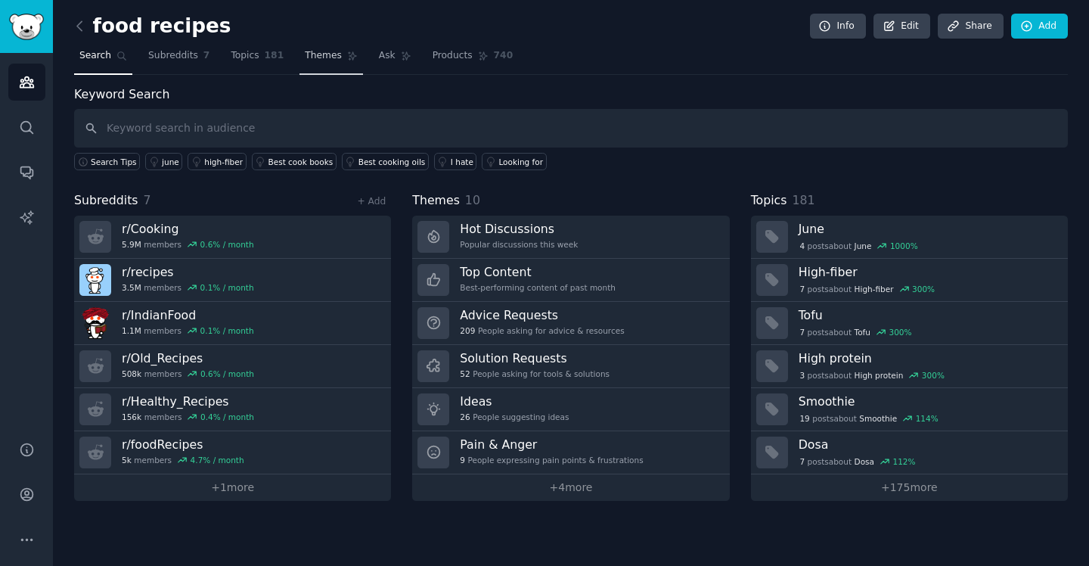
click at [324, 51] on span "Themes" at bounding box center [323, 56] width 37 height 14
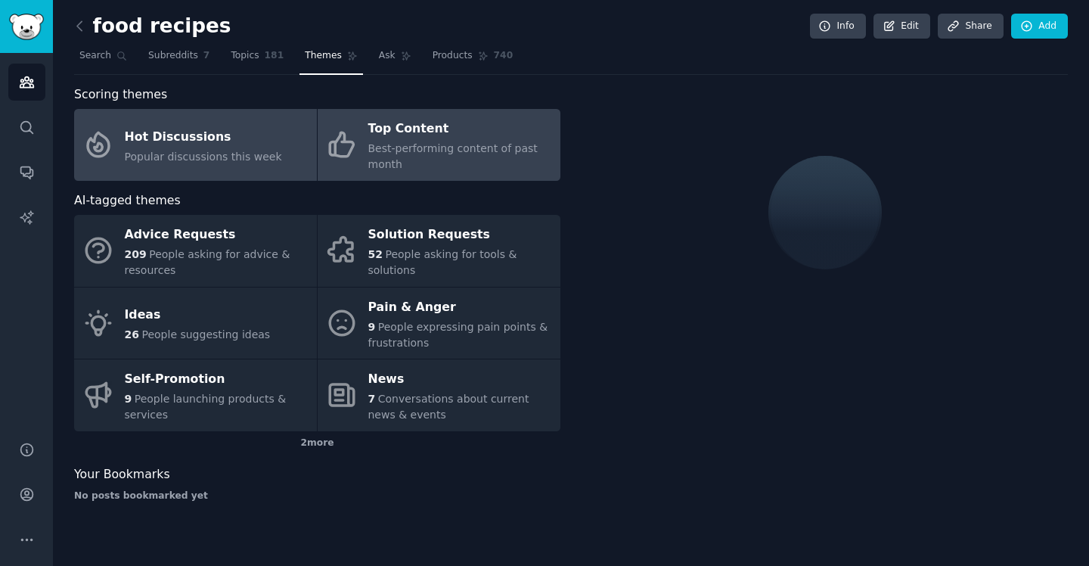
click at [430, 129] on div "Top Content" at bounding box center [460, 129] width 185 height 24
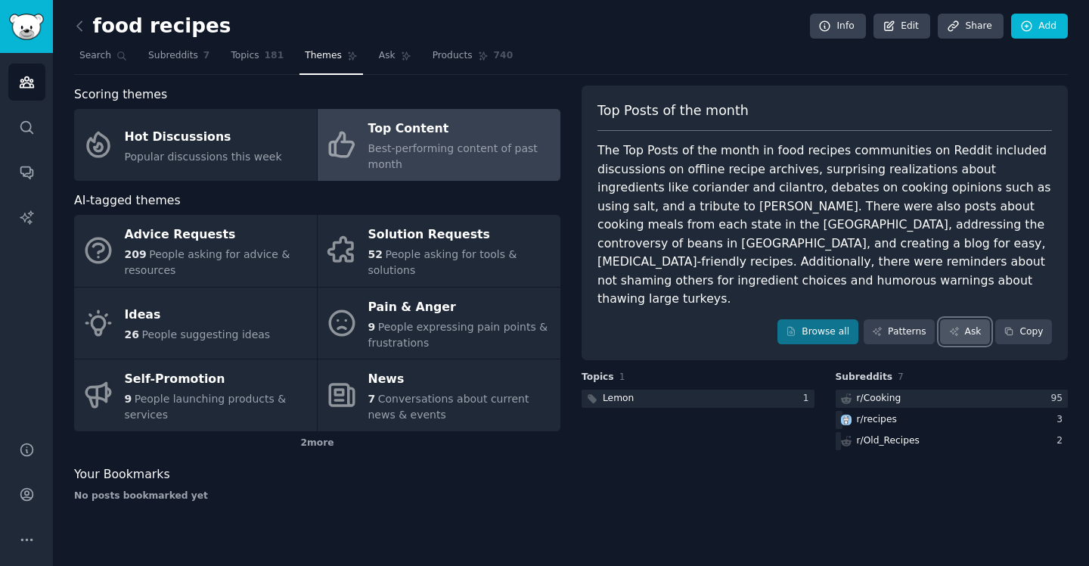
click at [967, 319] on link "Ask" at bounding box center [965, 332] width 50 height 26
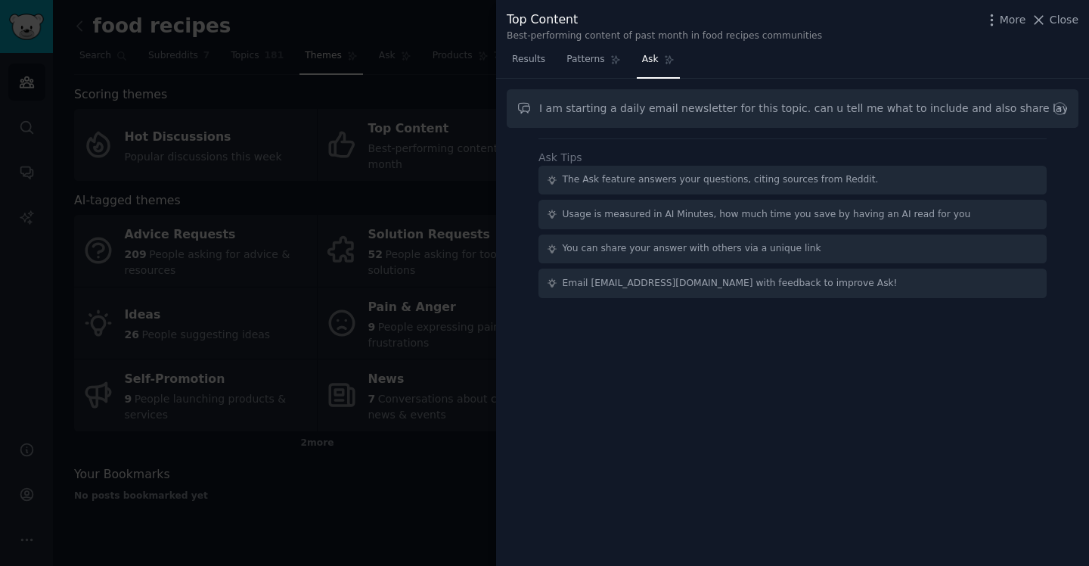
scroll to position [0, 512]
type input "I am starting a daily email newsletter for this topic. can u tell me what to in…"
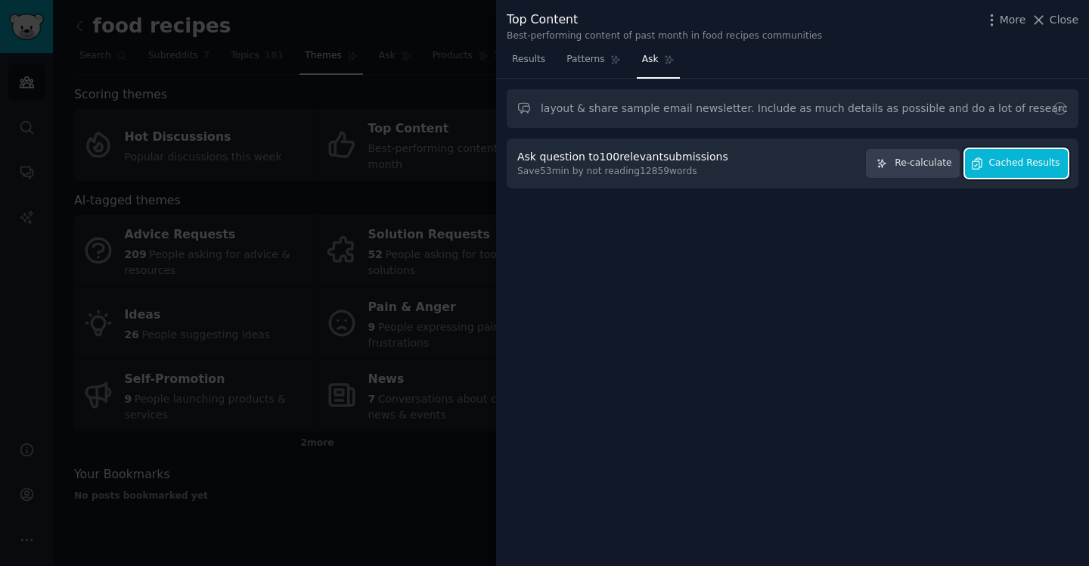
scroll to position [0, 0]
click at [1018, 172] on button "Cached Results" at bounding box center [1016, 163] width 103 height 29
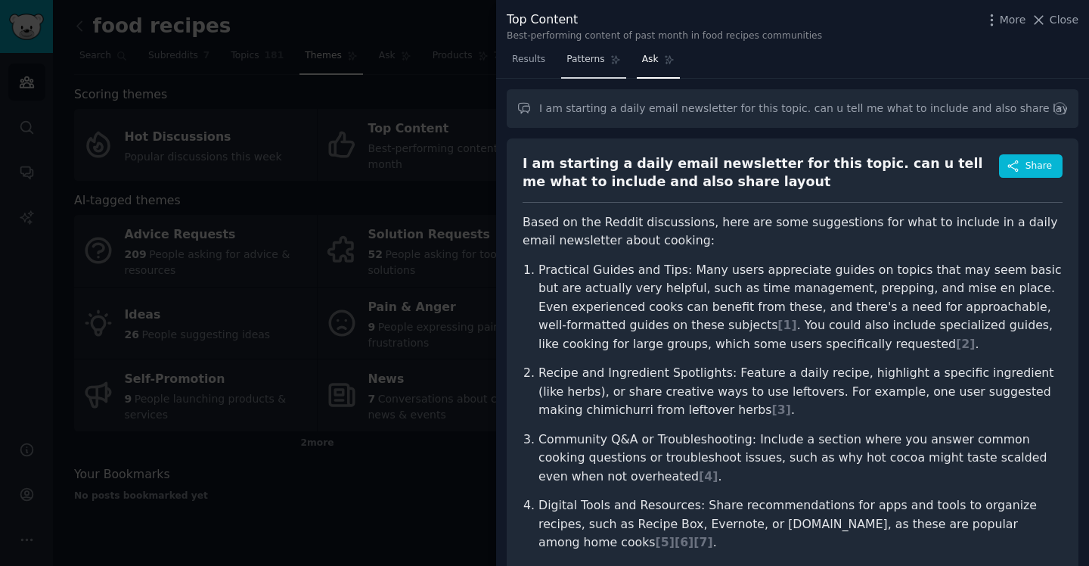
click at [599, 64] on span "Patterns" at bounding box center [585, 60] width 38 height 14
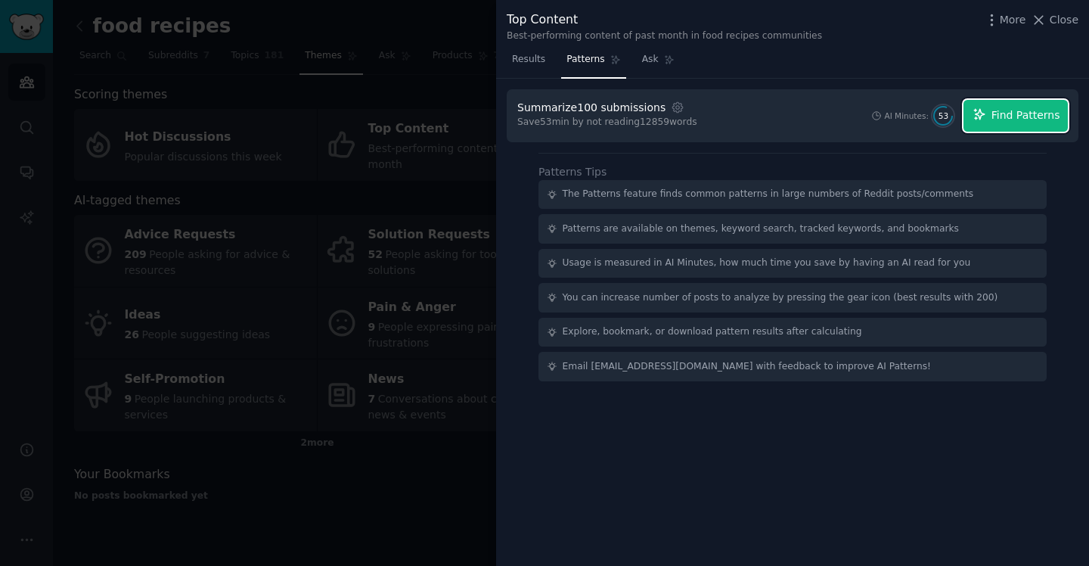
click at [1013, 105] on button "Find Patterns" at bounding box center [1015, 116] width 104 height 32
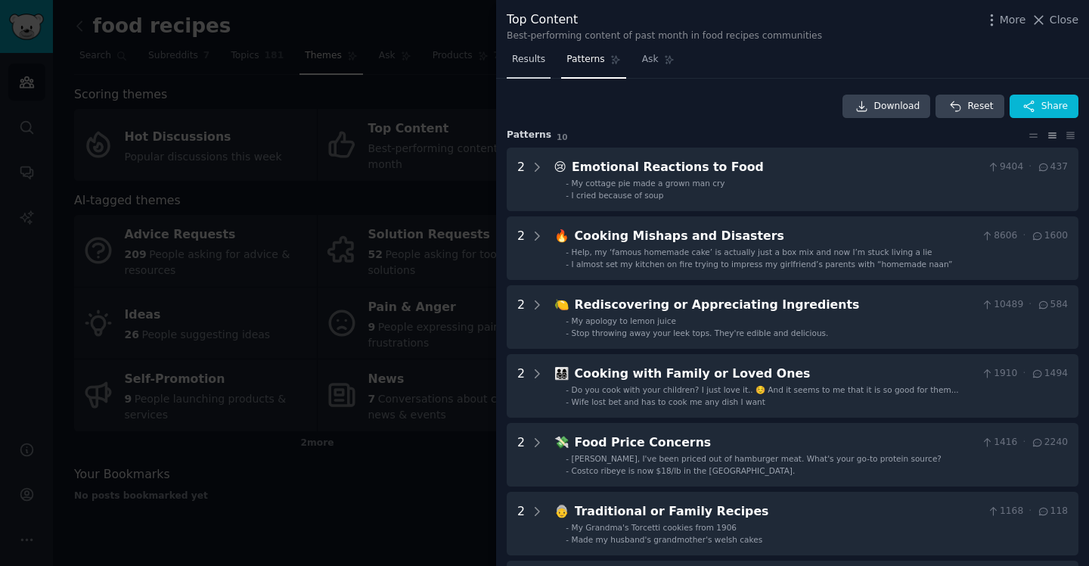
click at [526, 60] on span "Results" at bounding box center [528, 60] width 33 height 14
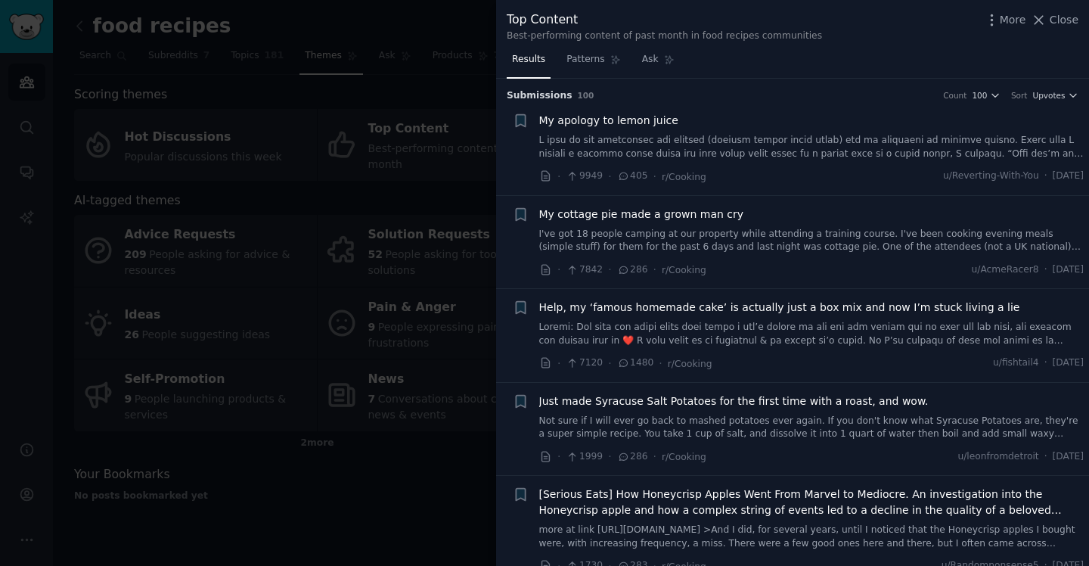
click at [425, 25] on div at bounding box center [544, 283] width 1089 height 566
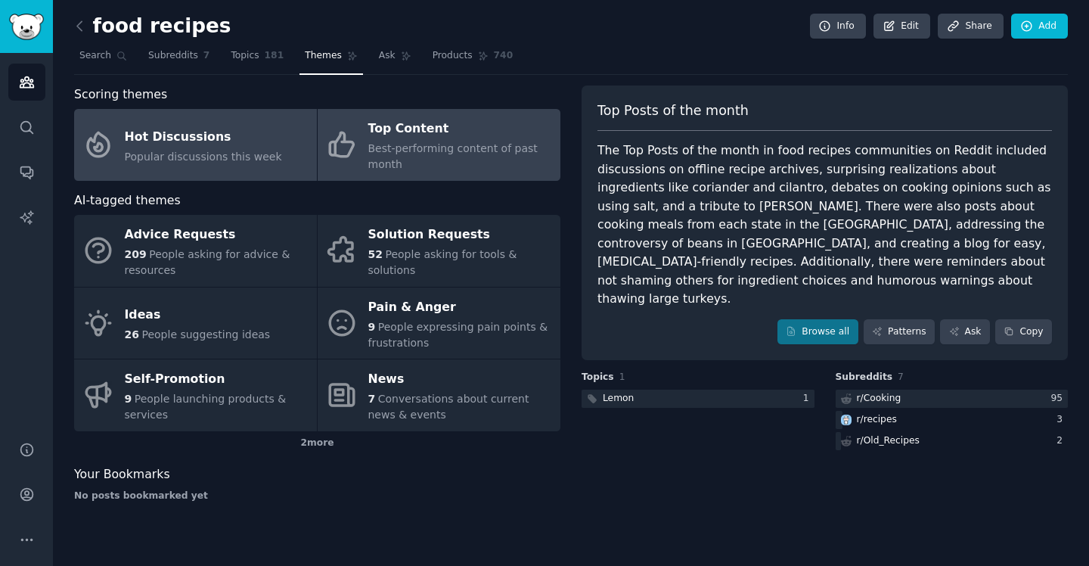
click at [179, 119] on link "Hot Discussions Popular discussions this week" at bounding box center [195, 145] width 243 height 72
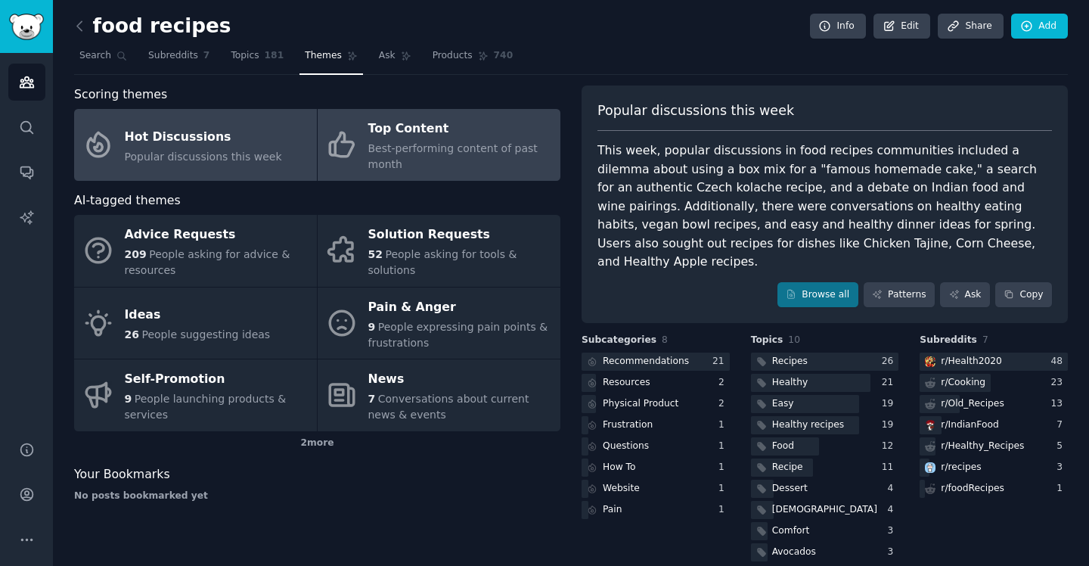
click at [411, 142] on span "Best-performing content of past month" at bounding box center [452, 156] width 169 height 28
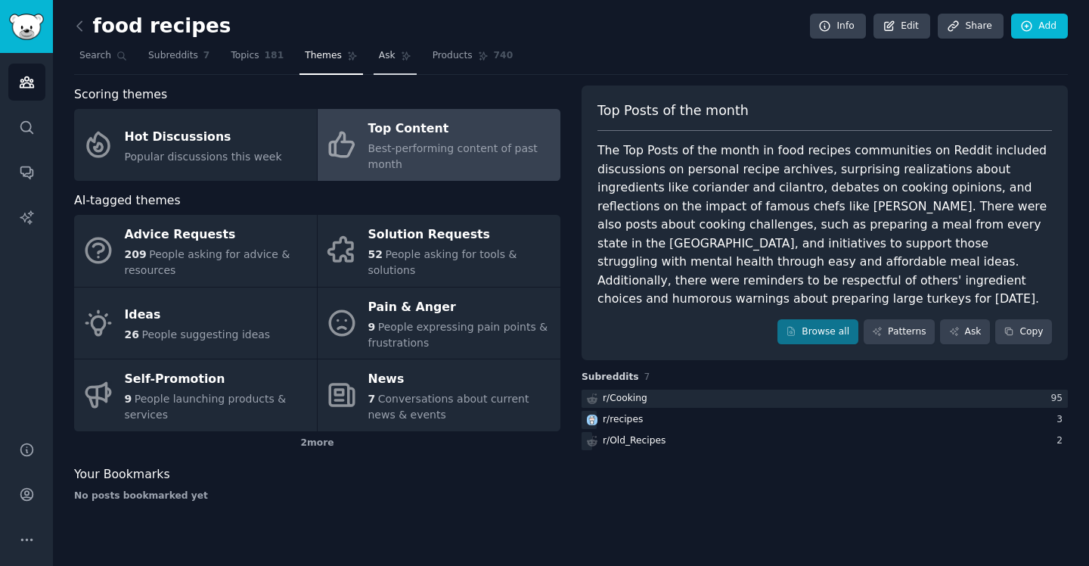
click at [392, 54] on link "Ask" at bounding box center [395, 59] width 43 height 31
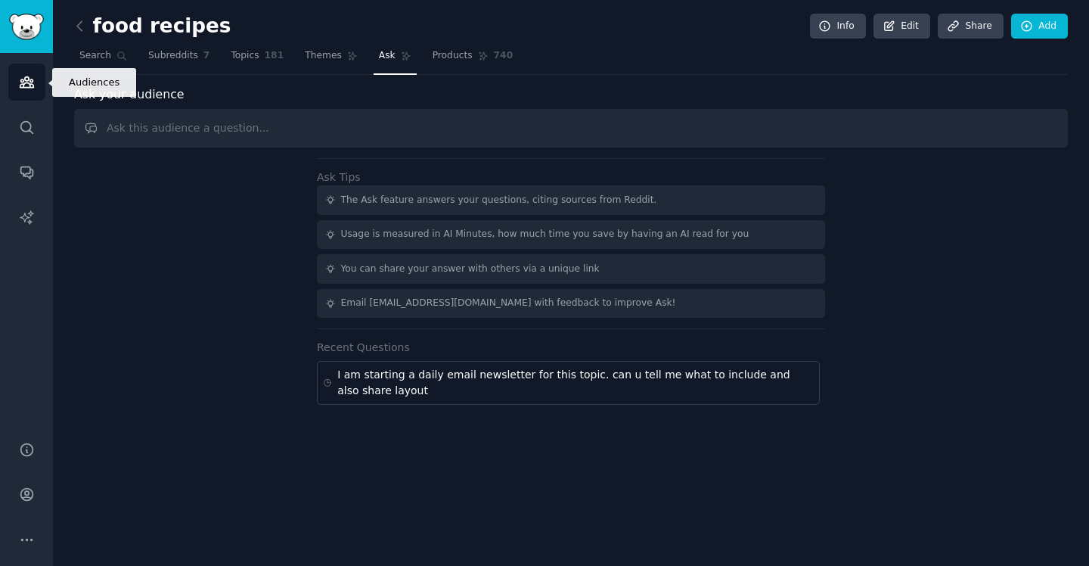
click at [23, 82] on icon "Sidebar" at bounding box center [27, 82] width 16 height 16
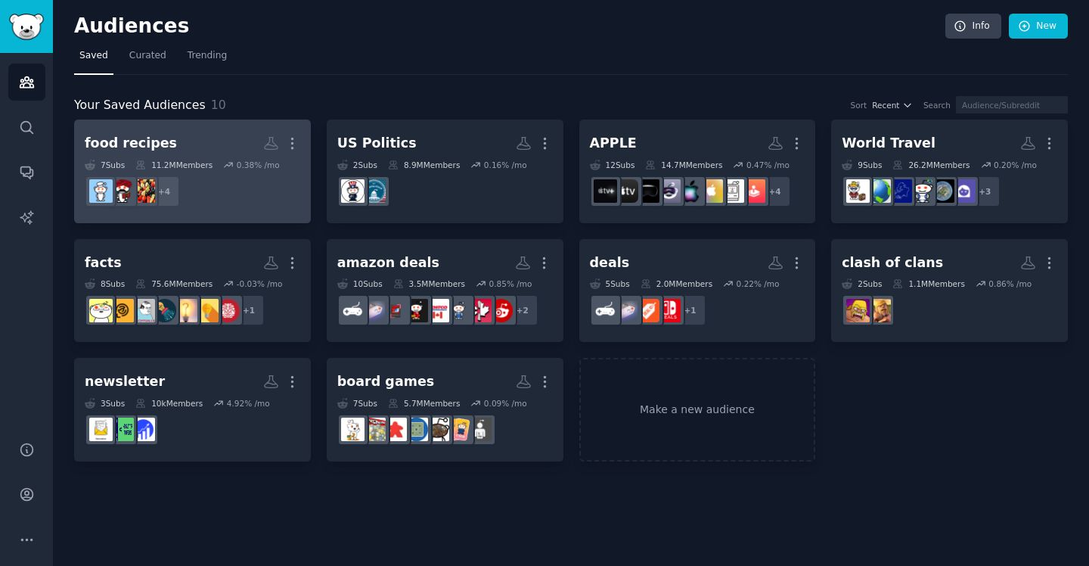
click at [144, 145] on div "food recipes" at bounding box center [131, 143] width 92 height 19
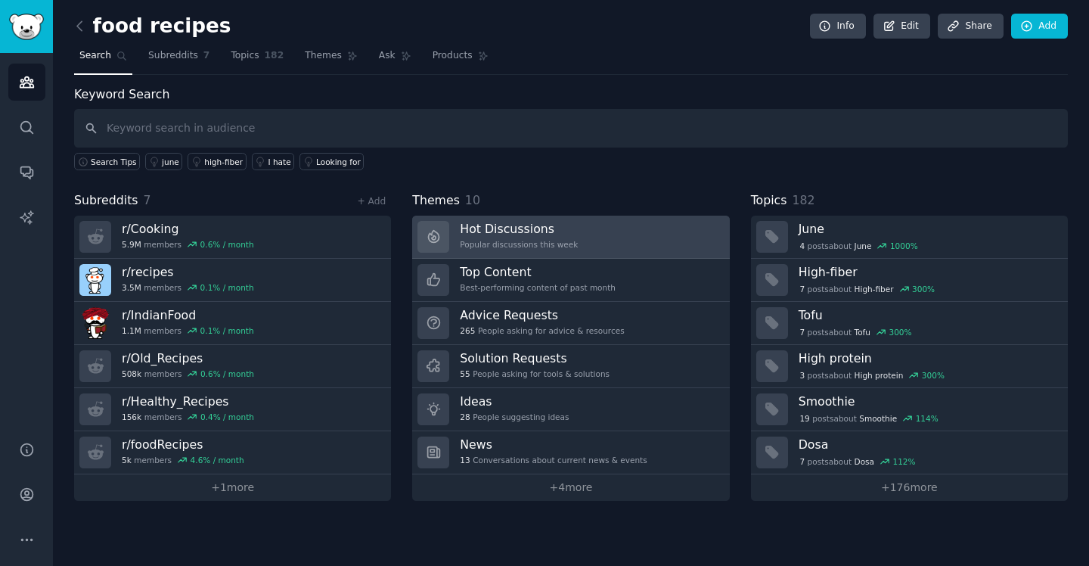
click at [521, 231] on h3 "Hot Discussions" at bounding box center [519, 229] width 118 height 16
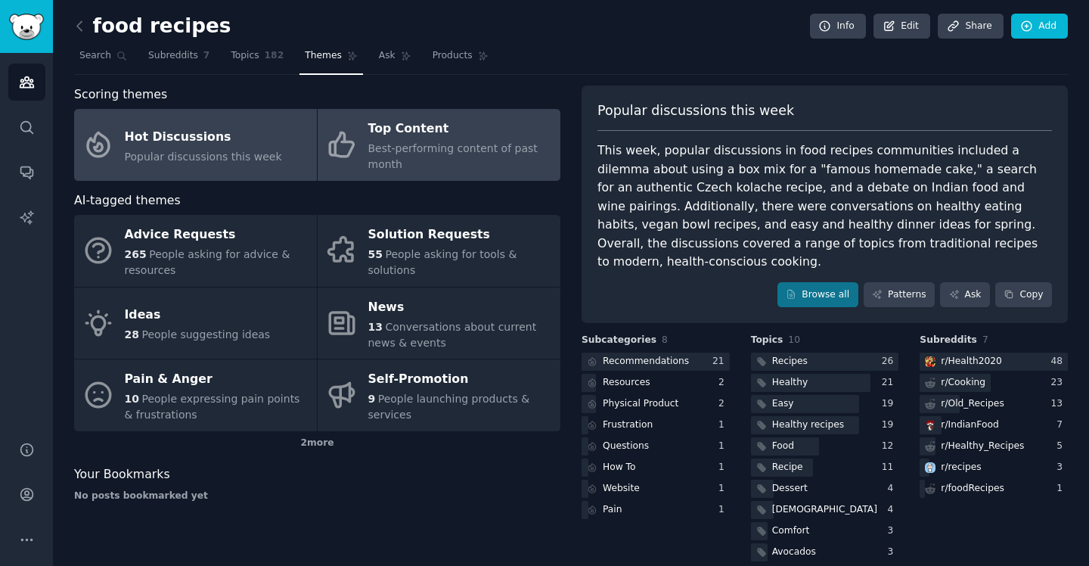
click at [396, 126] on div "Top Content" at bounding box center [460, 129] width 185 height 24
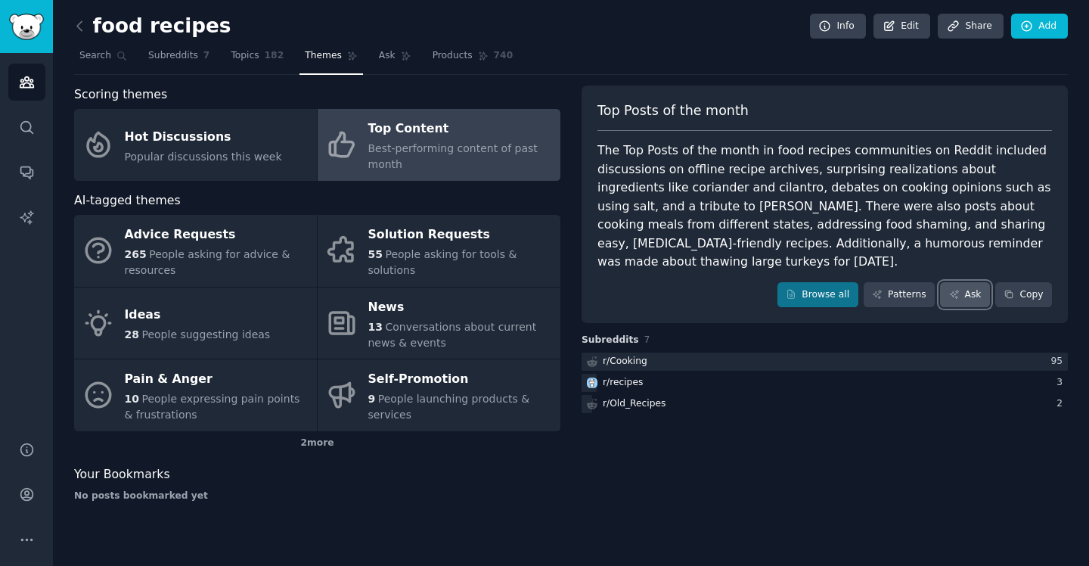
click at [970, 293] on link "Ask" at bounding box center [965, 295] width 50 height 26
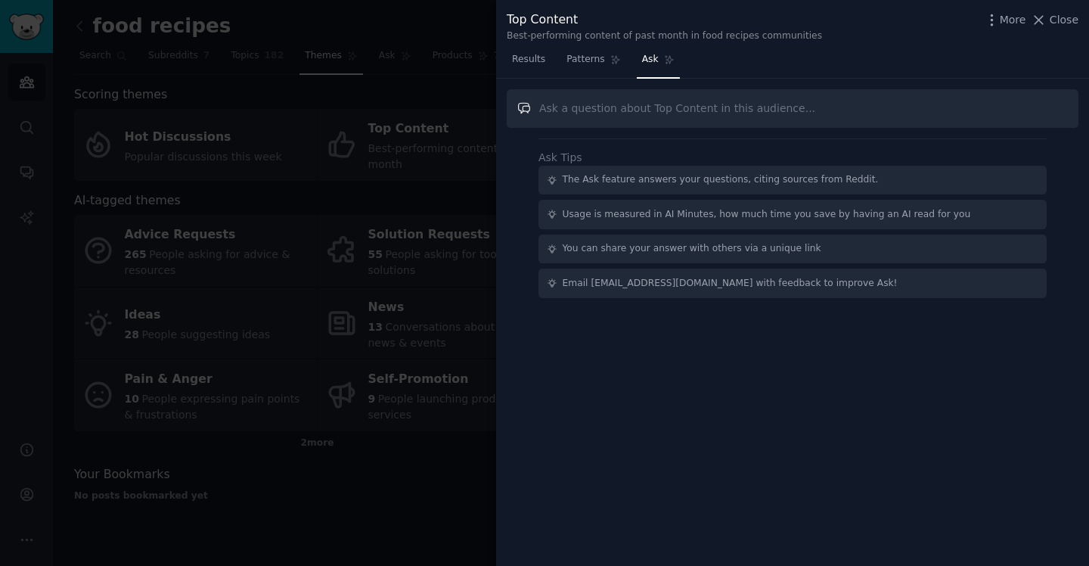
click at [612, 107] on input "text" at bounding box center [793, 108] width 572 height 39
paste input "I am starting a daily email newsletter for this topic. can u tell me what to in…"
type input "I am starting a daily email newsletter for this topic. can u tell me what to in…"
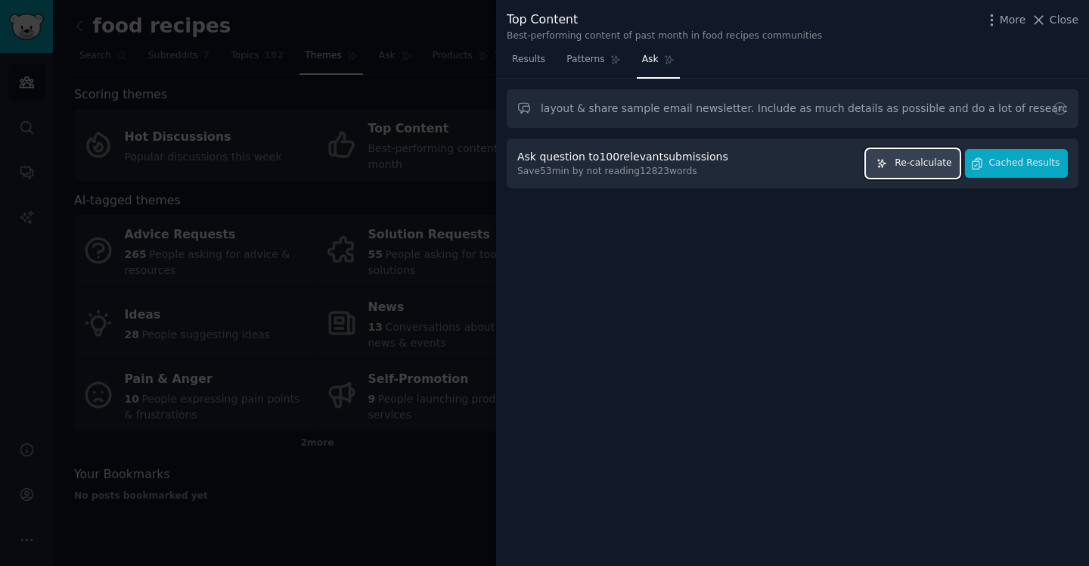
scroll to position [0, 0]
click at [920, 165] on span "Re-calculate" at bounding box center [923, 164] width 57 height 14
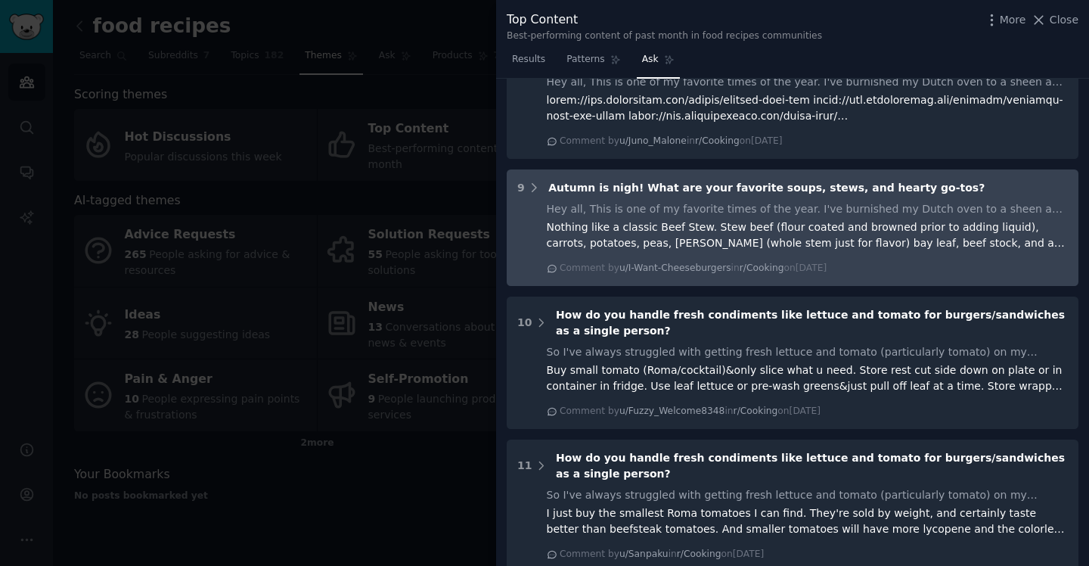
scroll to position [2274, 0]
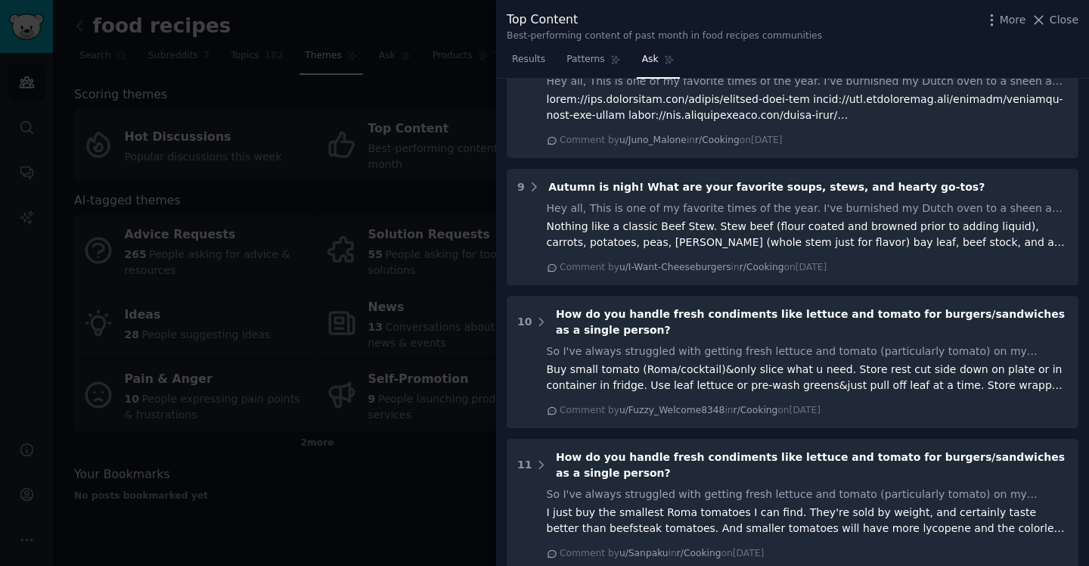
click at [401, 22] on div at bounding box center [544, 283] width 1089 height 566
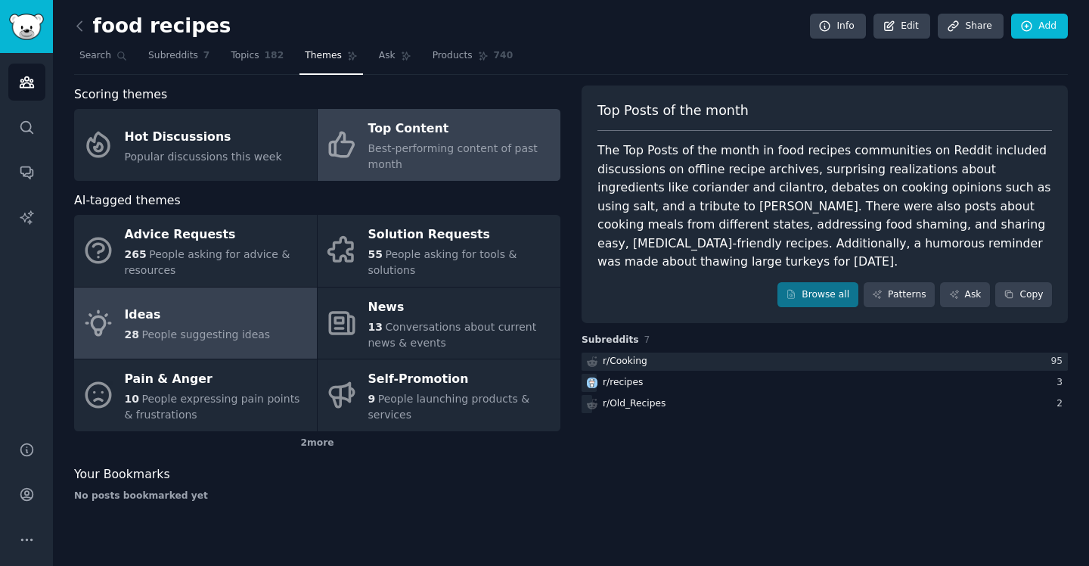
click at [135, 336] on span "28" at bounding box center [132, 334] width 14 height 12
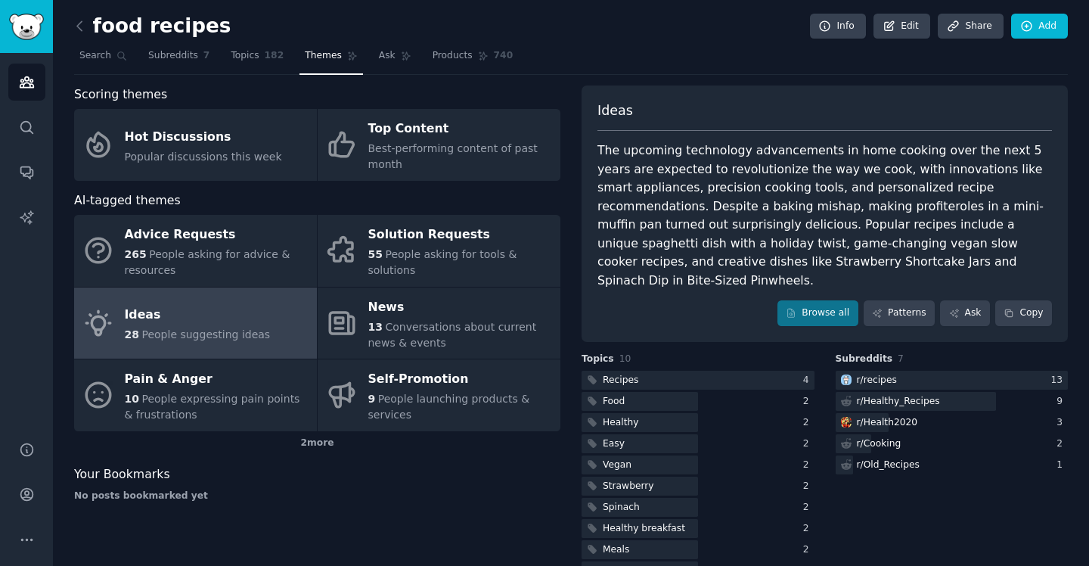
scroll to position [19, 0]
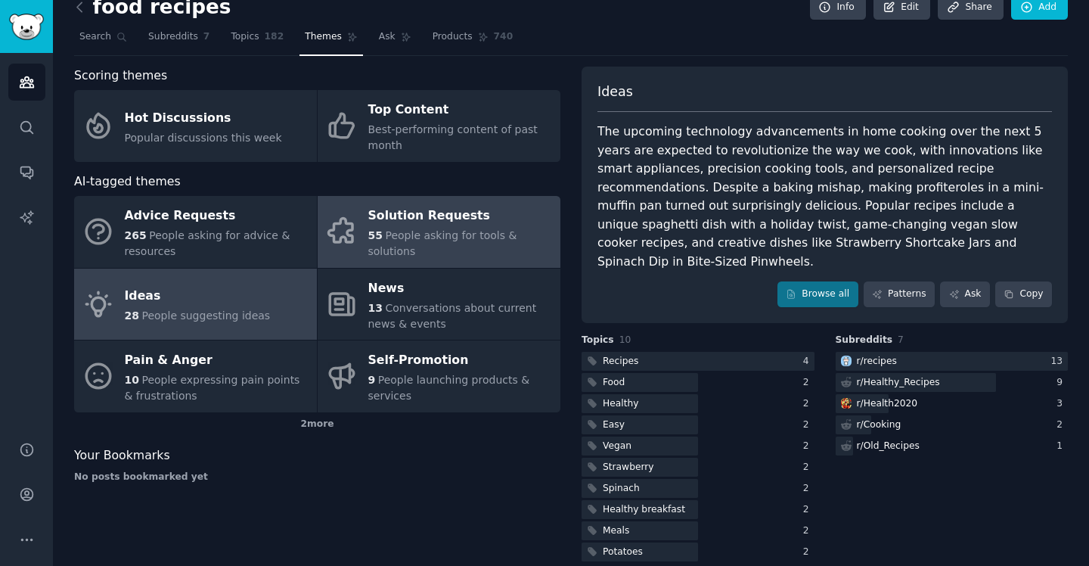
click at [428, 209] on div "Solution Requests" at bounding box center [460, 216] width 185 height 24
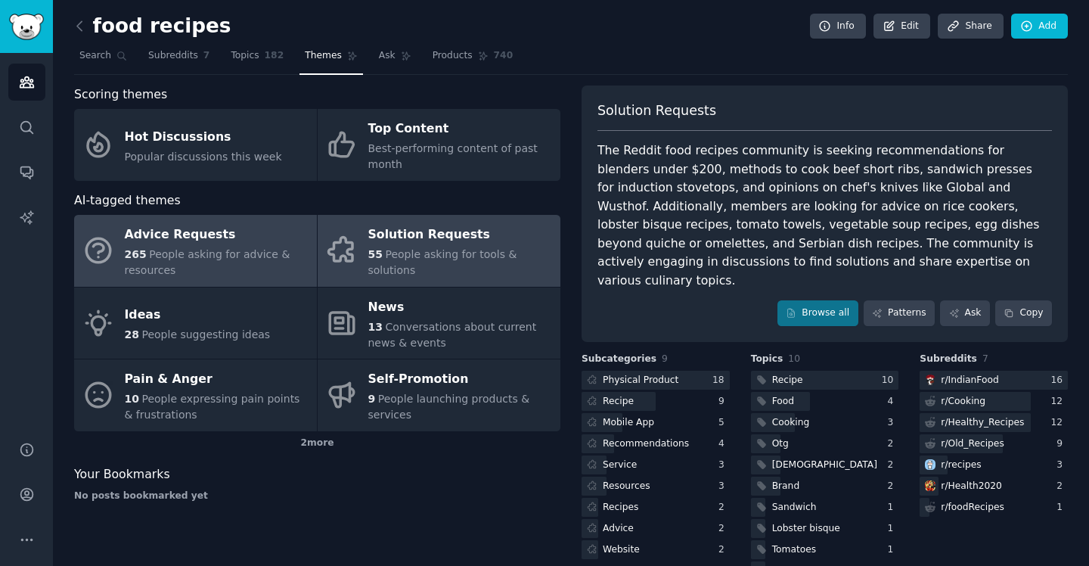
click at [199, 237] on div "Advice Requests" at bounding box center [217, 235] width 185 height 24
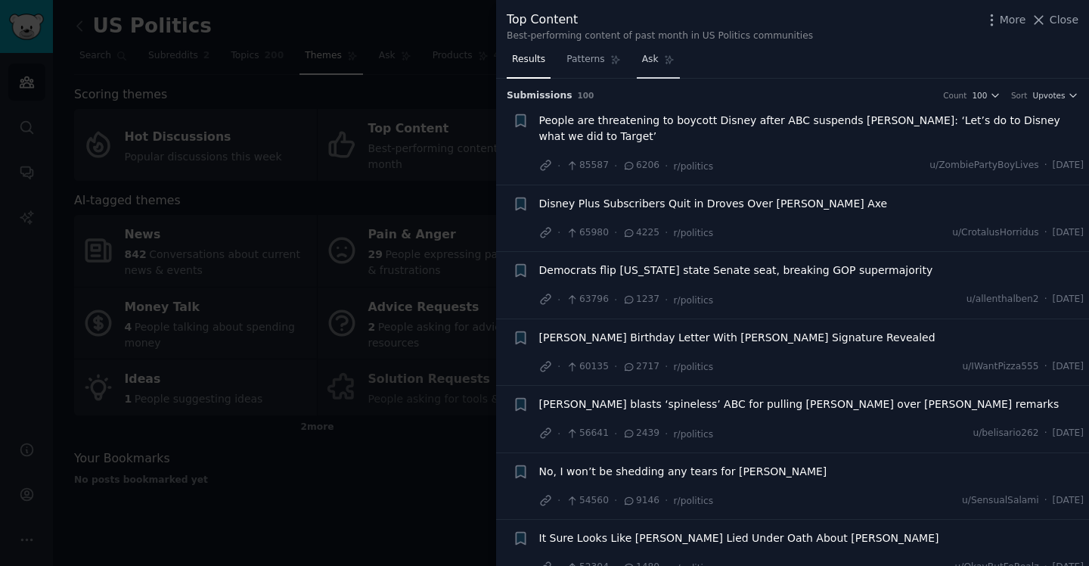
click at [651, 61] on span "Ask" at bounding box center [650, 60] width 17 height 14
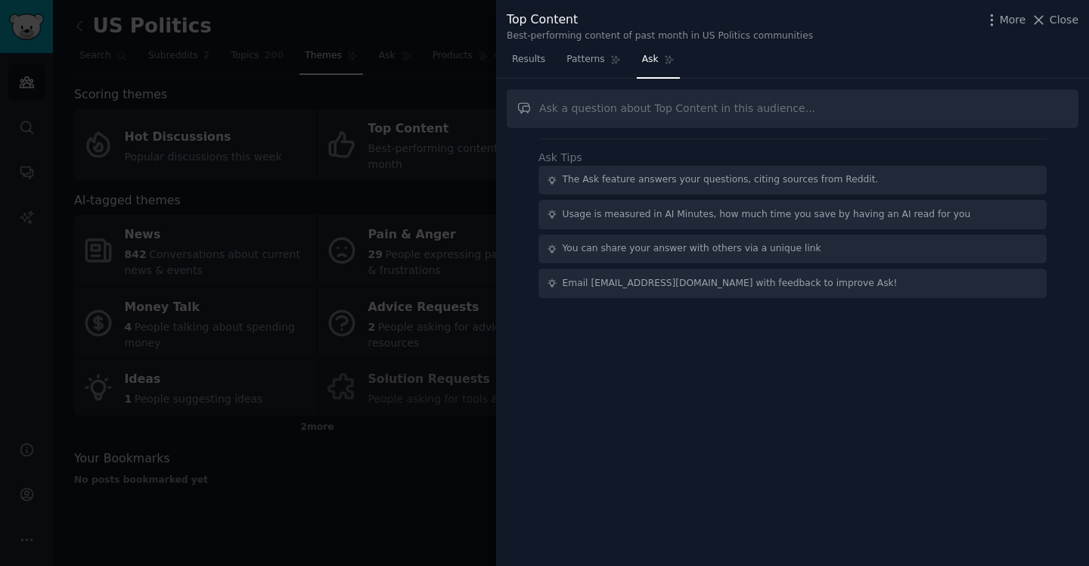
click at [647, 98] on input "text" at bounding box center [793, 108] width 572 height 39
type input "US Politics"
paste input "I am starting a daily email newsletter for this topic. can u tell me what to in…"
type input "I am starting a daily email newsletter for this topic. can u tell me what to in…"
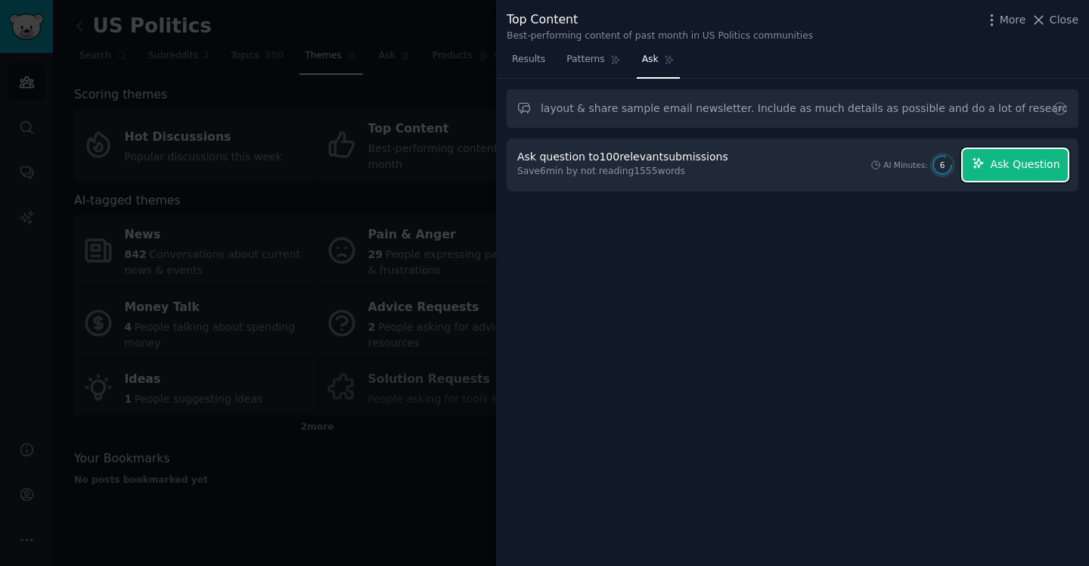
click at [1006, 160] on span "Ask Question" at bounding box center [1025, 165] width 70 height 16
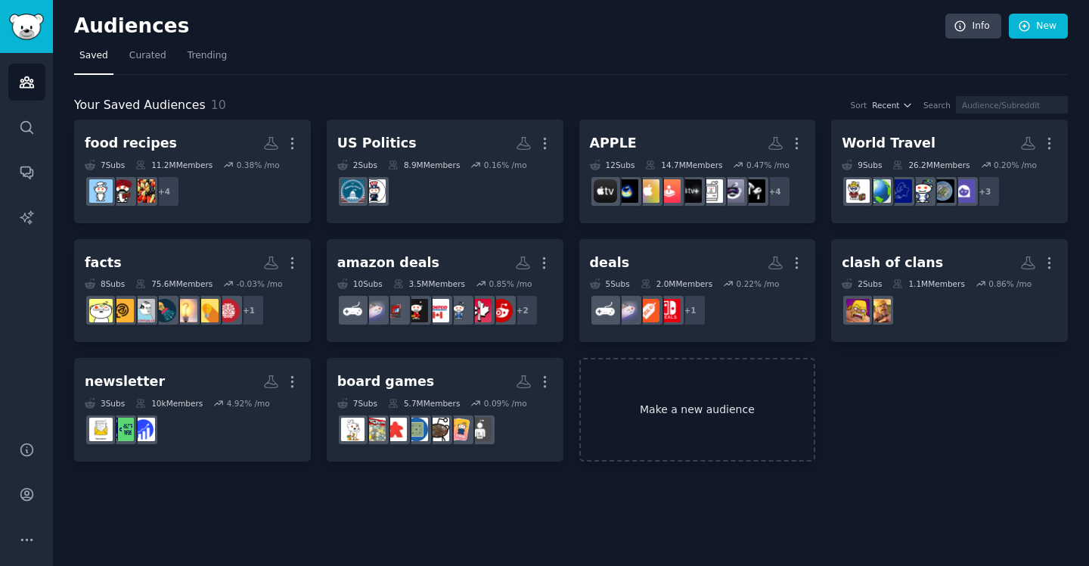
click at [677, 405] on link "Make a new audience" at bounding box center [697, 410] width 237 height 104
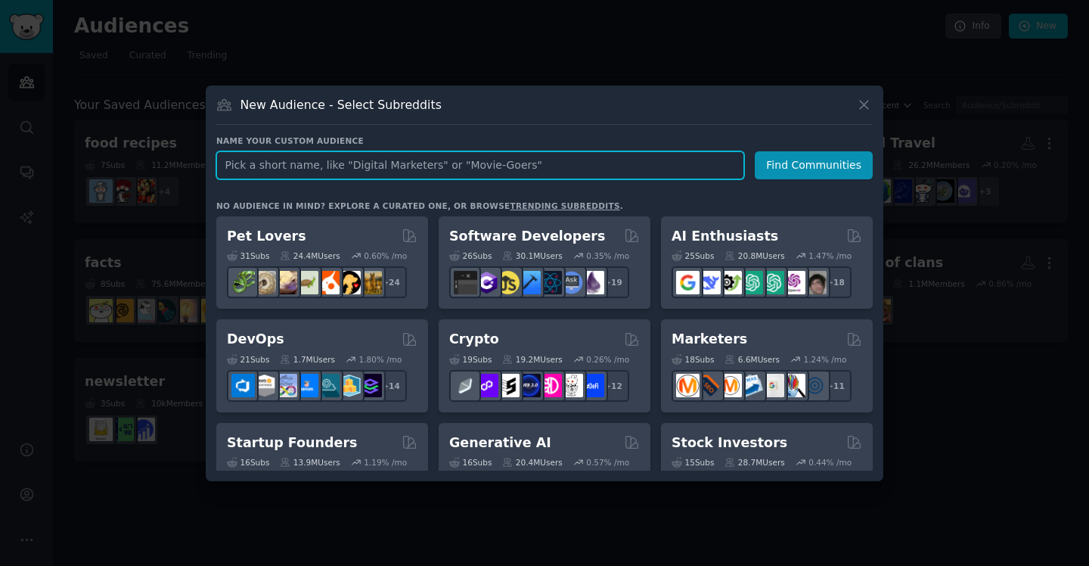
click at [355, 173] on input "text" at bounding box center [480, 165] width 528 height 28
paste input "Crypto"
type input "Crypto"
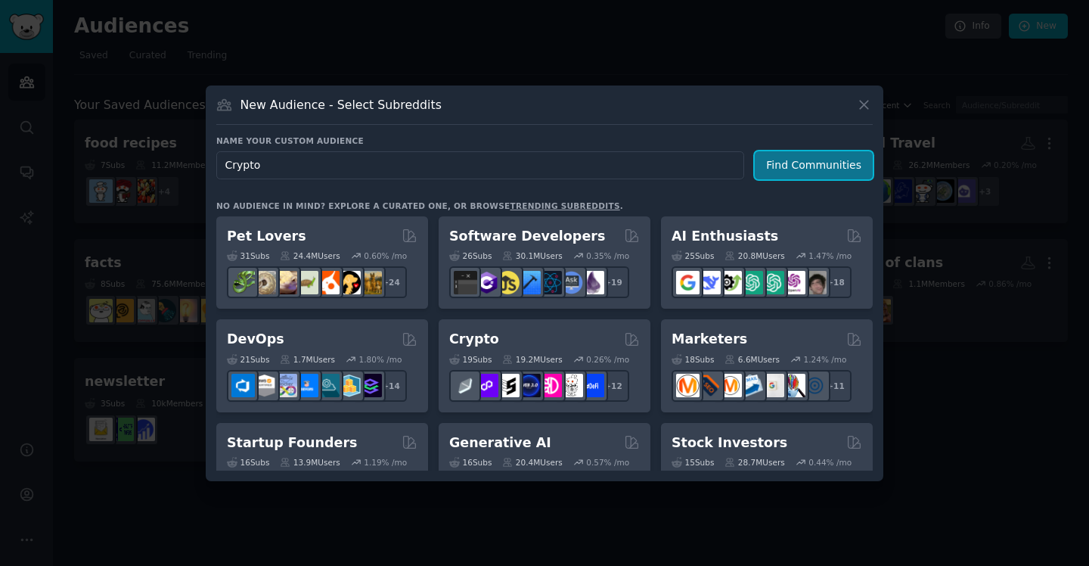
click at [773, 170] on button "Find Communities" at bounding box center [814, 165] width 118 height 28
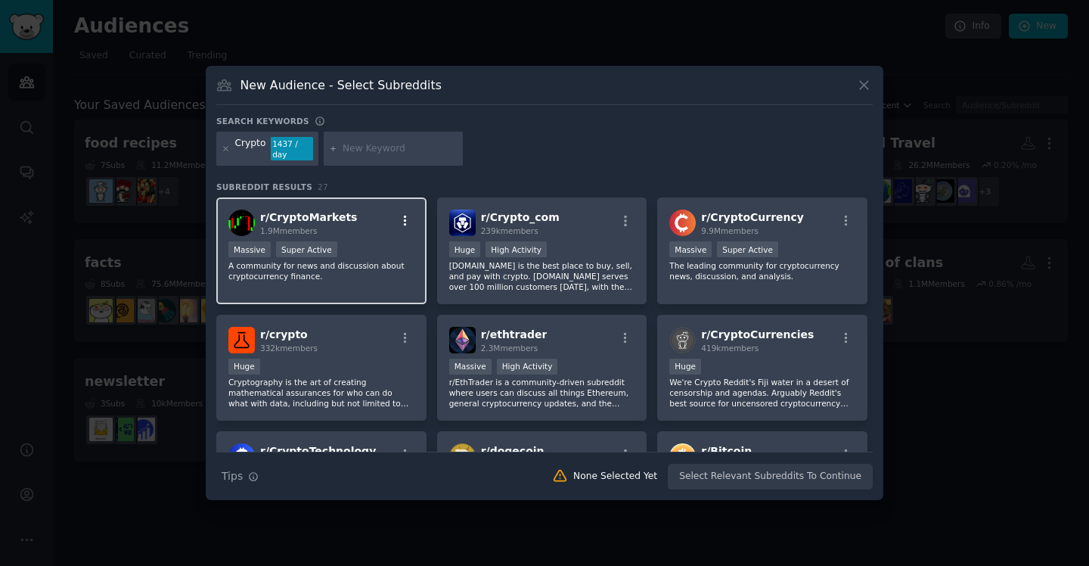
click at [404, 216] on icon "button" at bounding box center [405, 221] width 3 height 11
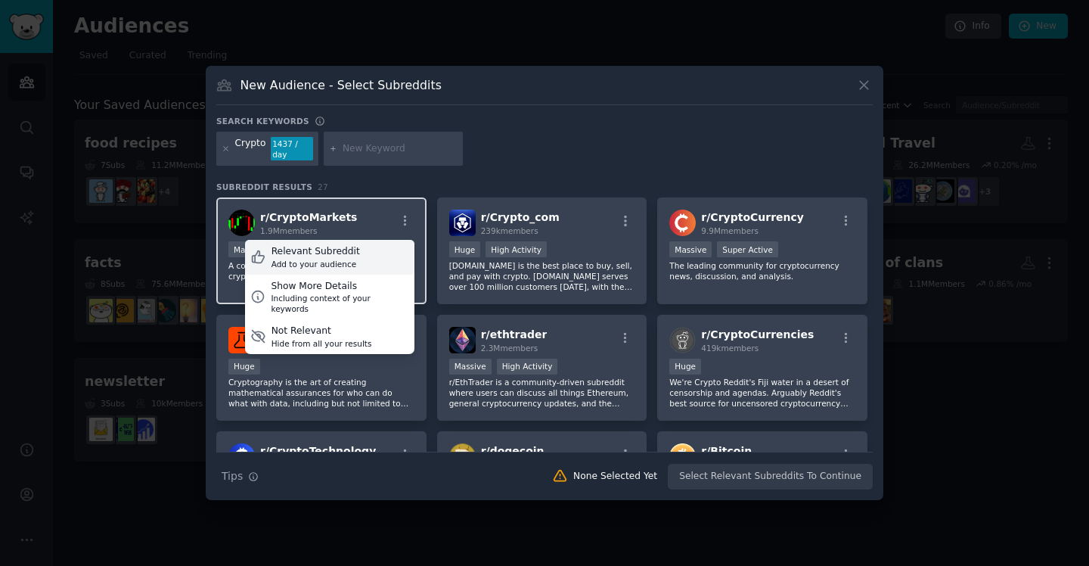
click at [374, 247] on div "Relevant Subreddit Add to your audience" at bounding box center [329, 257] width 169 height 35
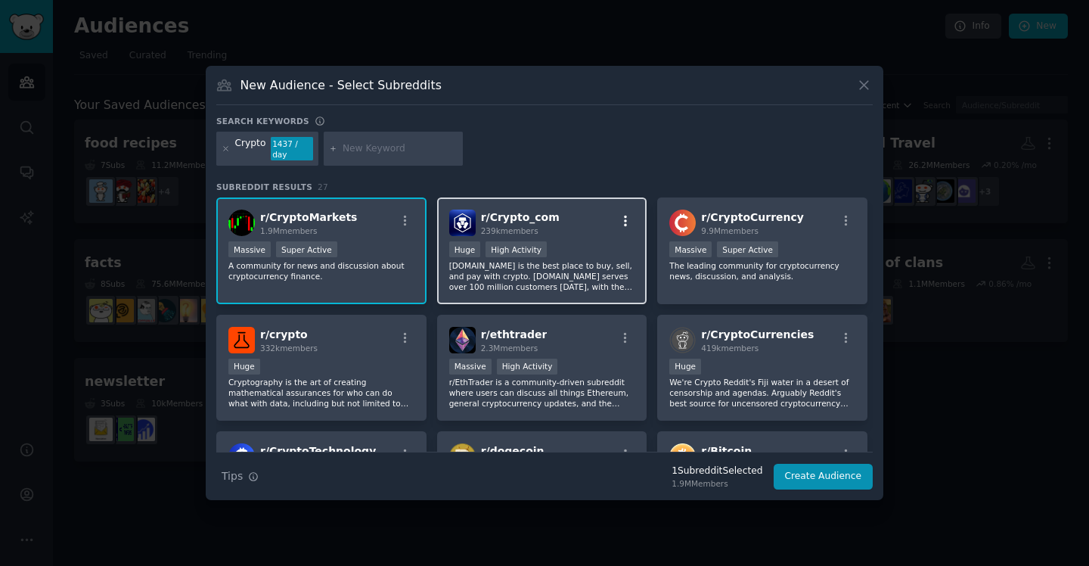
click at [622, 221] on icon "button" at bounding box center [626, 221] width 14 height 14
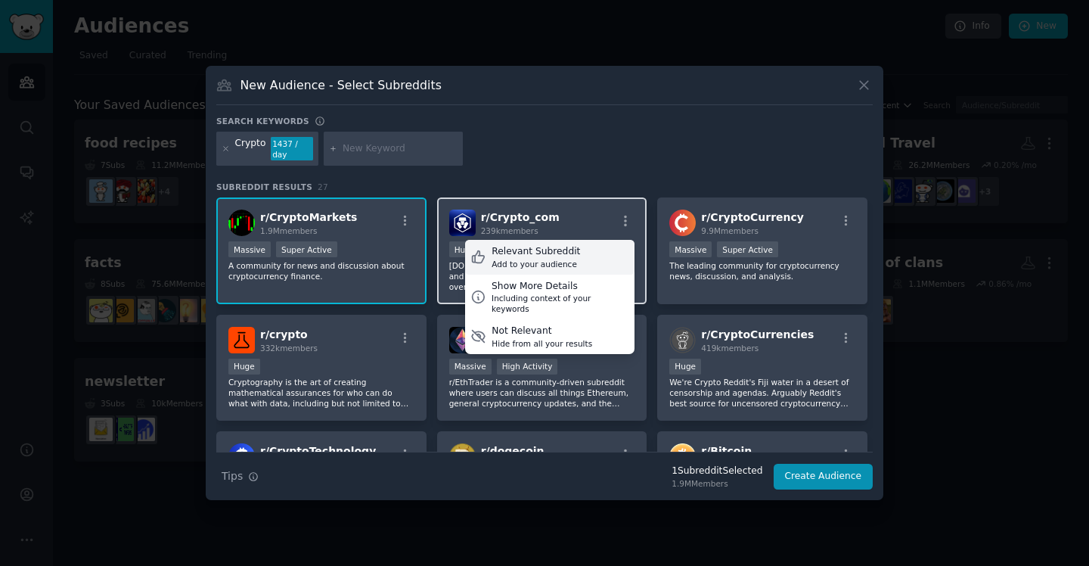
click at [568, 240] on div "Relevant Subreddit Add to your audience" at bounding box center [549, 257] width 169 height 35
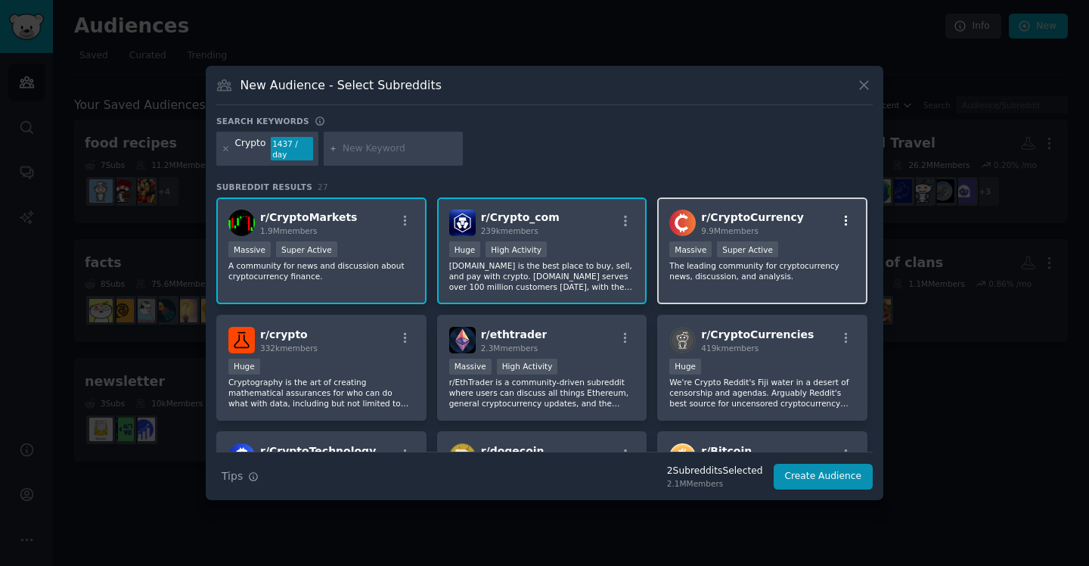
click at [842, 214] on icon "button" at bounding box center [846, 221] width 14 height 14
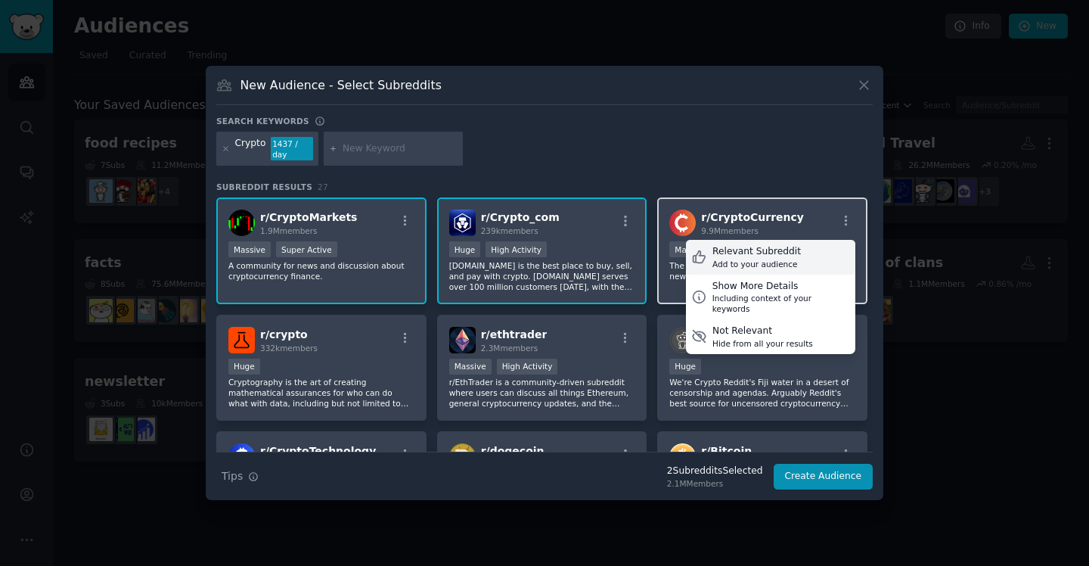
click at [799, 251] on div "Relevant Subreddit Add to your audience" at bounding box center [770, 257] width 169 height 35
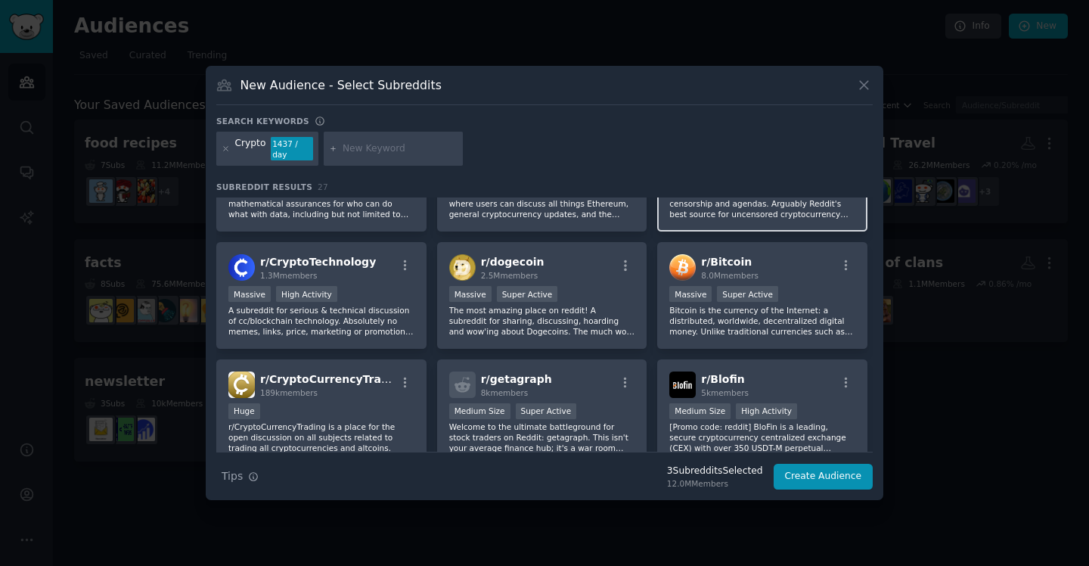
scroll to position [206, 0]
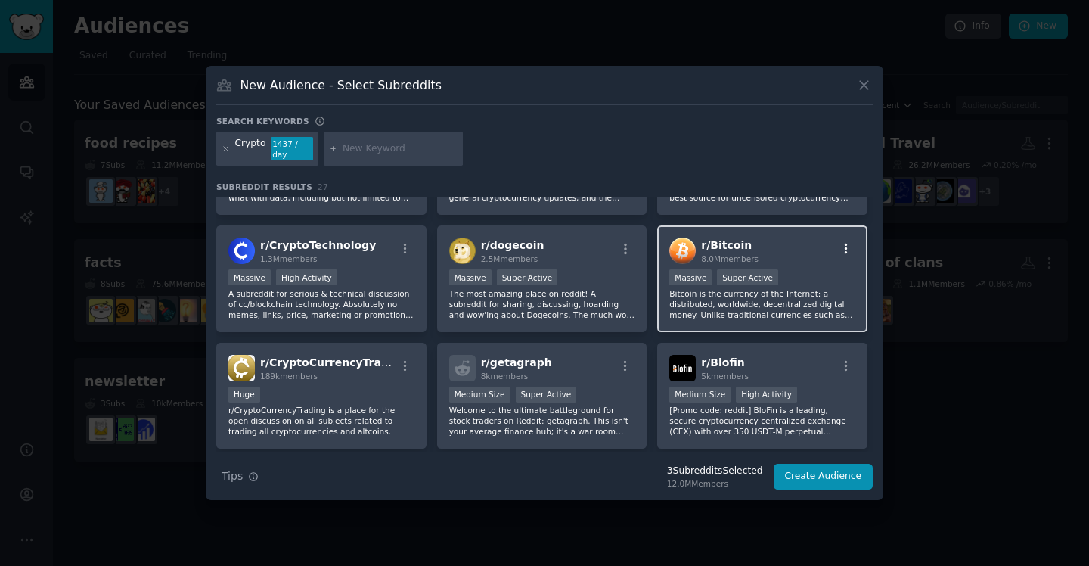
click at [845, 242] on icon "button" at bounding box center [846, 249] width 14 height 14
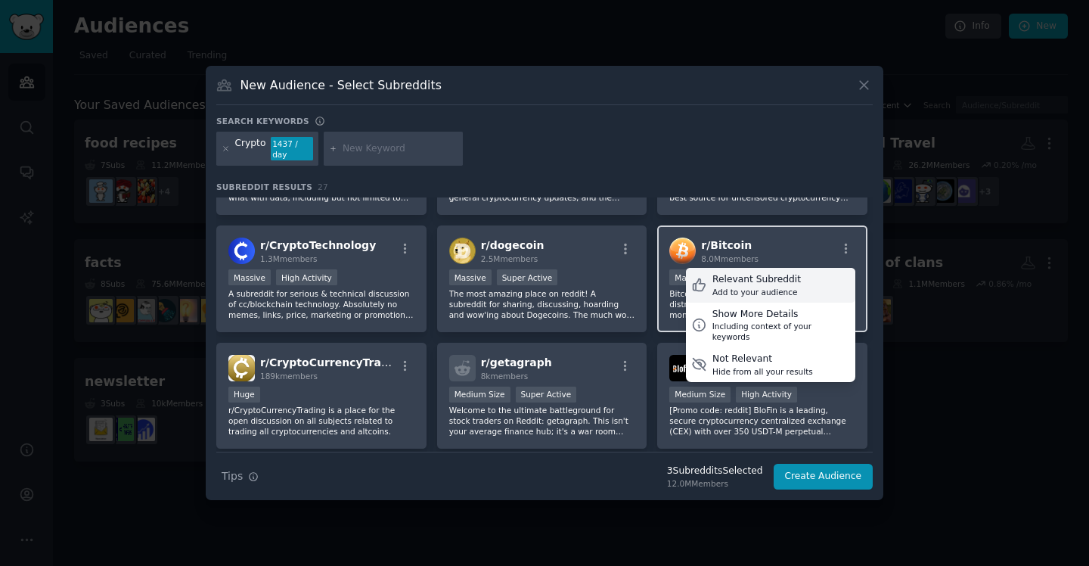
click at [776, 287] on div "Add to your audience" at bounding box center [756, 292] width 88 height 11
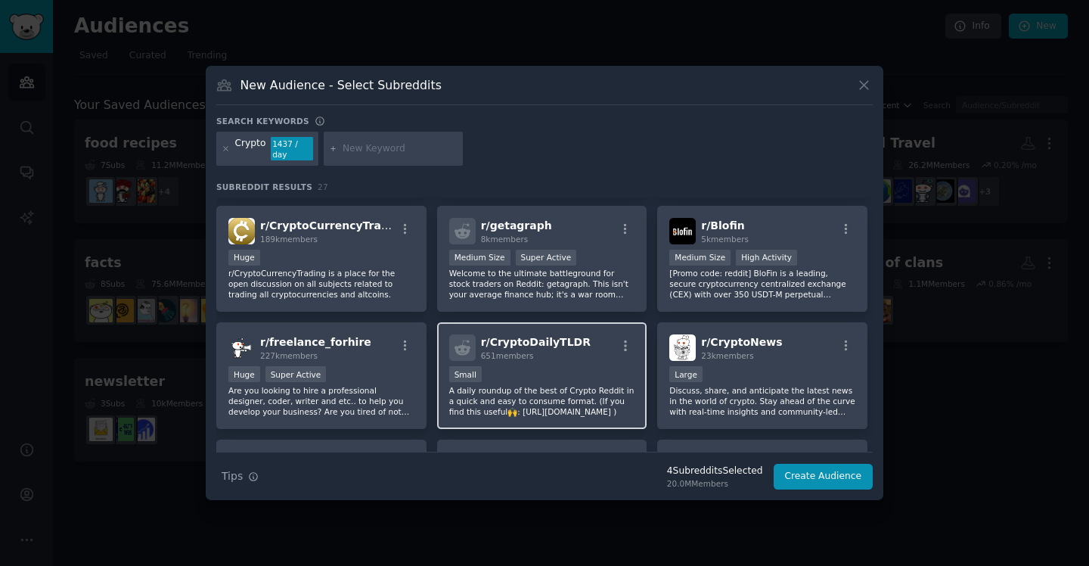
scroll to position [0, 0]
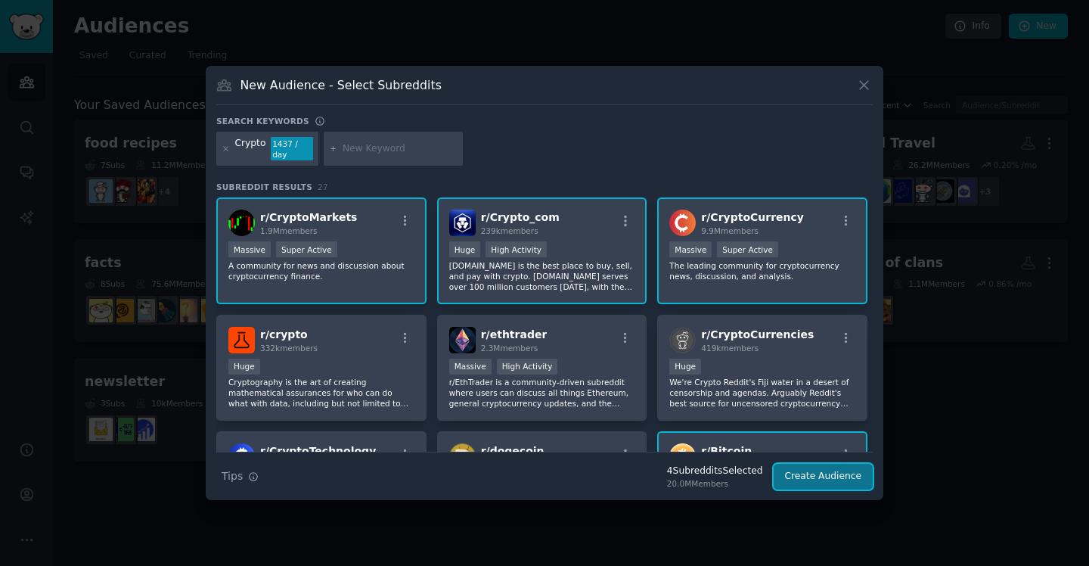
click at [826, 476] on button "Create Audience" at bounding box center [824, 477] width 100 height 26
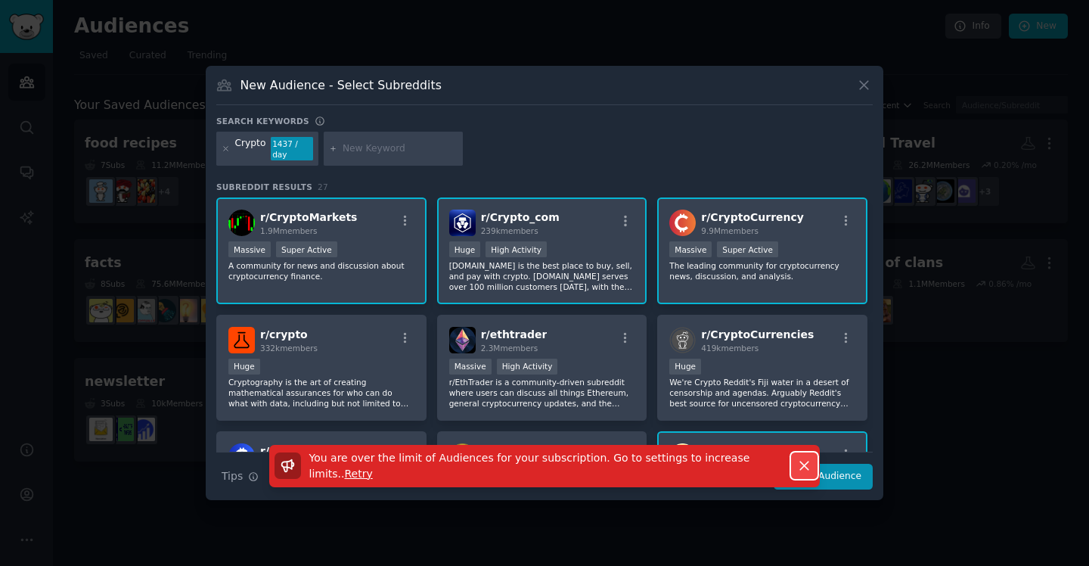
click at [802, 461] on icon "button" at bounding box center [804, 465] width 16 height 16
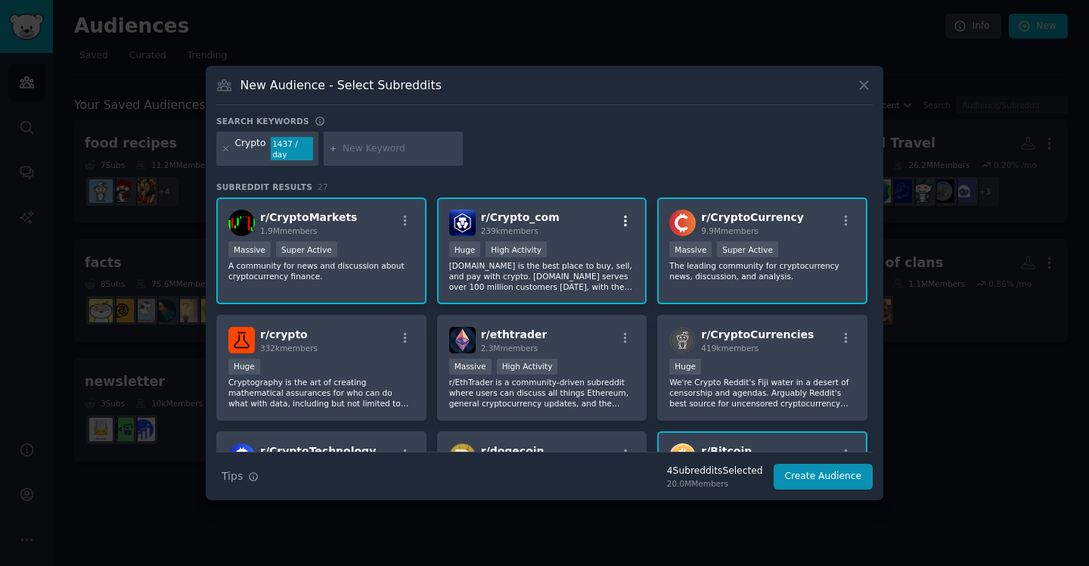
click at [625, 214] on icon "button" at bounding box center [626, 221] width 14 height 14
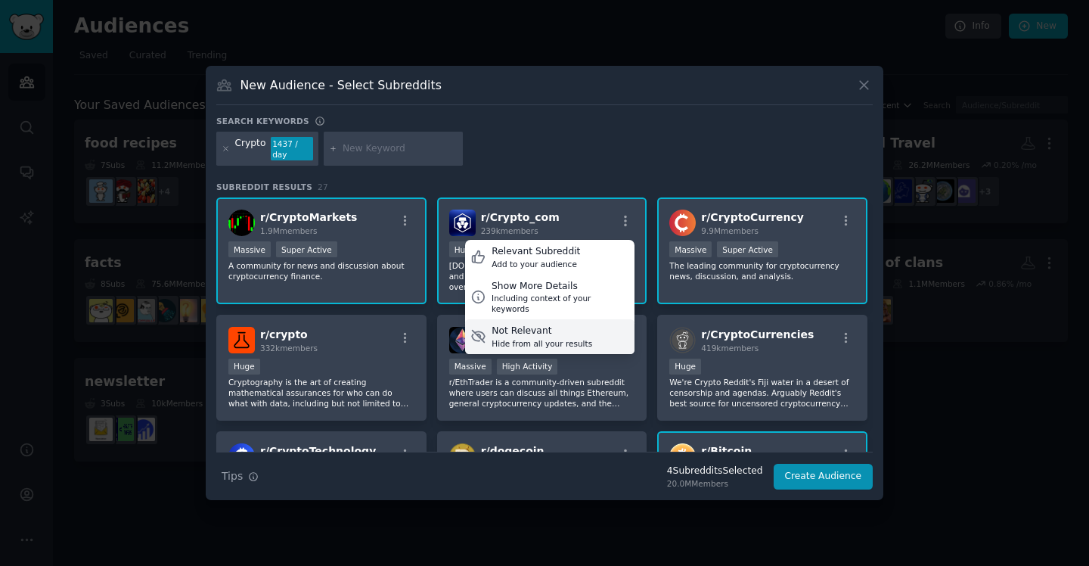
click at [547, 324] on div "Not Relevant" at bounding box center [542, 331] width 101 height 14
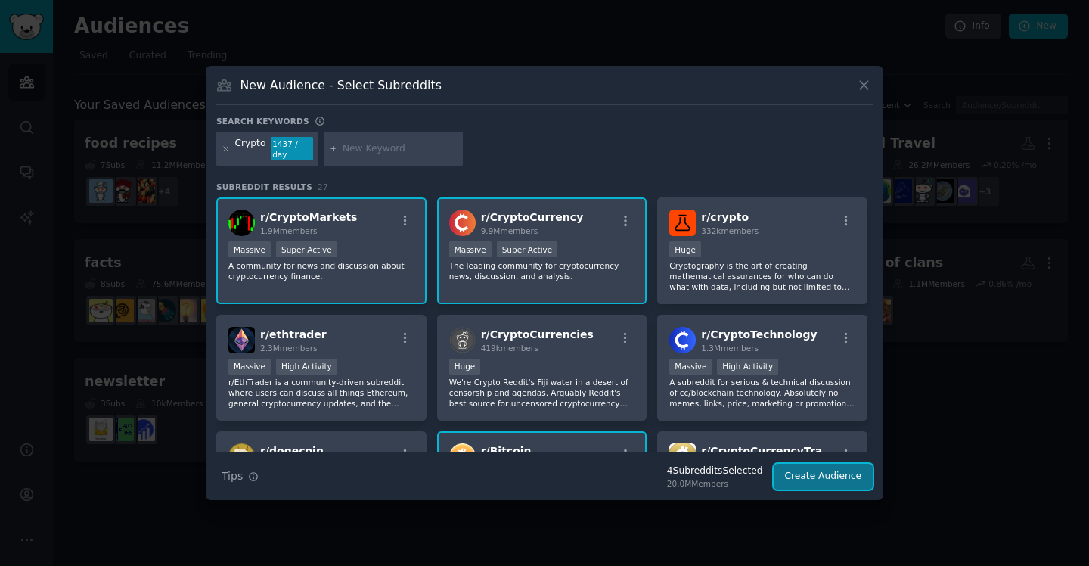
click at [816, 475] on button "Create Audience" at bounding box center [824, 477] width 100 height 26
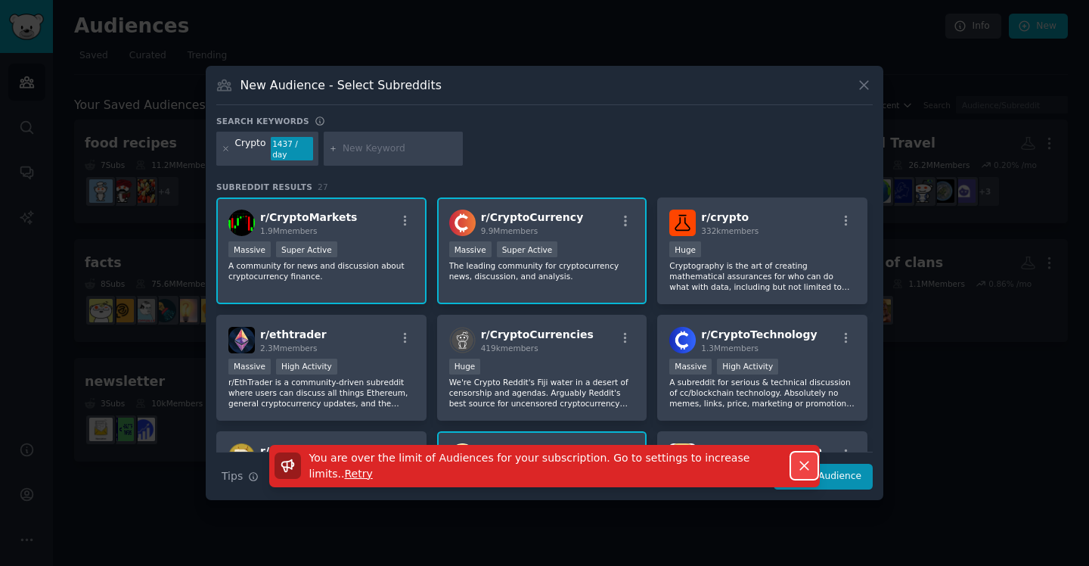
click at [804, 464] on icon "button" at bounding box center [804, 465] width 16 height 16
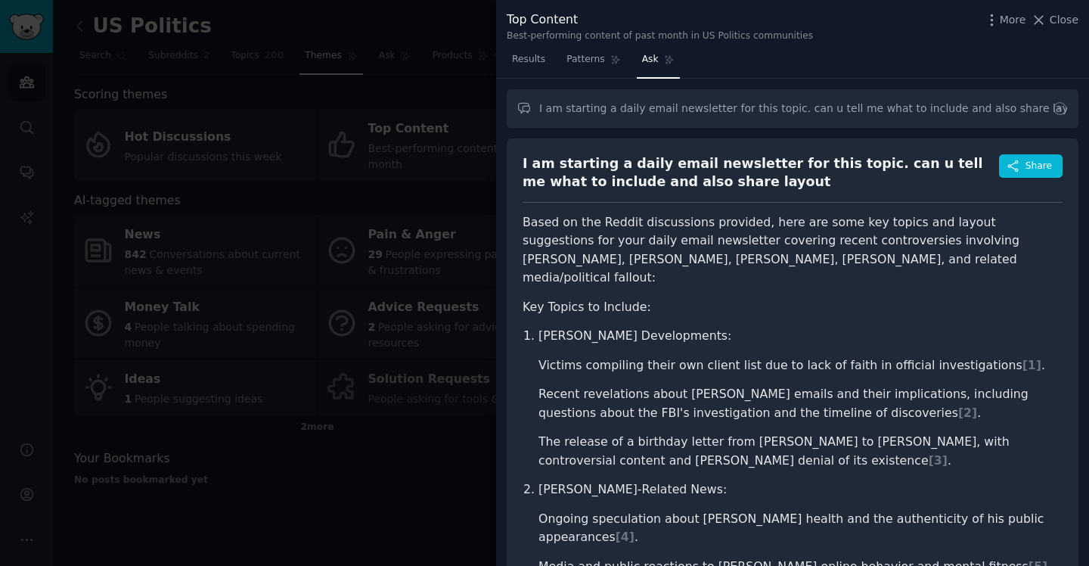
click at [290, 104] on div at bounding box center [544, 283] width 1089 height 566
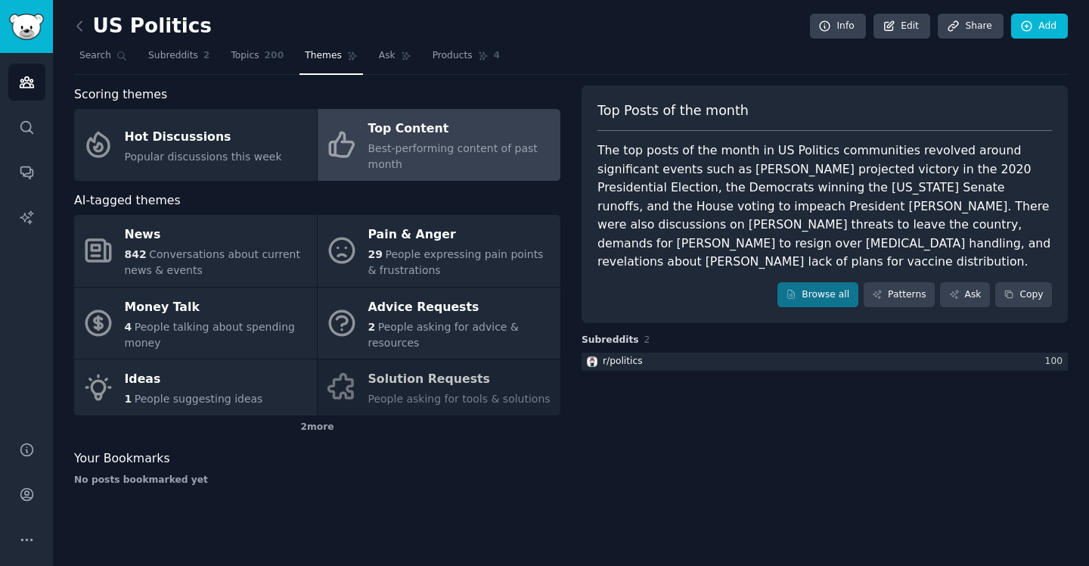
click at [420, 122] on div "Top Content" at bounding box center [460, 129] width 185 height 24
click at [969, 282] on link "Ask" at bounding box center [965, 295] width 50 height 26
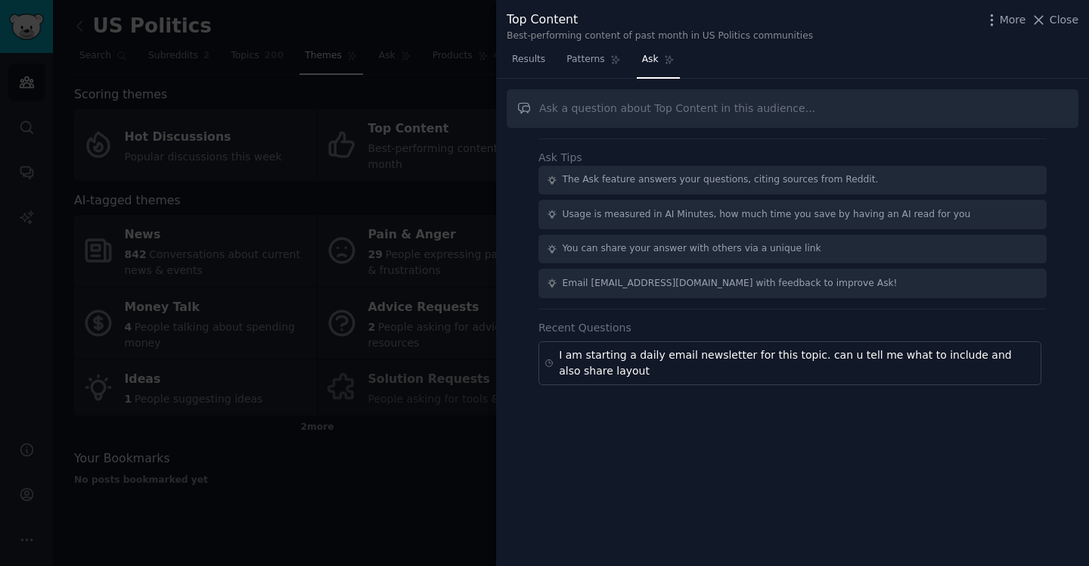
click at [664, 112] on input "text" at bounding box center [793, 108] width 572 height 39
click at [655, 106] on input "text" at bounding box center [793, 108] width 572 height 39
click at [651, 109] on input "text" at bounding box center [793, 108] width 572 height 39
type input "I am starting a daily email newsletter for this topic. can u tell me what to in…"
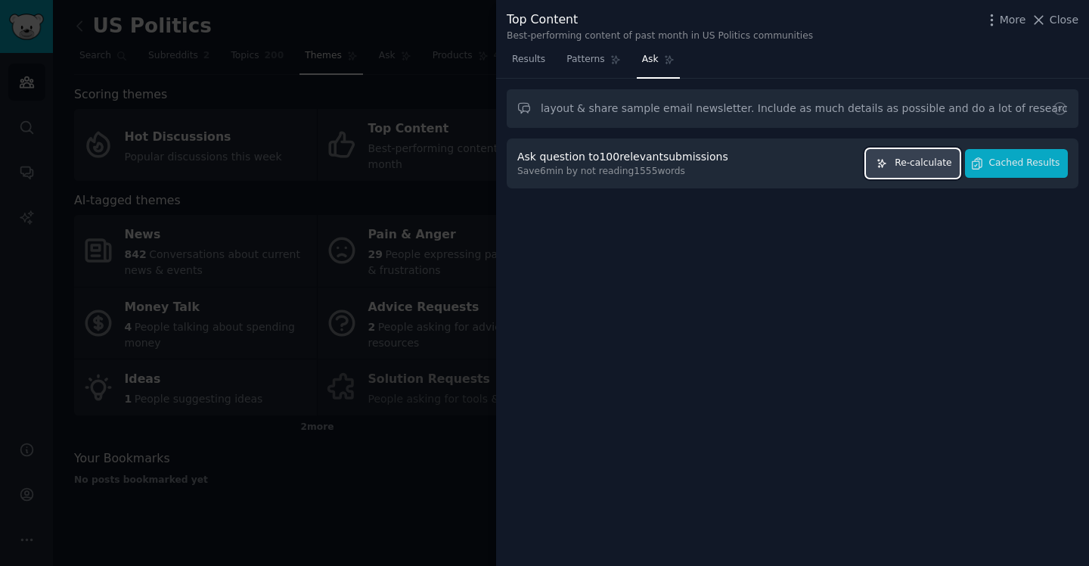
scroll to position [0, 0]
click at [895, 157] on button "Re-calculate" at bounding box center [913, 163] width 94 height 29
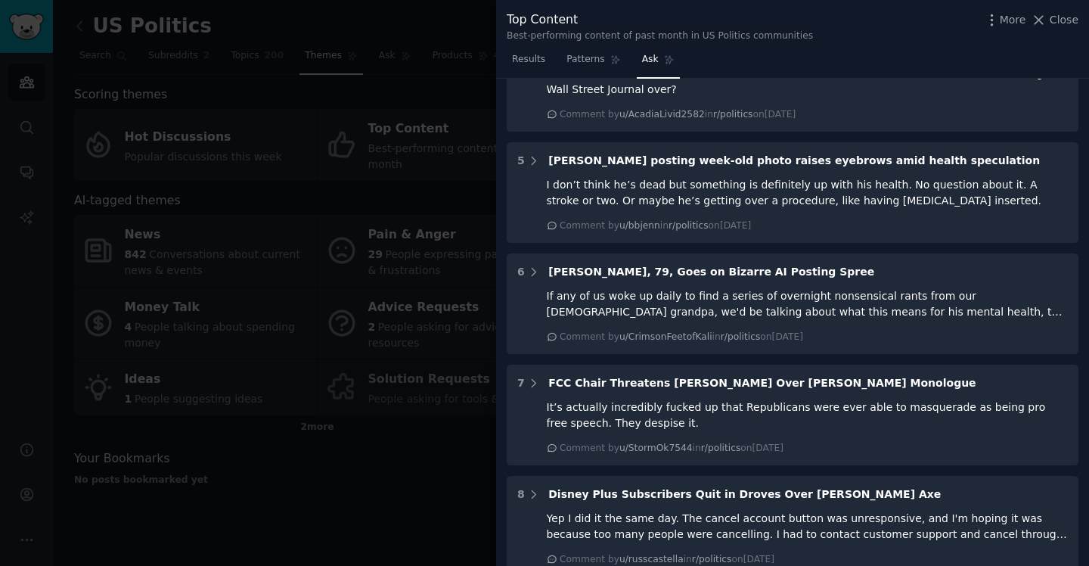
scroll to position [1521, 0]
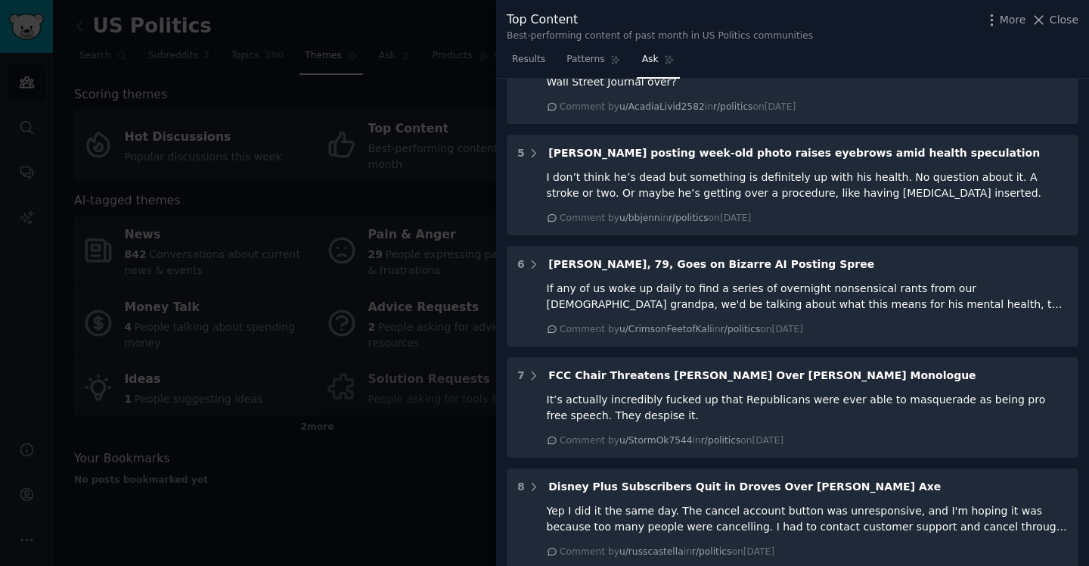
click at [452, 14] on div at bounding box center [544, 283] width 1089 height 566
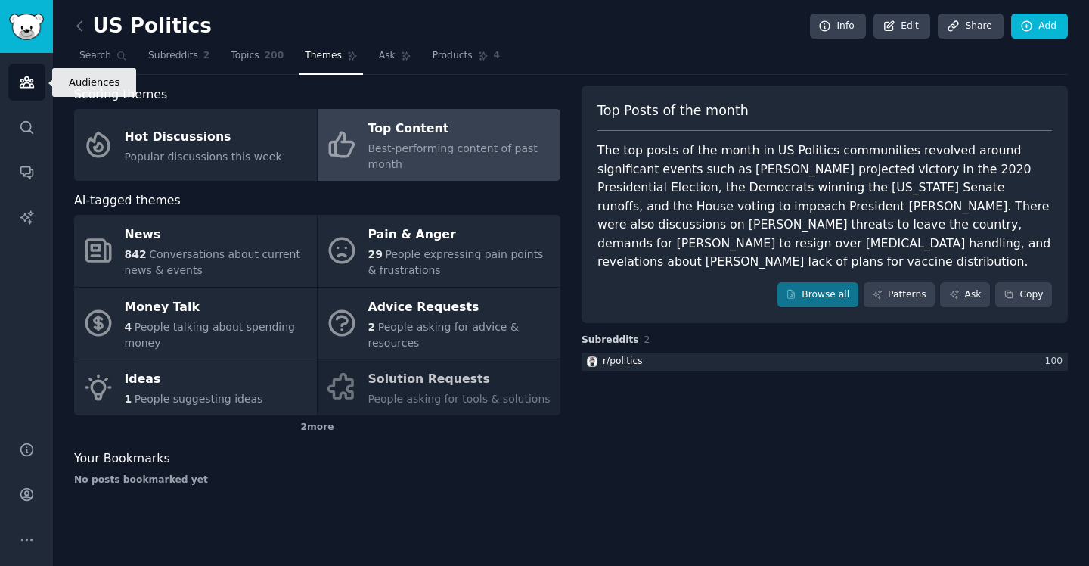
click at [33, 90] on link "Audiences" at bounding box center [26, 82] width 37 height 37
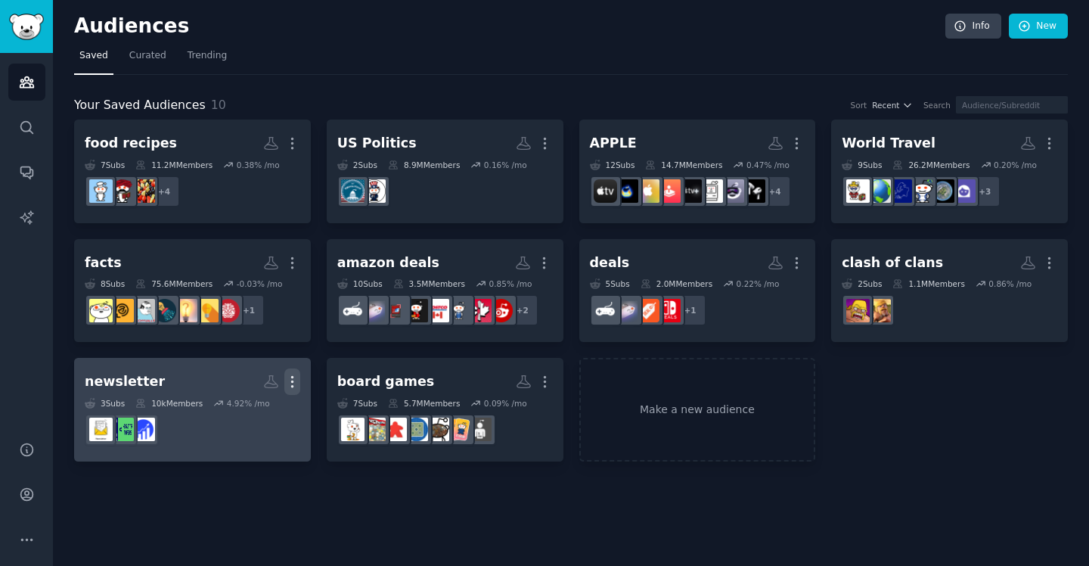
click at [290, 380] on icon "button" at bounding box center [292, 382] width 16 height 16
click at [250, 411] on p "Delete" at bounding box center [251, 413] width 35 height 16
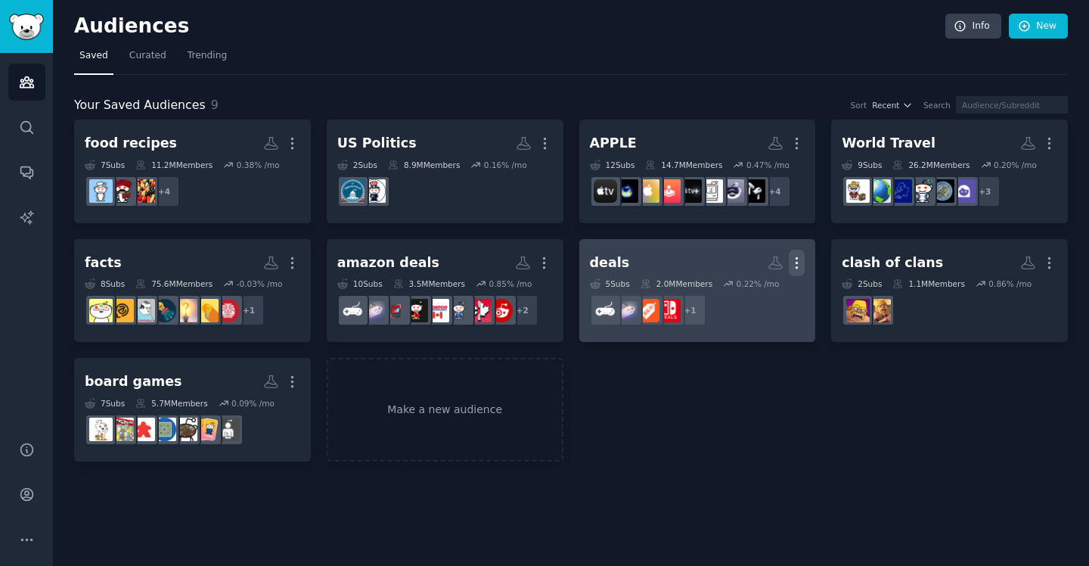
click at [796, 268] on icon "button" at bounding box center [797, 262] width 2 height 11
click at [770, 292] on p "Delete" at bounding box center [755, 295] width 35 height 16
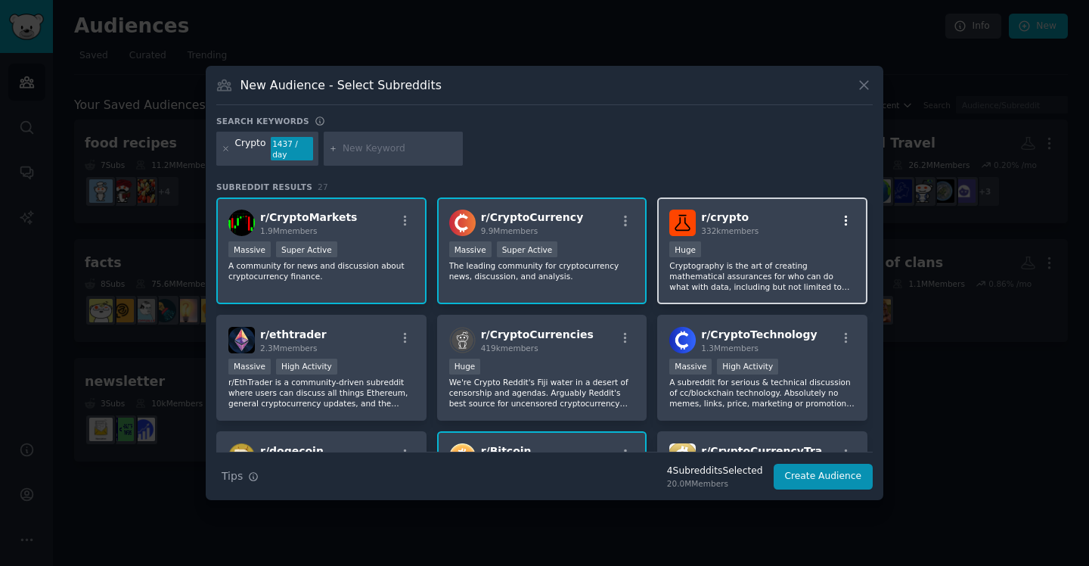
click at [845, 217] on icon "button" at bounding box center [846, 221] width 14 height 14
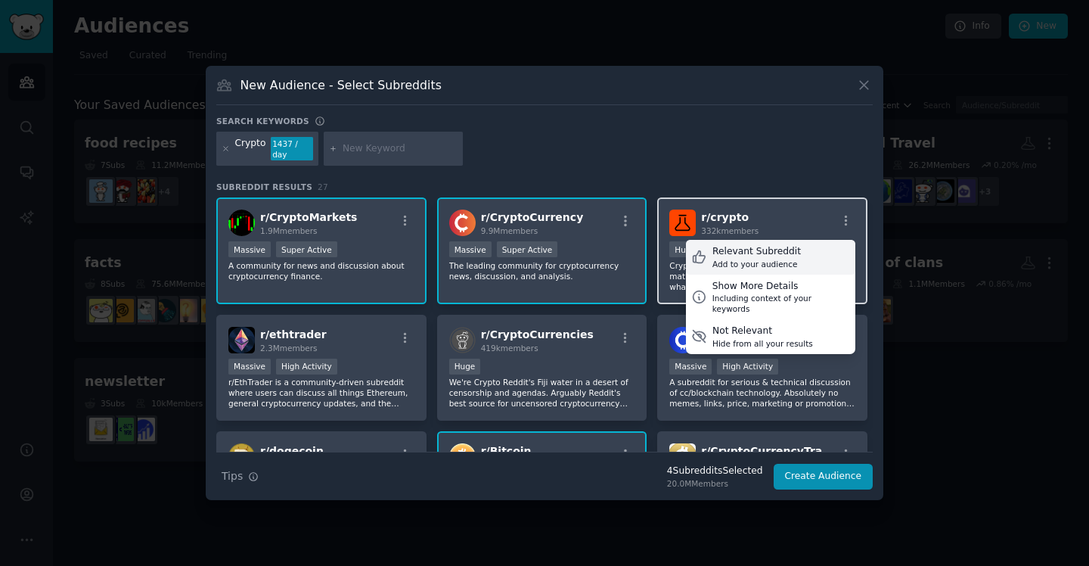
click at [788, 259] on div "Add to your audience" at bounding box center [756, 264] width 88 height 11
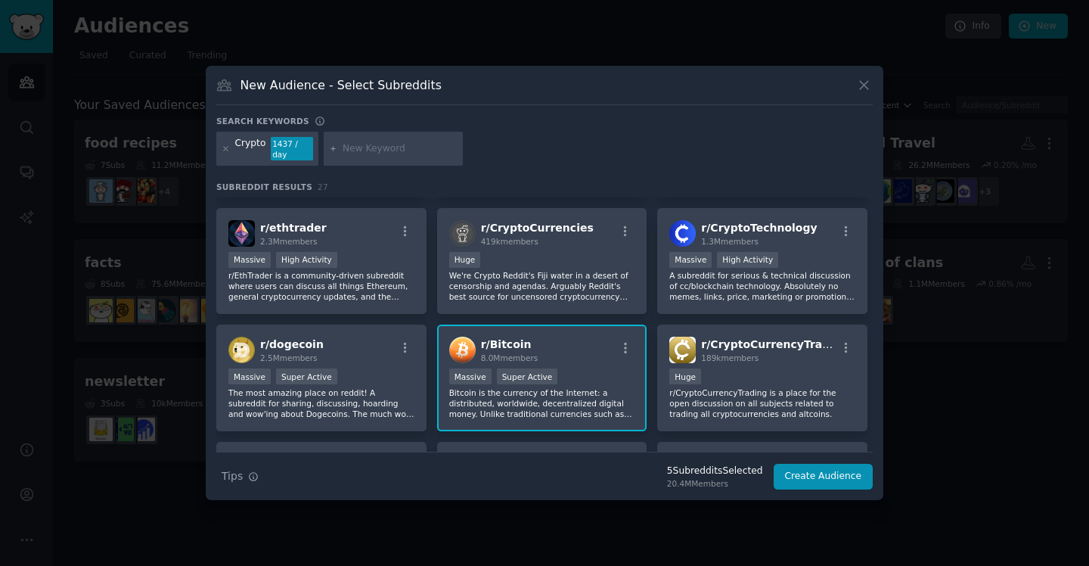
scroll to position [110, 0]
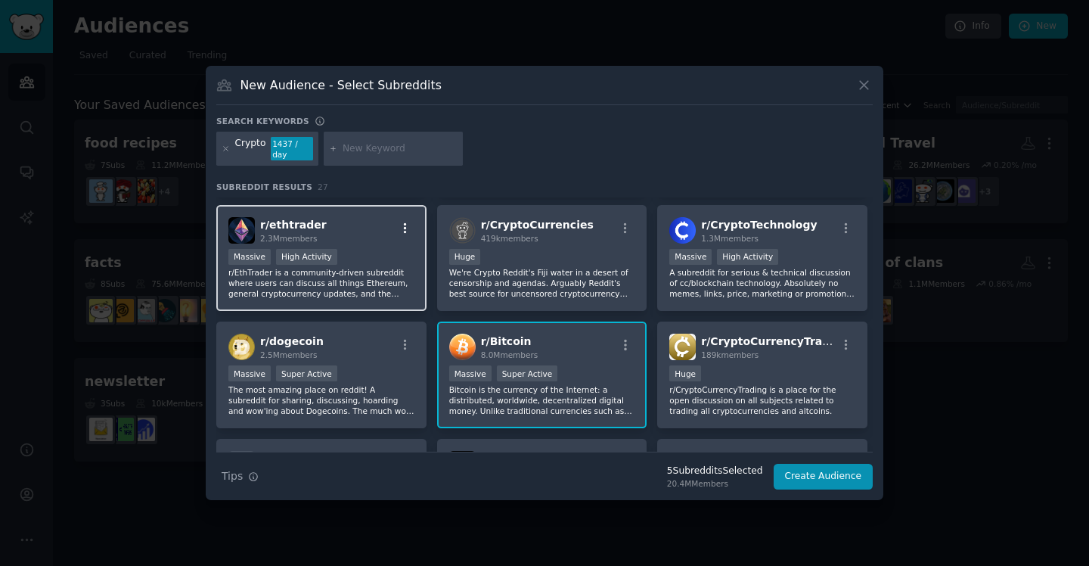
click at [404, 222] on icon "button" at bounding box center [405, 227] width 3 height 11
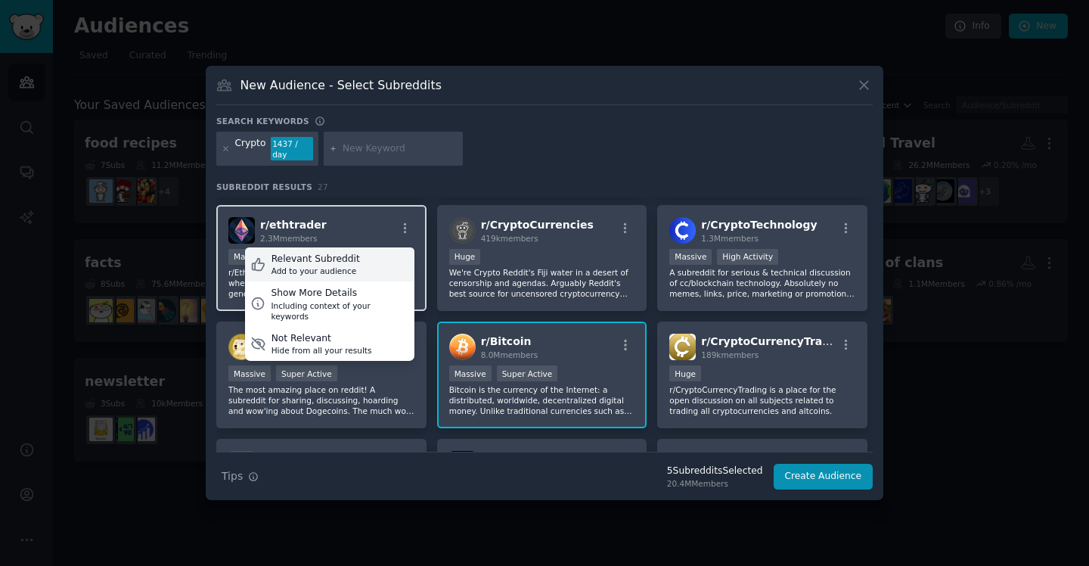
click at [392, 260] on div "Relevant Subreddit Add to your audience" at bounding box center [329, 264] width 169 height 35
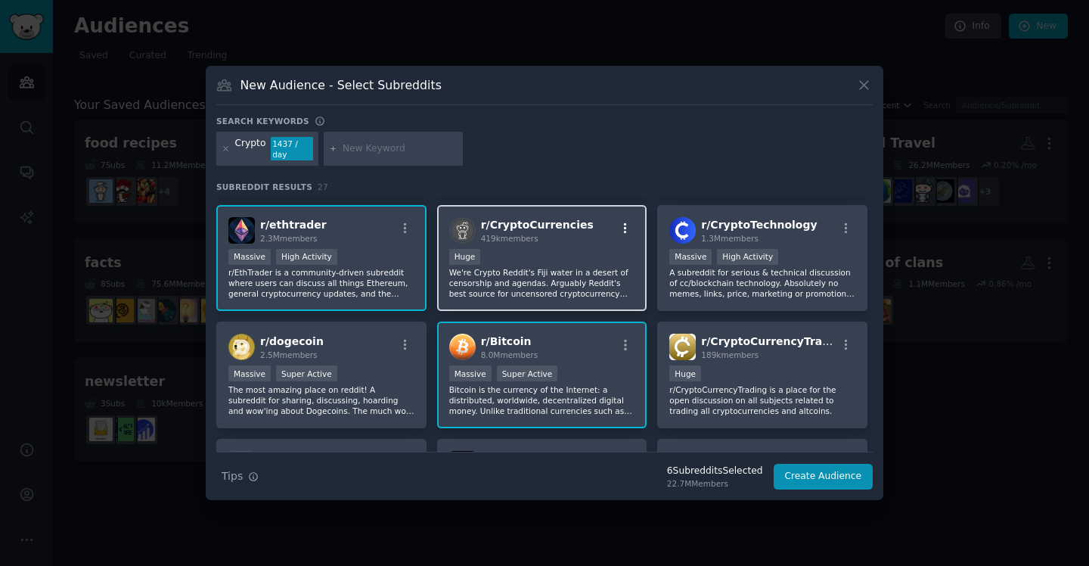
click at [624, 222] on icon "button" at bounding box center [626, 229] width 14 height 14
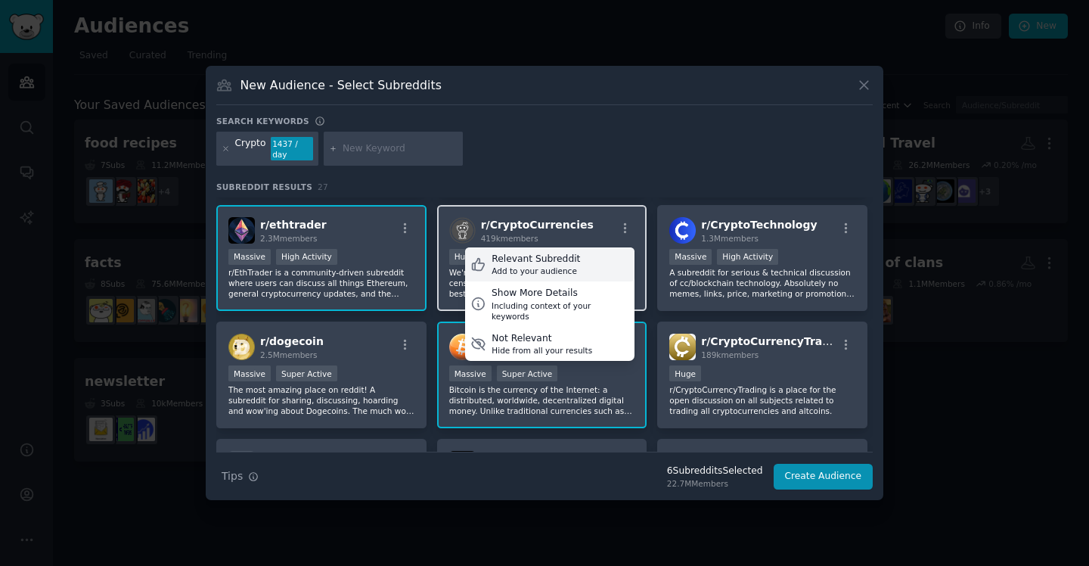
click at [600, 263] on div "Relevant Subreddit Add to your audience" at bounding box center [549, 264] width 169 height 35
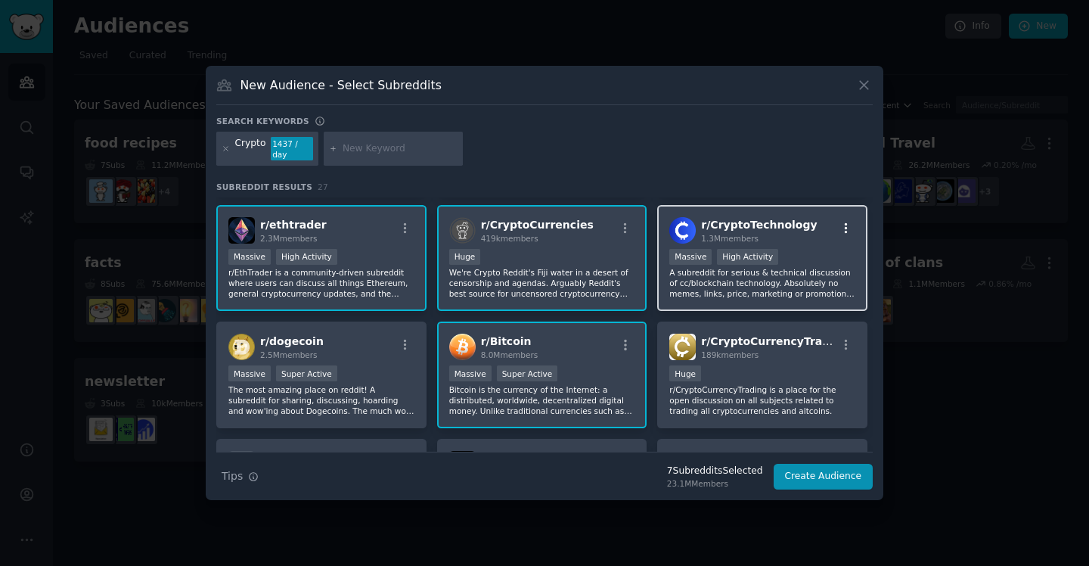
click at [843, 222] on icon "button" at bounding box center [846, 229] width 14 height 14
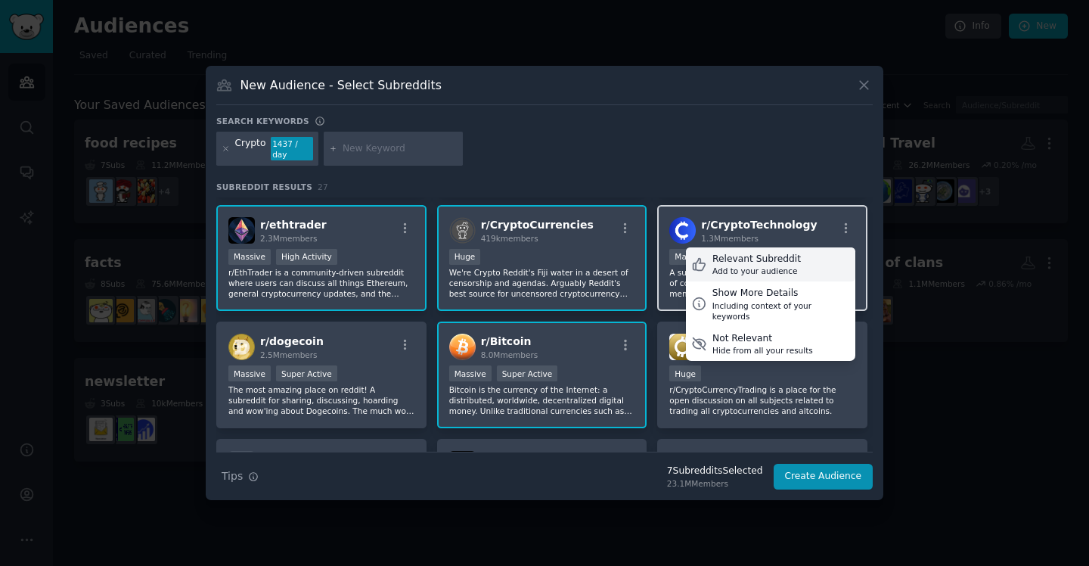
click at [795, 258] on div "Relevant Subreddit Add to your audience" at bounding box center [770, 264] width 169 height 35
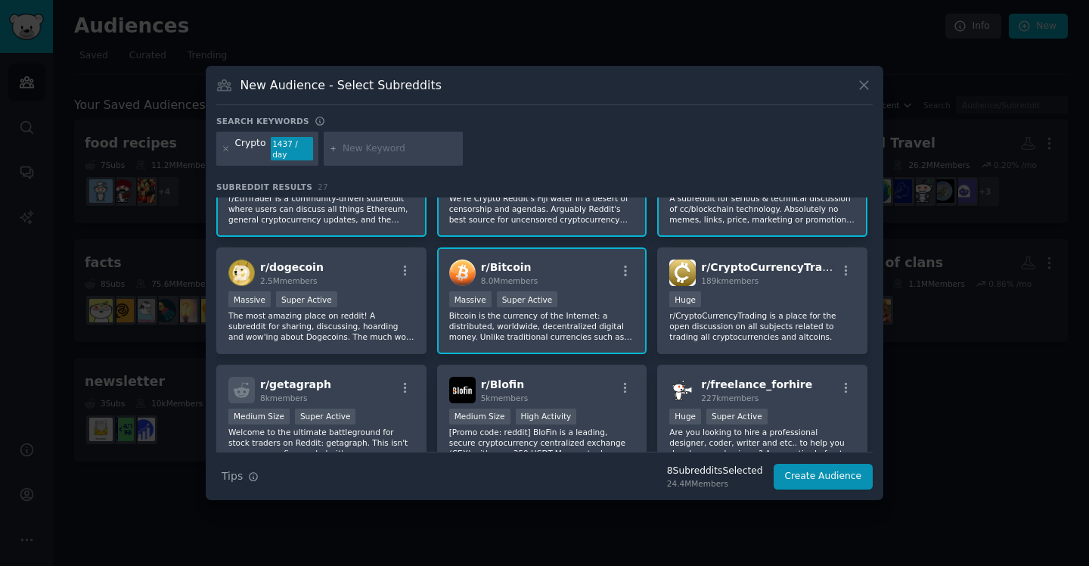
scroll to position [193, 0]
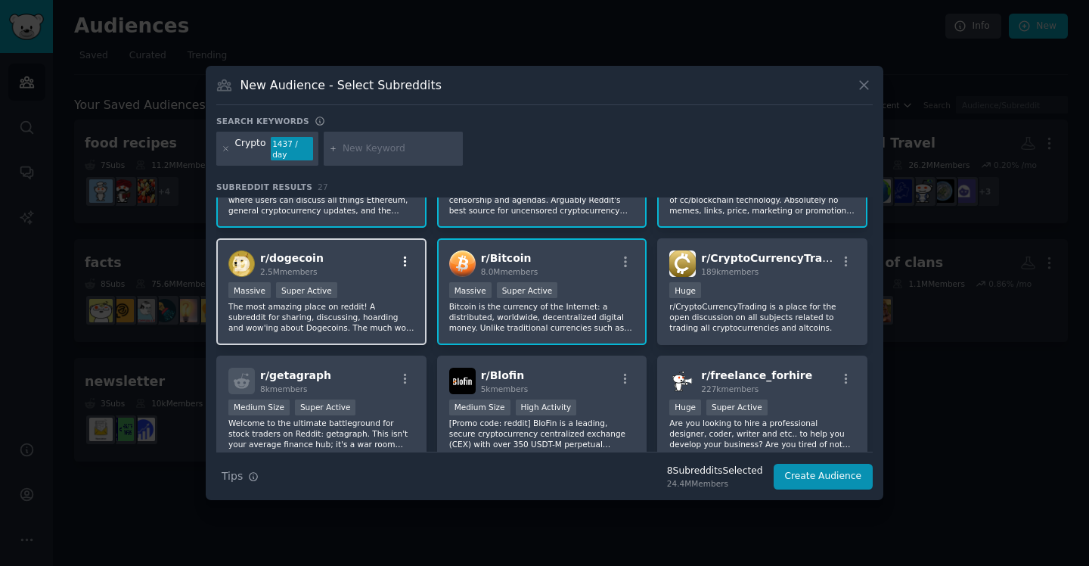
click at [399, 259] on icon "button" at bounding box center [406, 262] width 14 height 14
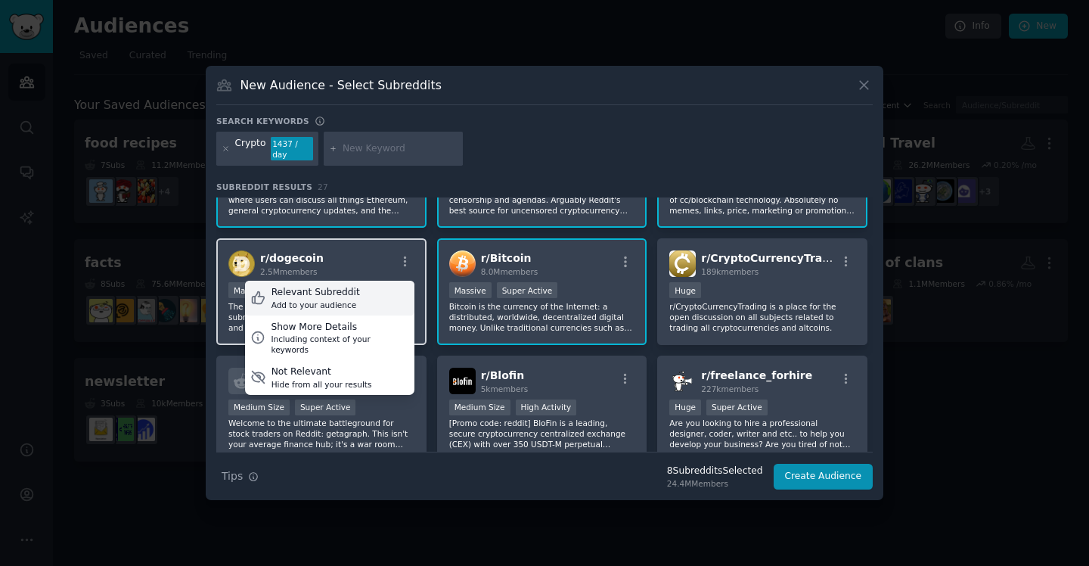
click at [387, 293] on div "Relevant Subreddit Add to your audience" at bounding box center [329, 298] width 169 height 35
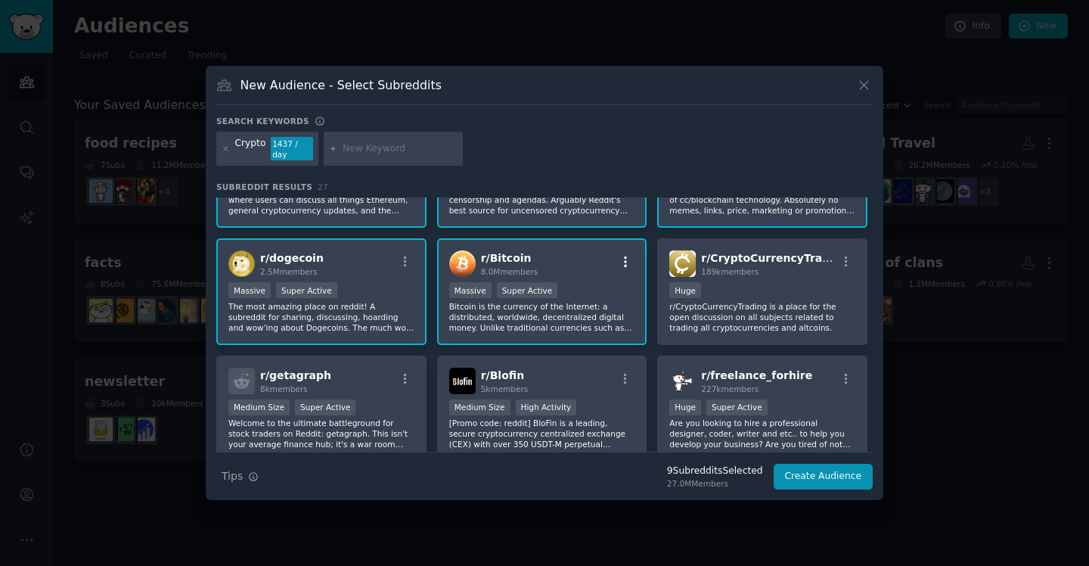
click at [628, 256] on icon "button" at bounding box center [626, 262] width 14 height 14
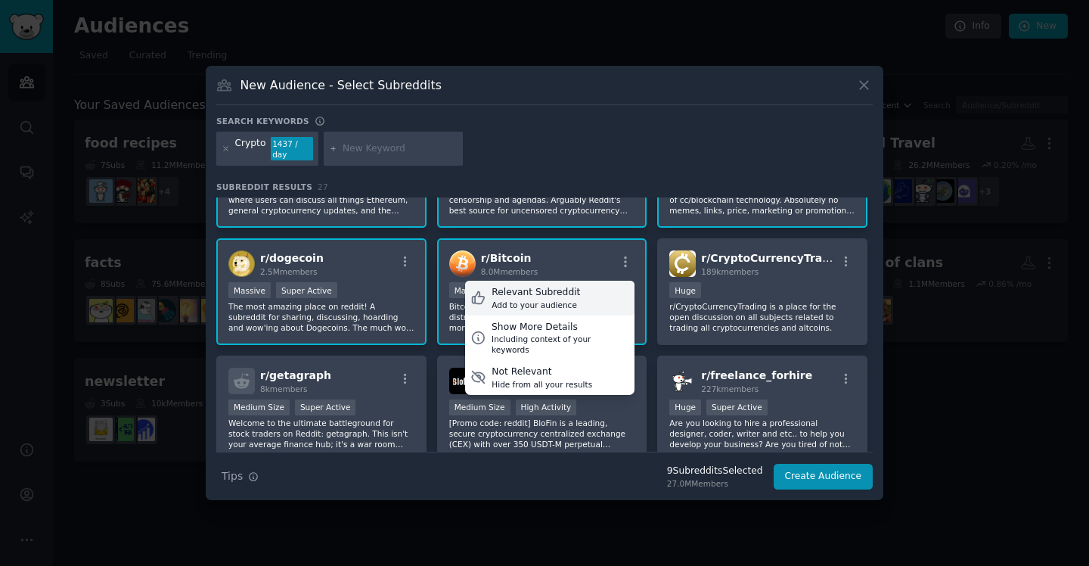
click at [587, 290] on div "Relevant Subreddit Add to your audience" at bounding box center [549, 298] width 169 height 35
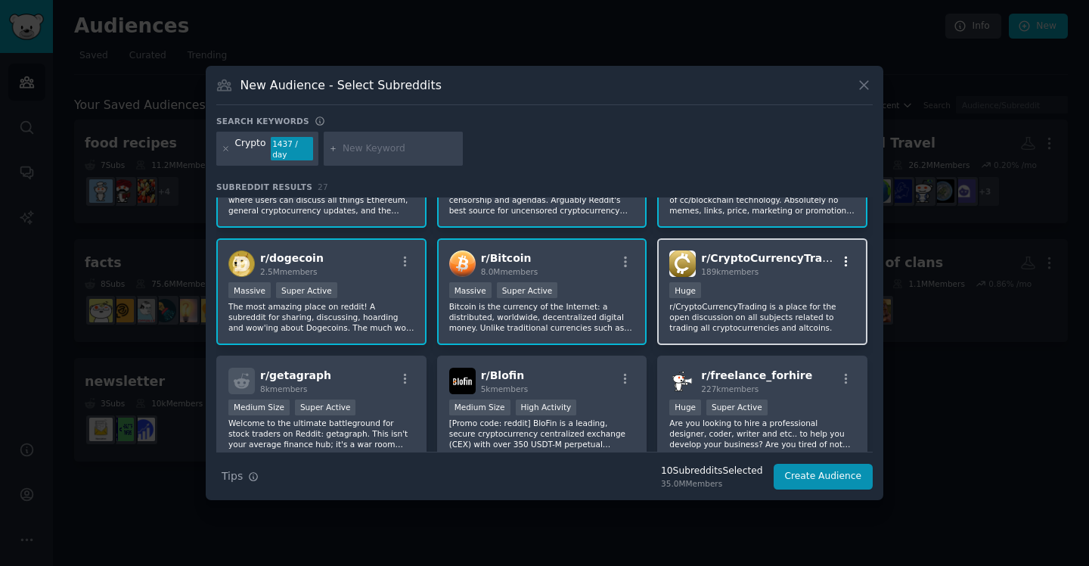
click at [844, 255] on icon "button" at bounding box center [846, 262] width 14 height 14
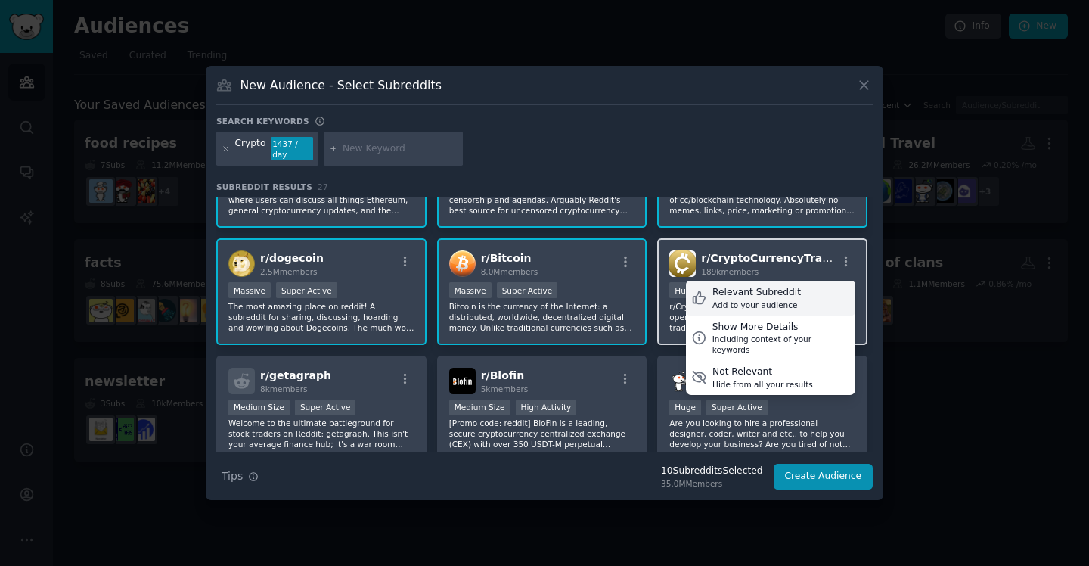
click at [794, 299] on div "Relevant Subreddit Add to your audience" at bounding box center [770, 298] width 169 height 35
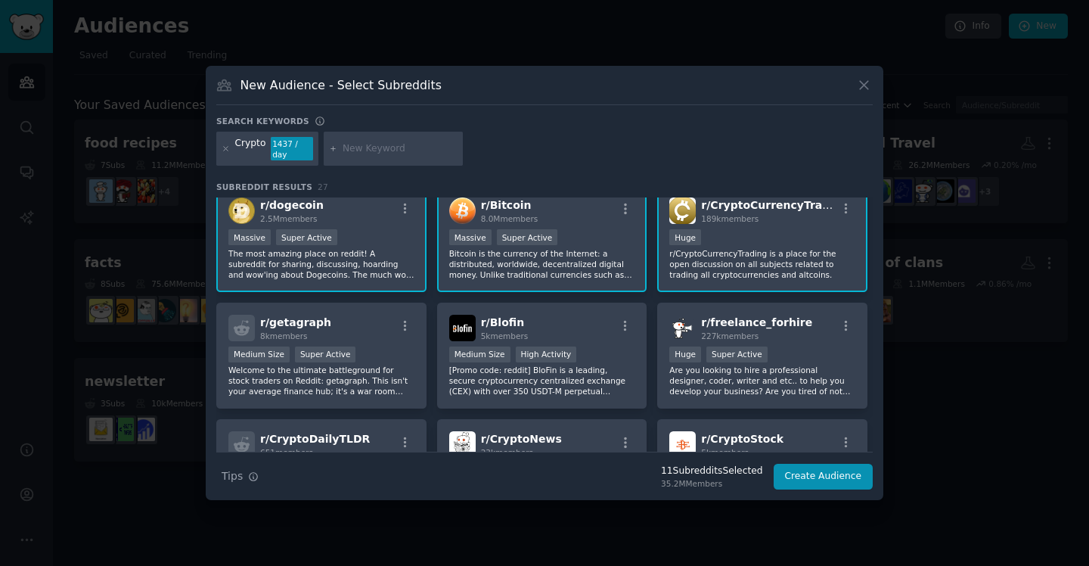
scroll to position [254, 0]
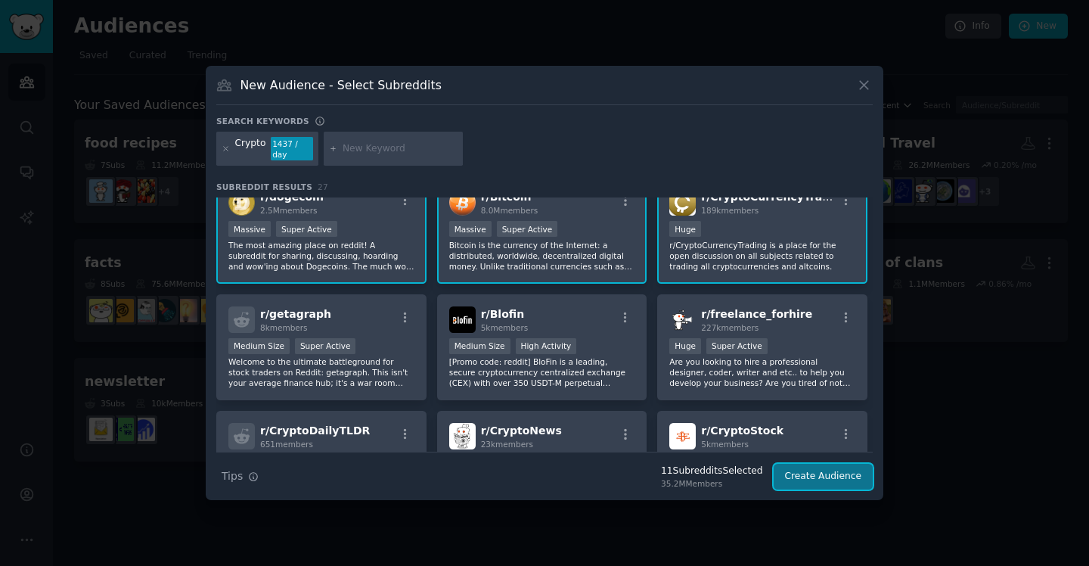
click at [815, 464] on button "Create Audience" at bounding box center [824, 477] width 100 height 26
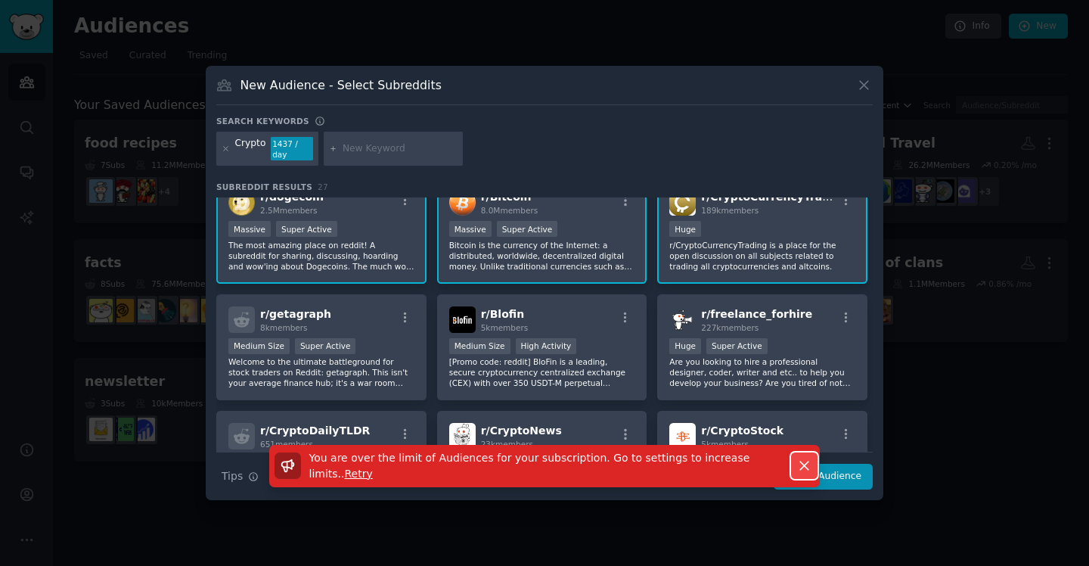
click at [798, 457] on icon "button" at bounding box center [804, 465] width 16 height 16
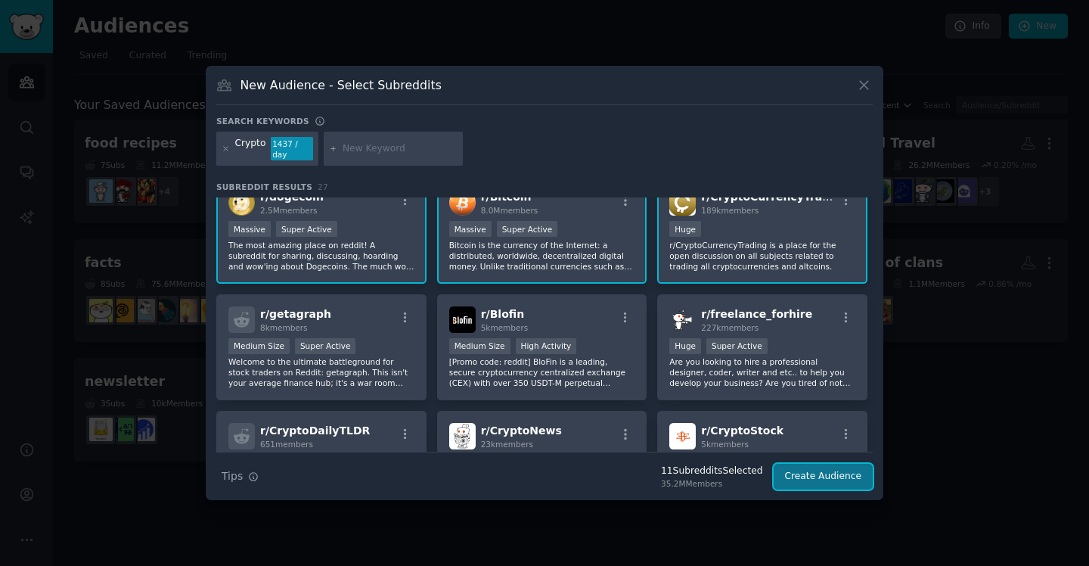
click at [808, 477] on button "Create Audience" at bounding box center [824, 477] width 100 height 26
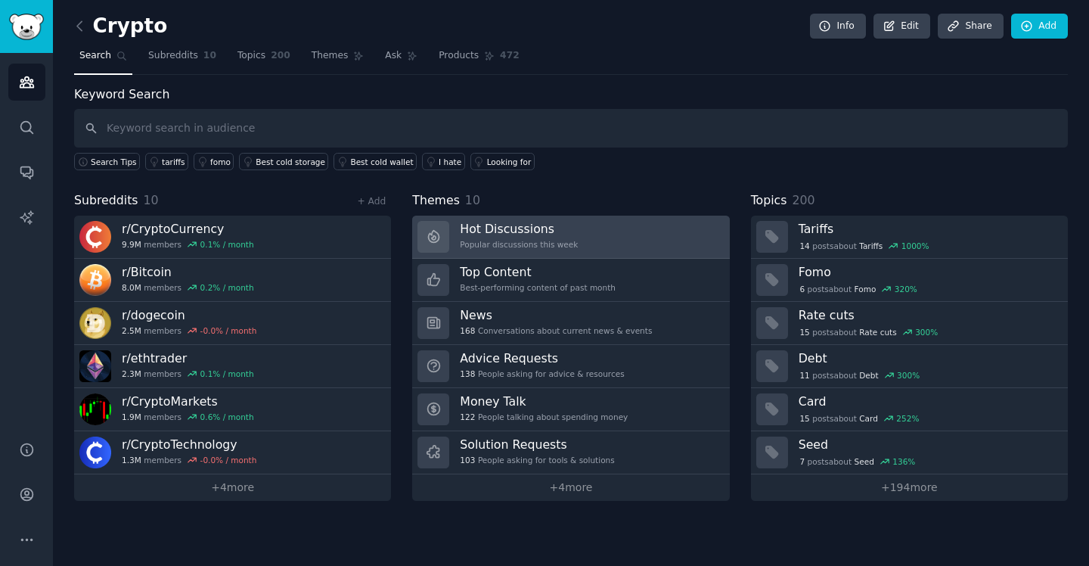
click at [529, 235] on h3 "Hot Discussions" at bounding box center [519, 229] width 118 height 16
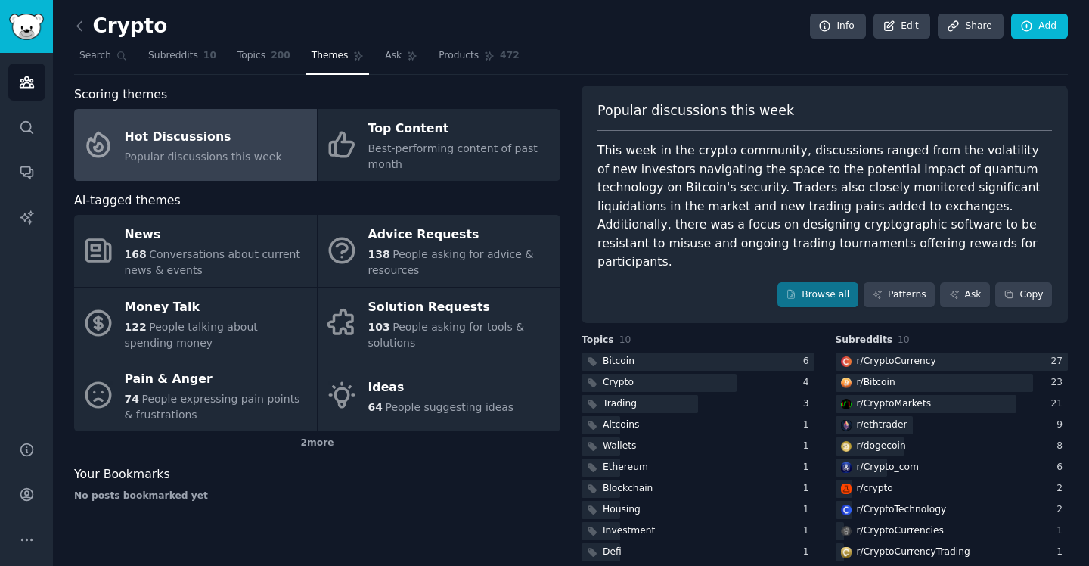
scroll to position [1, 0]
click at [819, 281] on link "Browse all" at bounding box center [817, 294] width 81 height 26
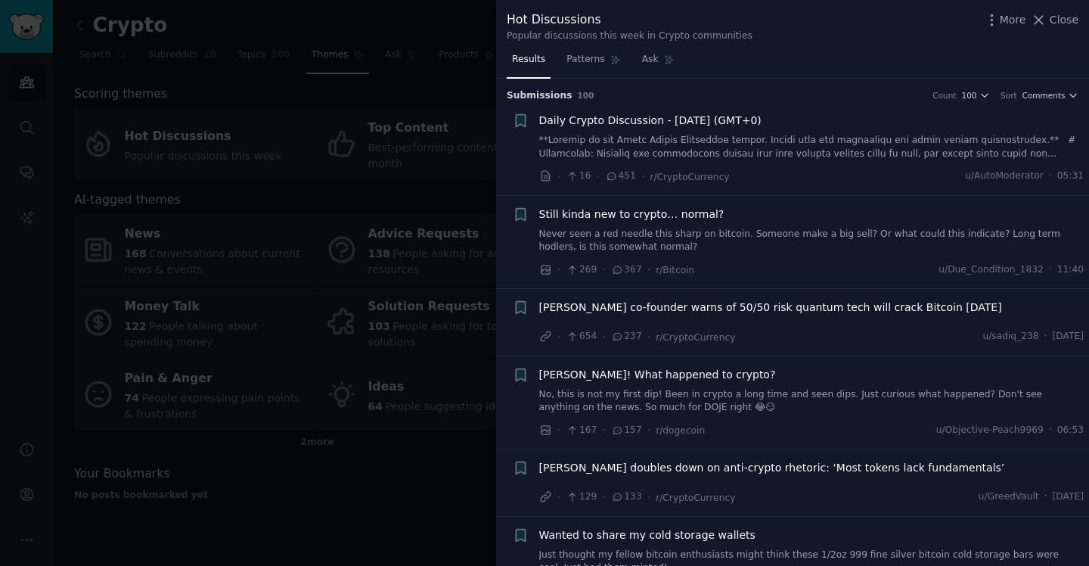
click at [437, 21] on div at bounding box center [544, 283] width 1089 height 566
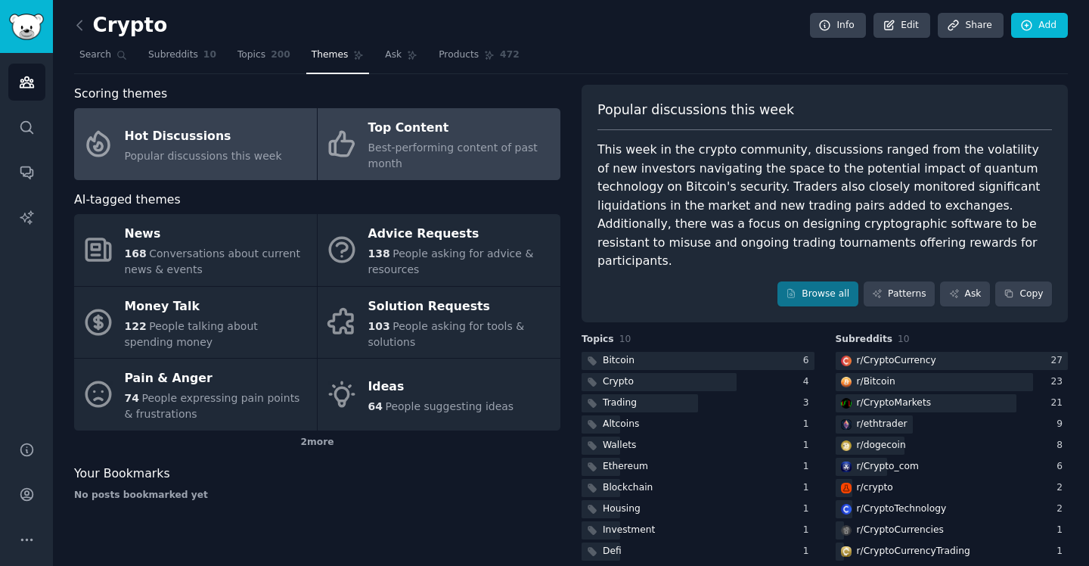
click at [418, 114] on link "Top Content Best-performing content of past month" at bounding box center [439, 144] width 243 height 72
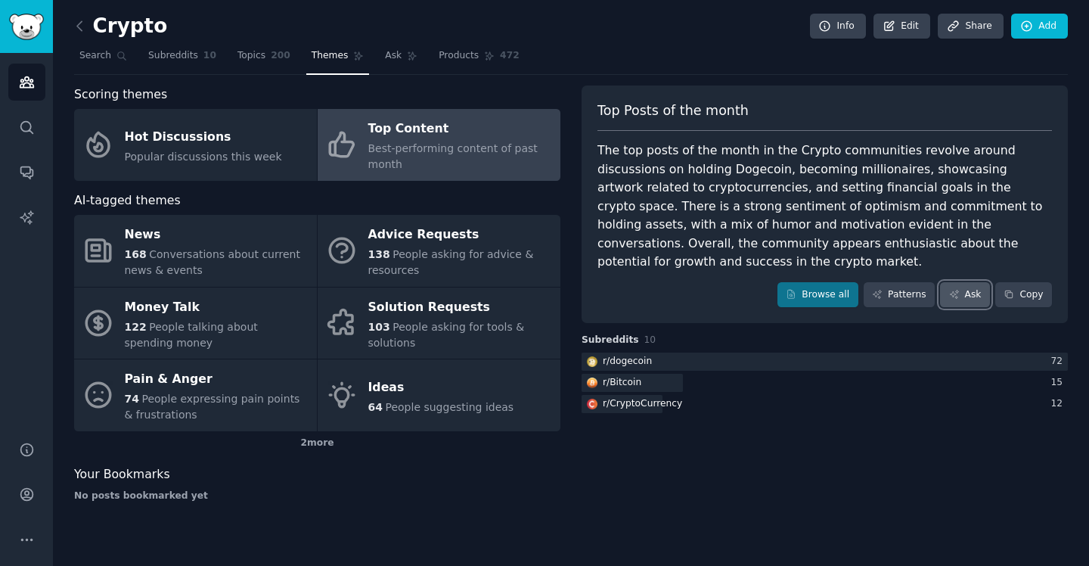
click at [968, 282] on link "Ask" at bounding box center [965, 295] width 50 height 26
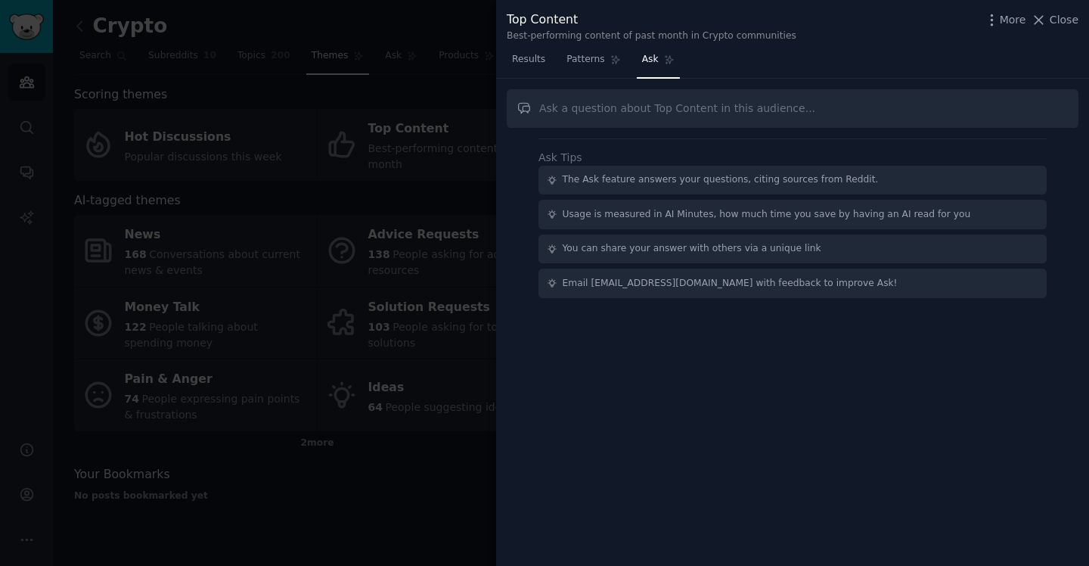
click at [616, 105] on input "text" at bounding box center [793, 108] width 572 height 39
type input "I am starting a daily email newsletter for this topic. can u tell me what to in…"
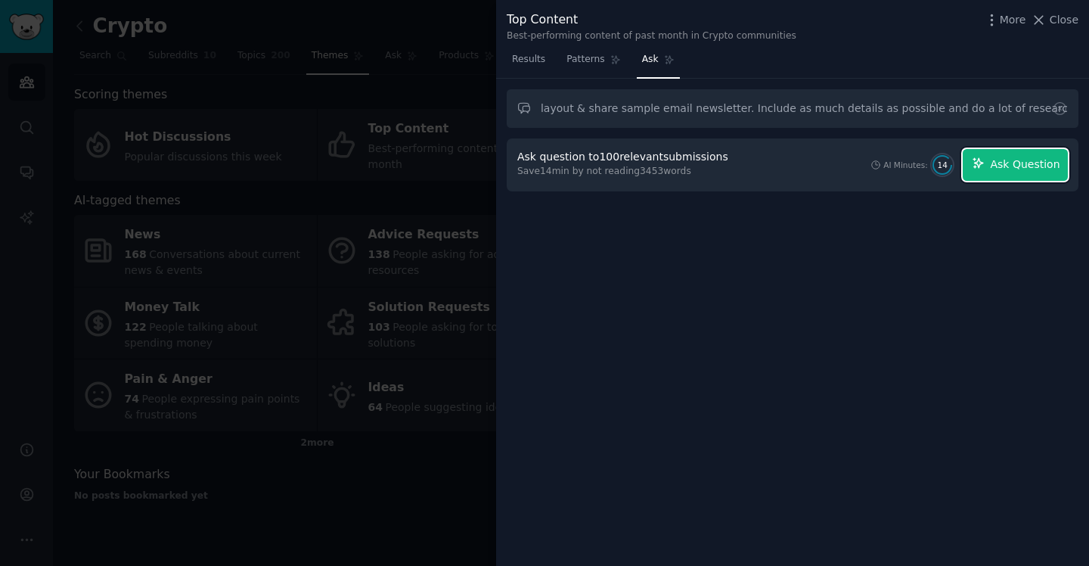
scroll to position [0, 0]
click at [1004, 166] on span "Ask Question" at bounding box center [1025, 165] width 70 height 16
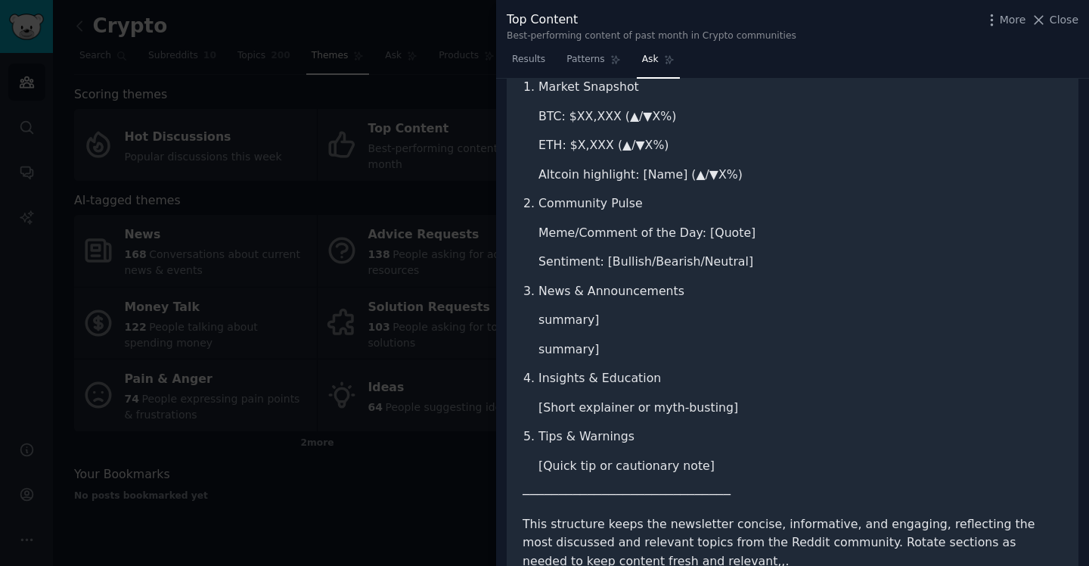
scroll to position [739, 0]
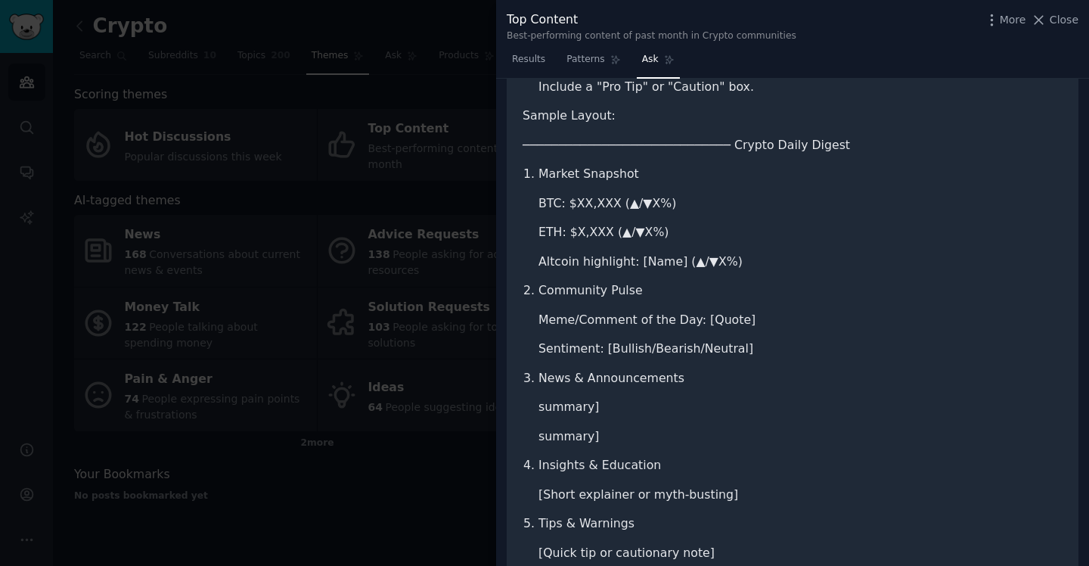
click at [479, 123] on div at bounding box center [544, 283] width 1089 height 566
